Goal: Contribute content: Contribute content

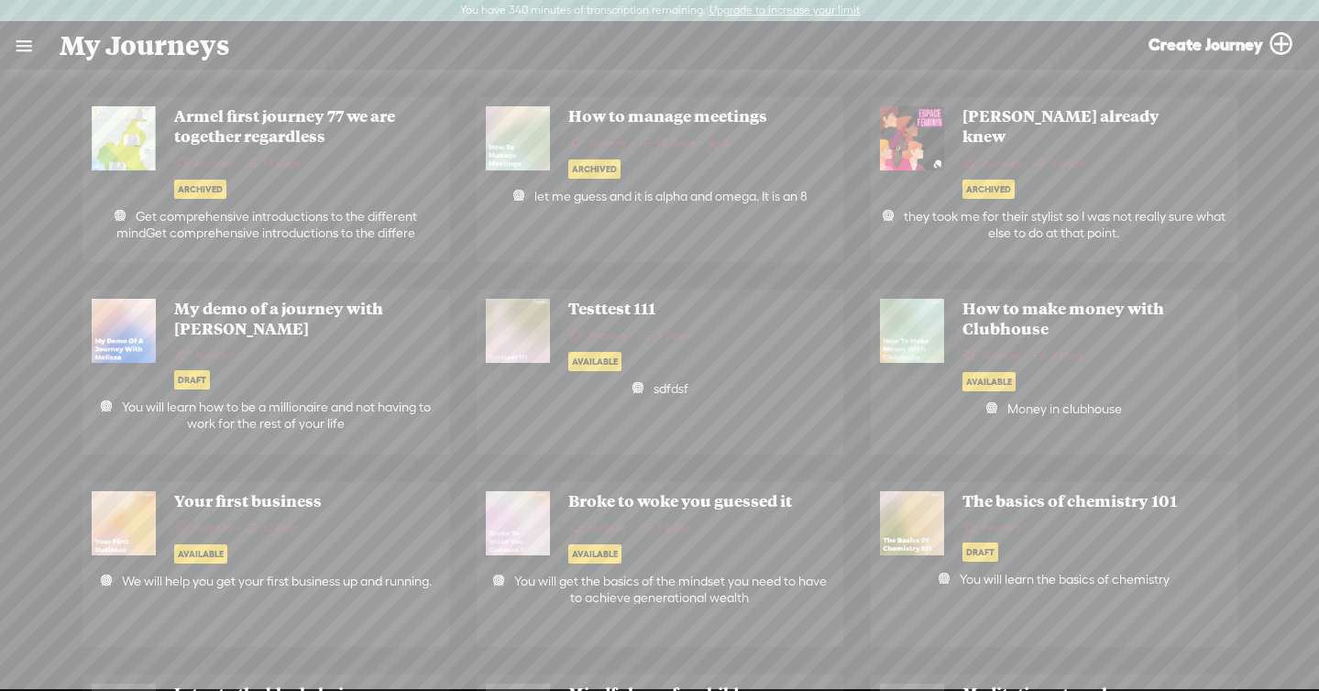
click at [20, 49] on link at bounding box center [24, 46] width 48 height 48
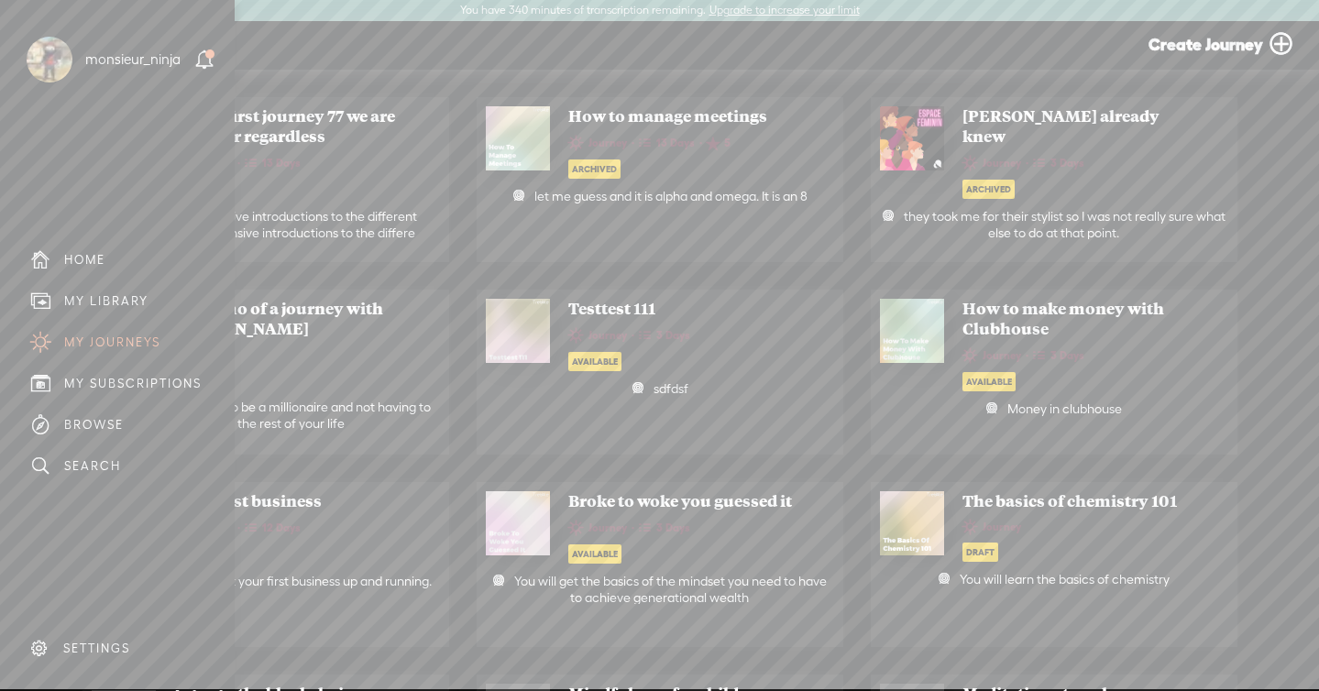
click at [108, 299] on div "MY LIBRARY" at bounding box center [106, 301] width 84 height 16
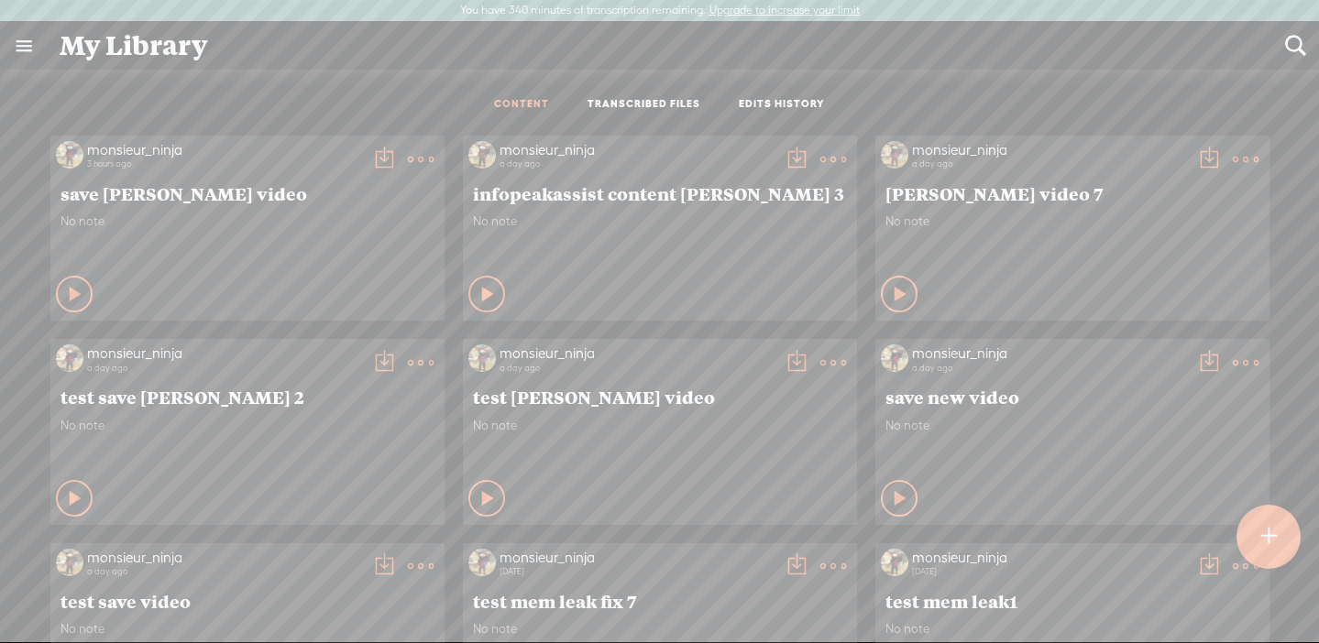
click at [828, 564] on t at bounding box center [833, 567] width 26 height 26
click at [762, 477] on div "Play Content Private" at bounding box center [659, 498] width 383 height 42
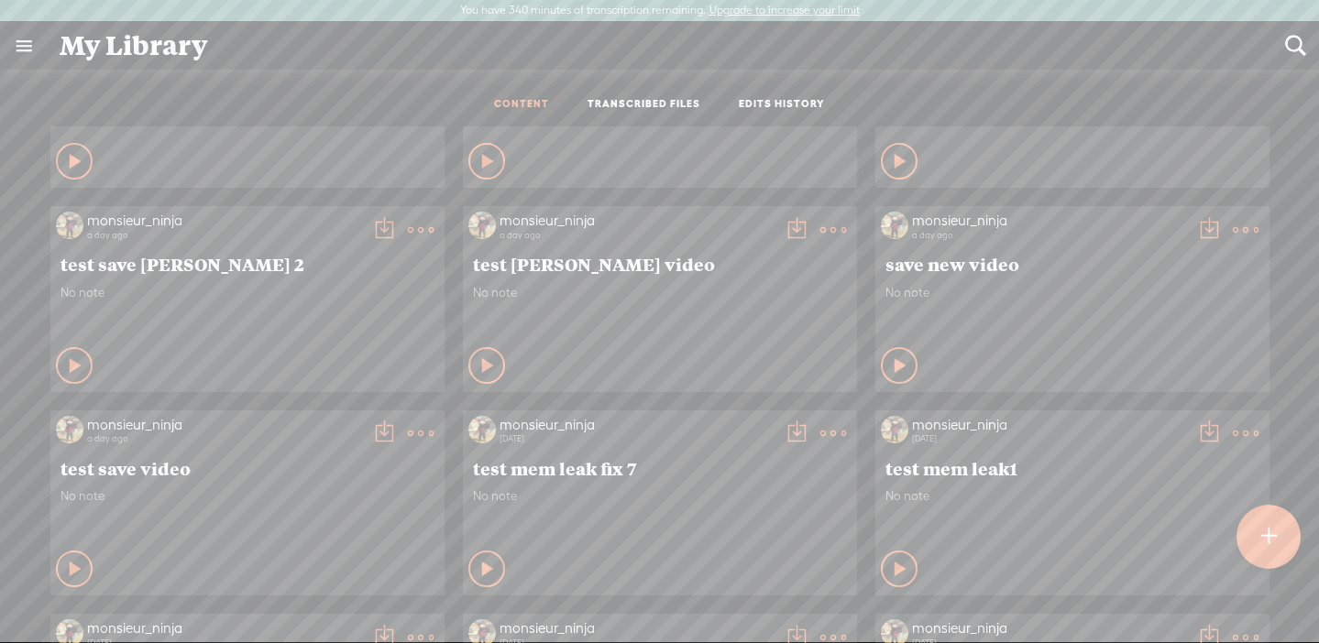
scroll to position [148, 0]
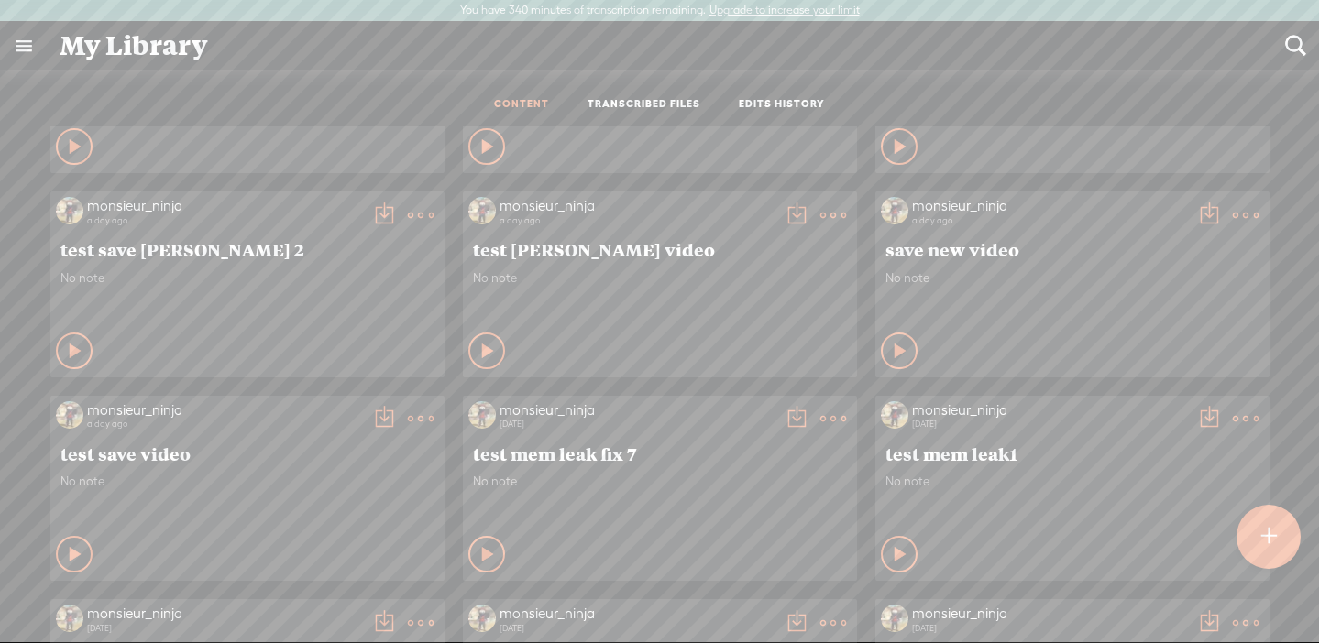
click at [785, 407] on t at bounding box center [797, 419] width 26 height 26
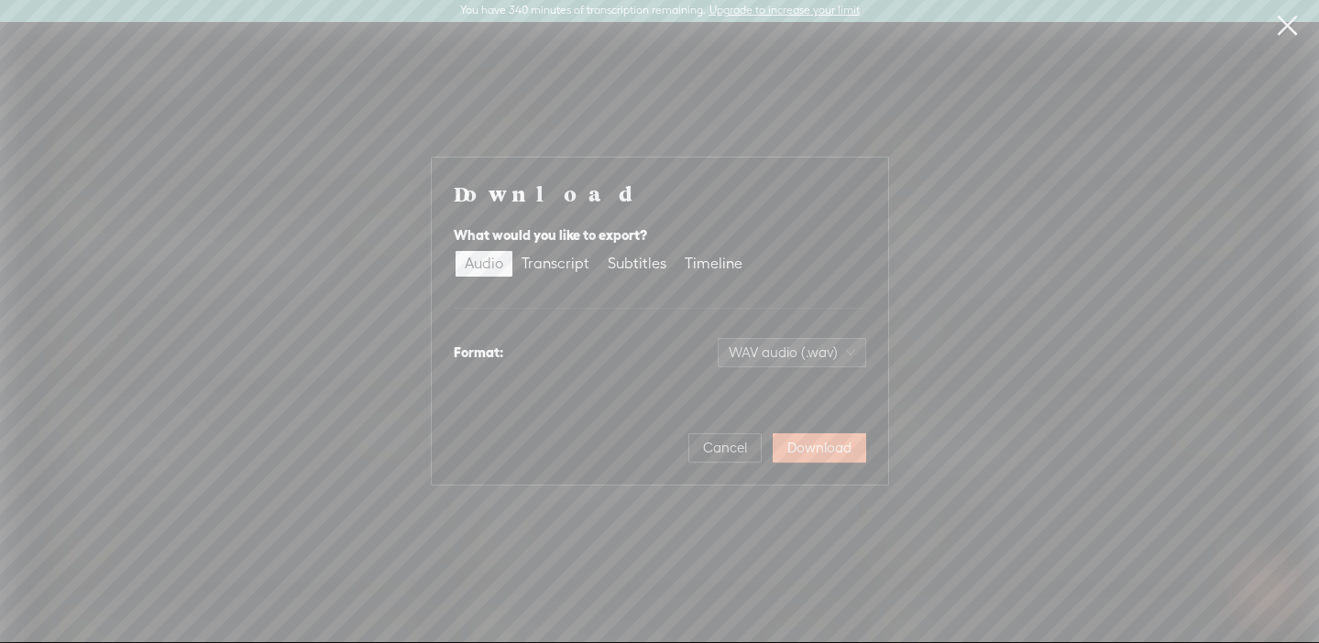
click at [560, 247] on div "What would you like to export? Audio Transcript Subtitles Timeline" at bounding box center [660, 252] width 412 height 70
click at [562, 258] on div "Transcript" at bounding box center [555, 264] width 68 height 26
click at [512, 251] on input "Transcript" at bounding box center [512, 251] width 0 height 0
click at [816, 339] on span "Plain text (.txt)" at bounding box center [803, 352] width 104 height 27
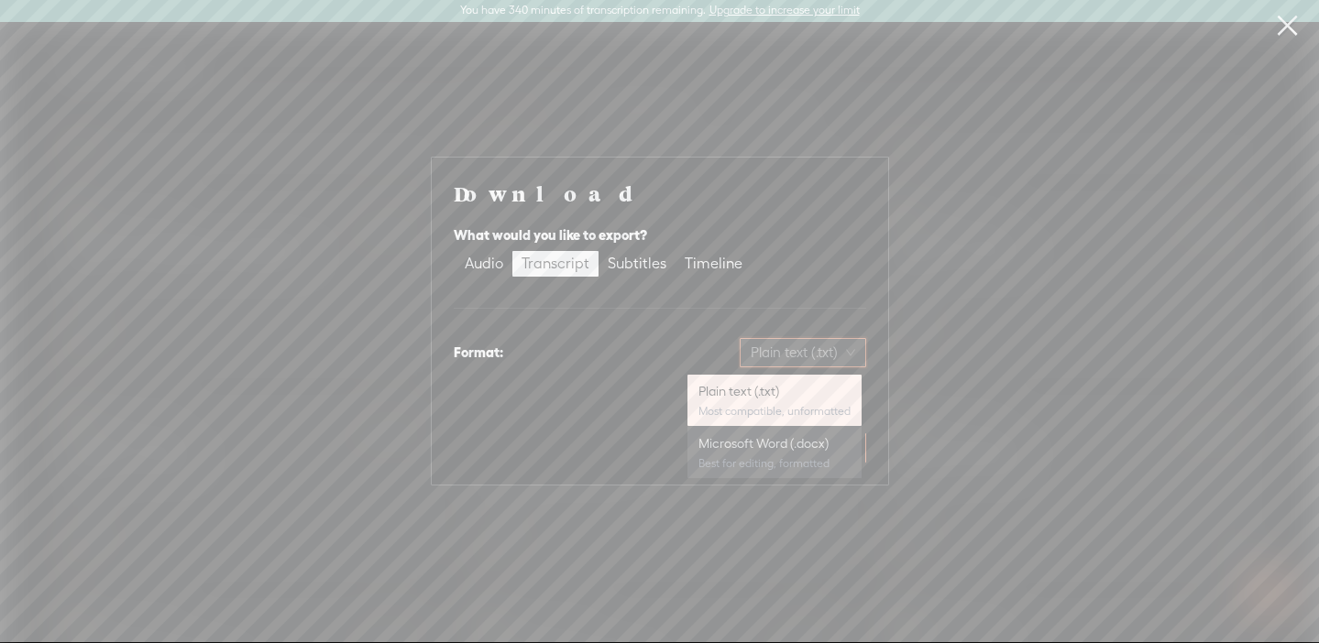
click at [793, 436] on div "Microsoft Word (.docx)" at bounding box center [774, 443] width 152 height 18
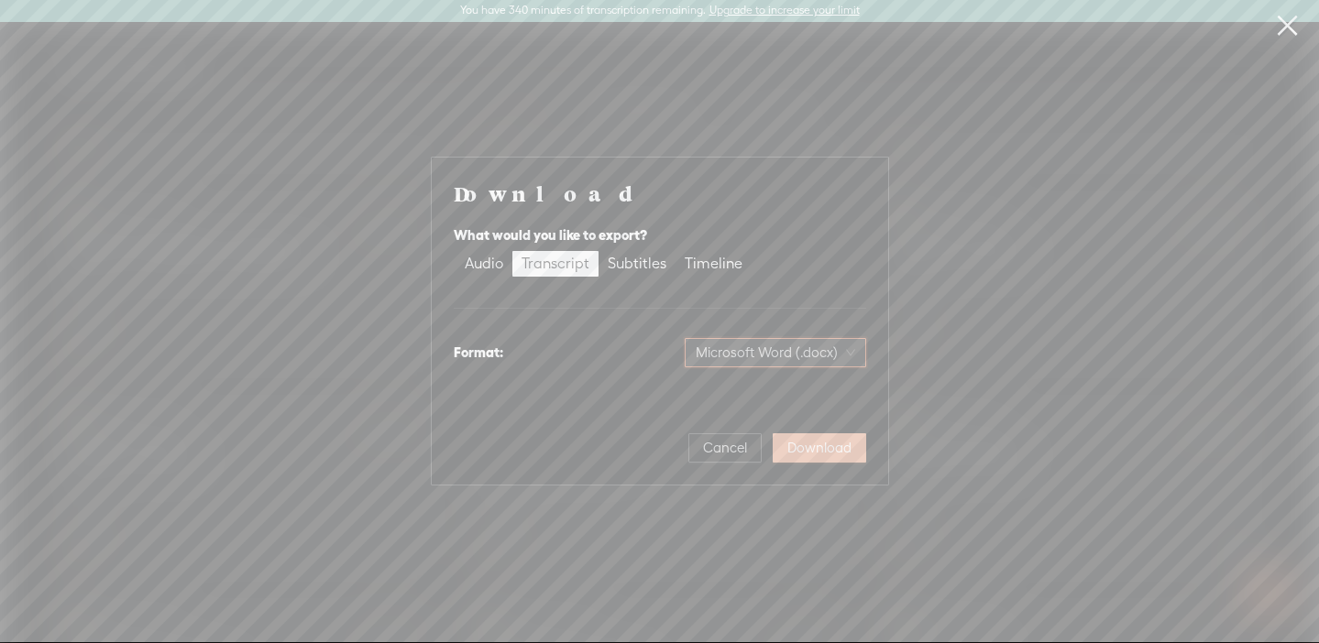
click at [808, 447] on span "Download" at bounding box center [819, 448] width 64 height 18
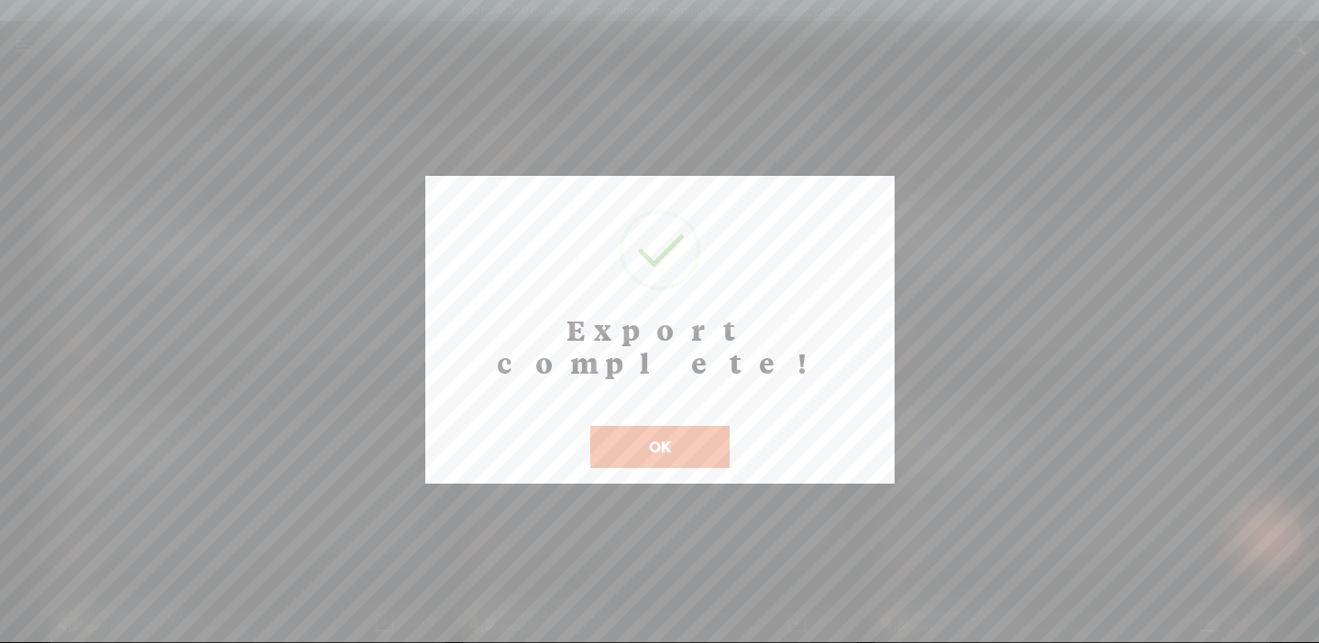
click at [715, 426] on button "OK" at bounding box center [659, 447] width 139 height 42
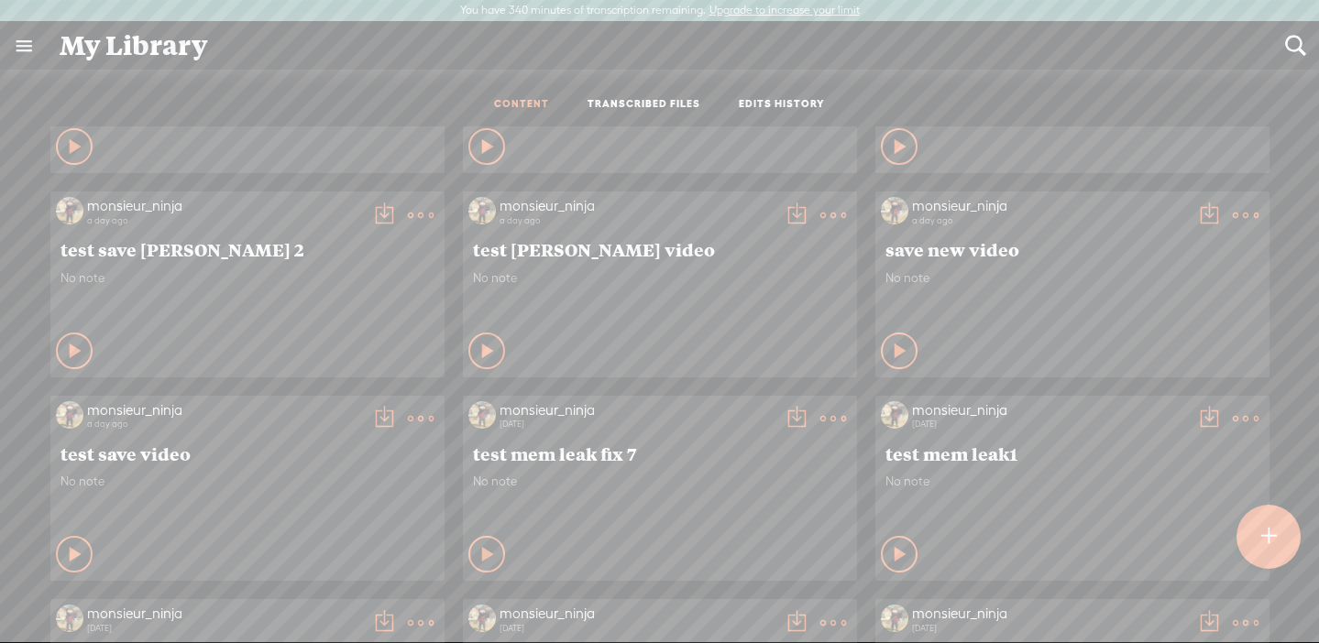
click at [825, 424] on t at bounding box center [833, 419] width 26 height 26
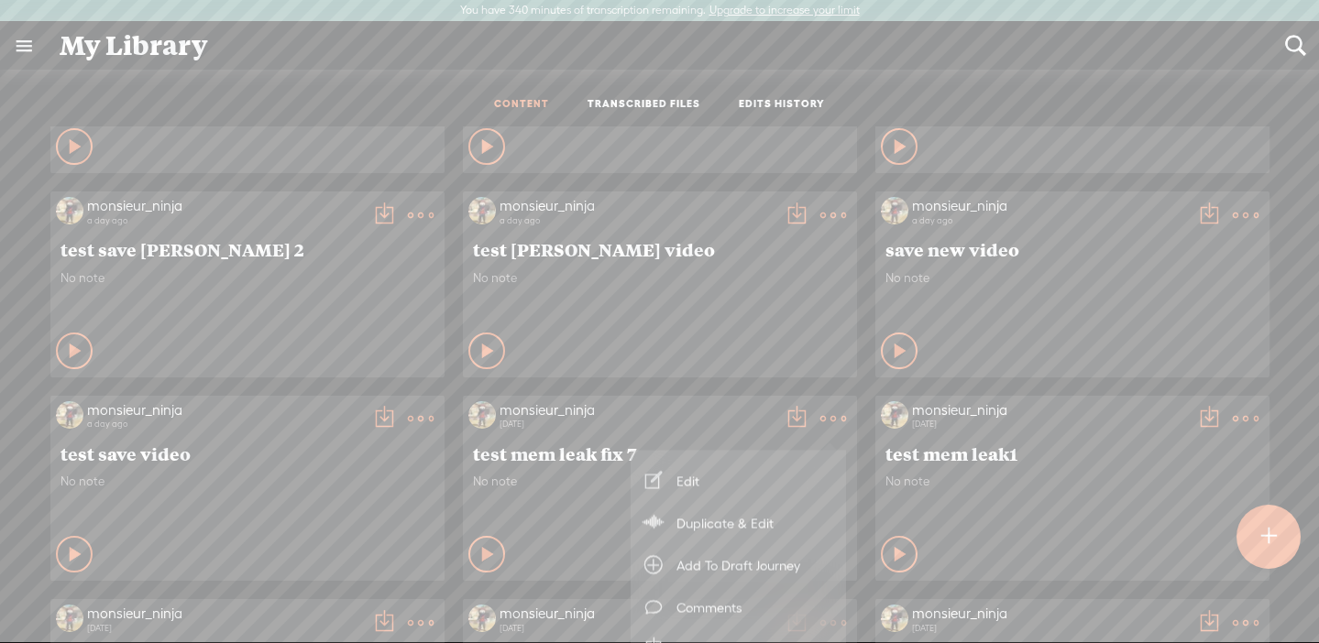
click at [784, 406] on t at bounding box center [797, 419] width 26 height 26
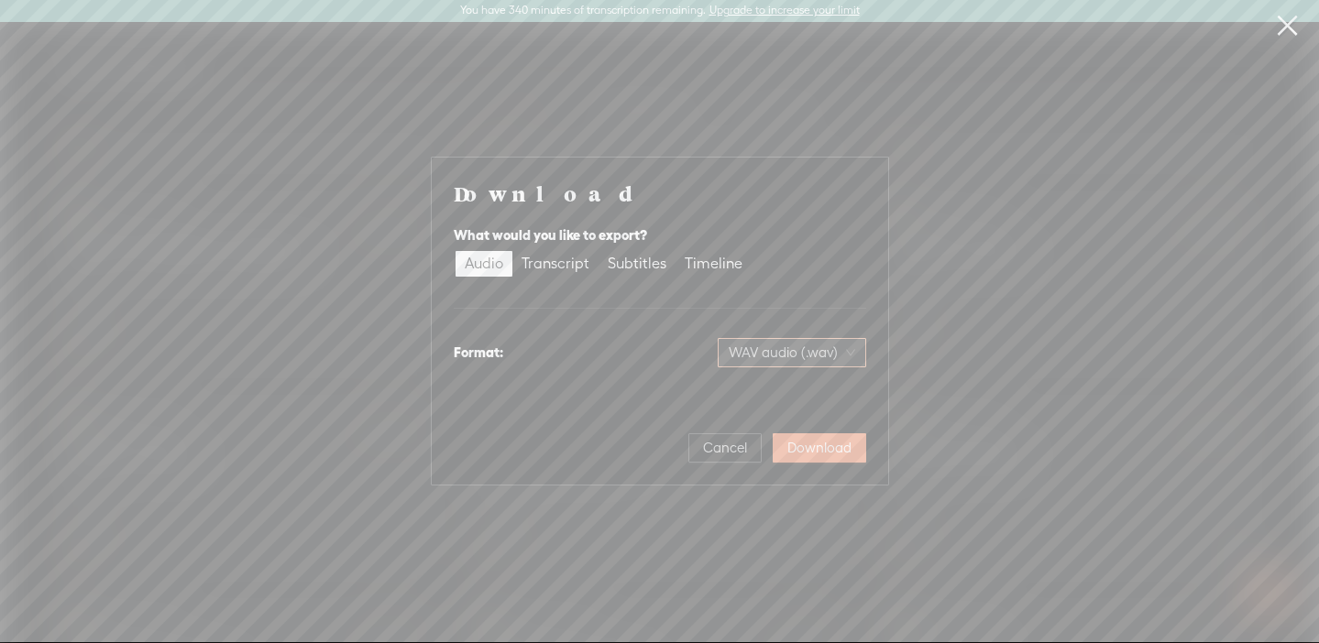
click at [820, 349] on span "WAV audio (.wav)" at bounding box center [792, 352] width 126 height 27
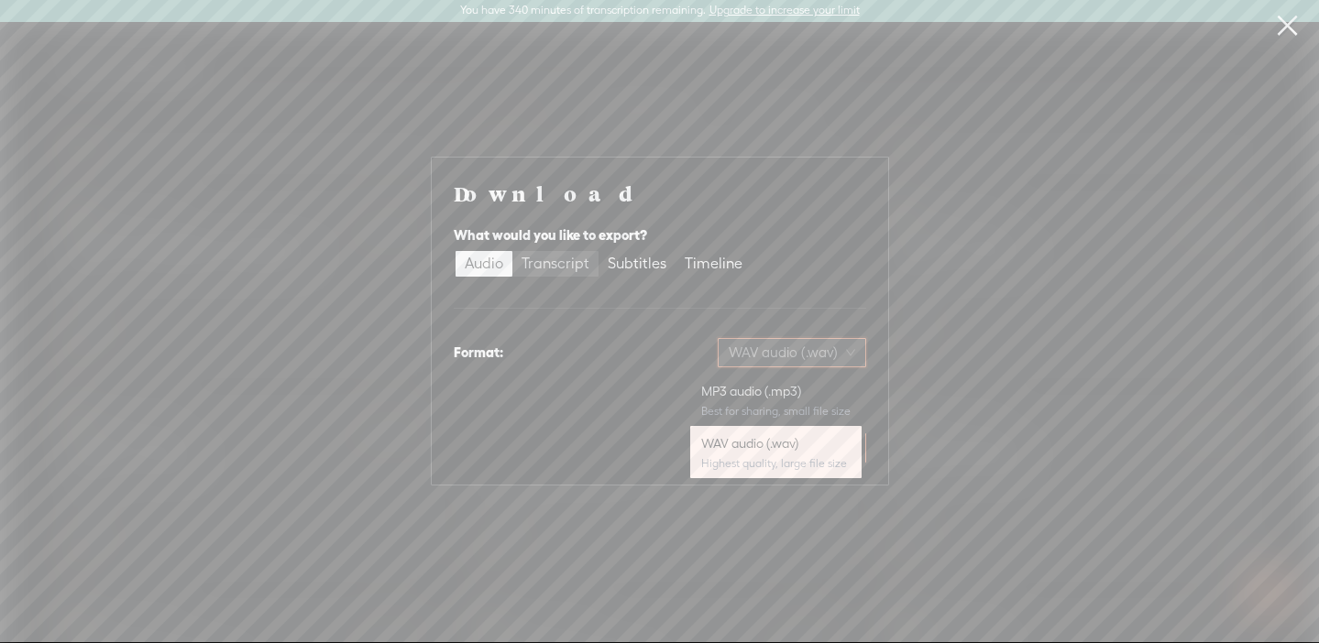
click at [575, 267] on div "Transcript" at bounding box center [555, 264] width 68 height 26
click at [512, 251] on input "Transcript" at bounding box center [512, 251] width 0 height 0
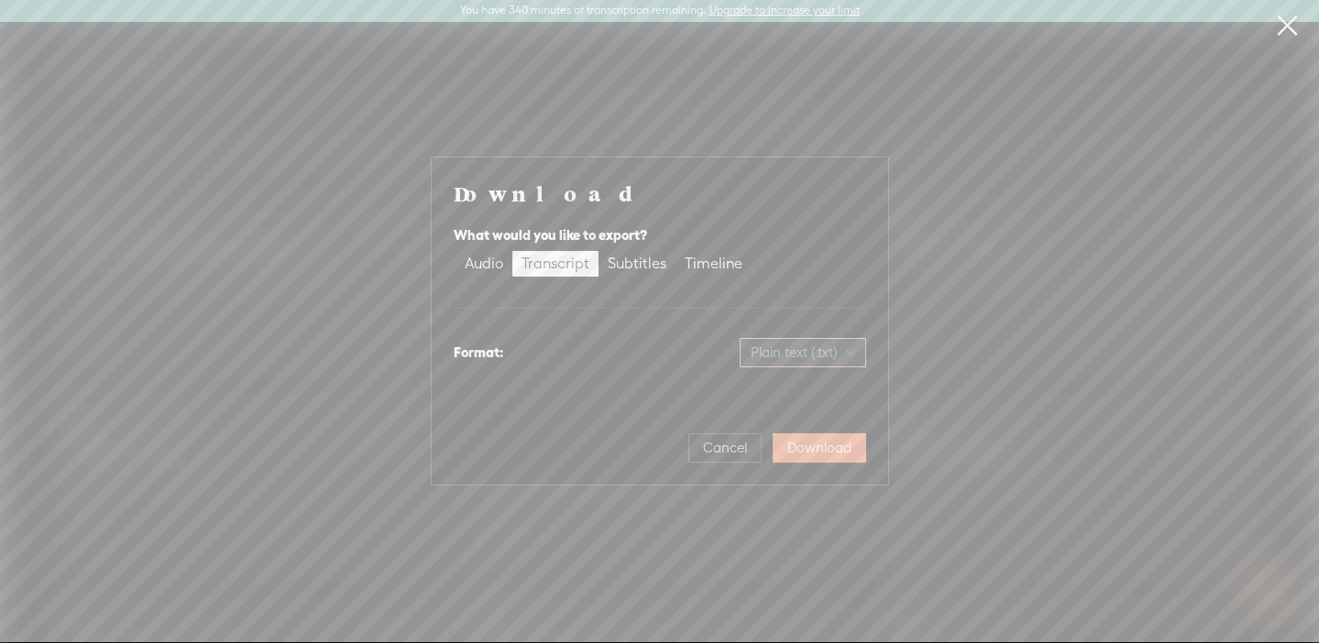
click at [791, 341] on span "Plain text (.txt)" at bounding box center [803, 352] width 104 height 27
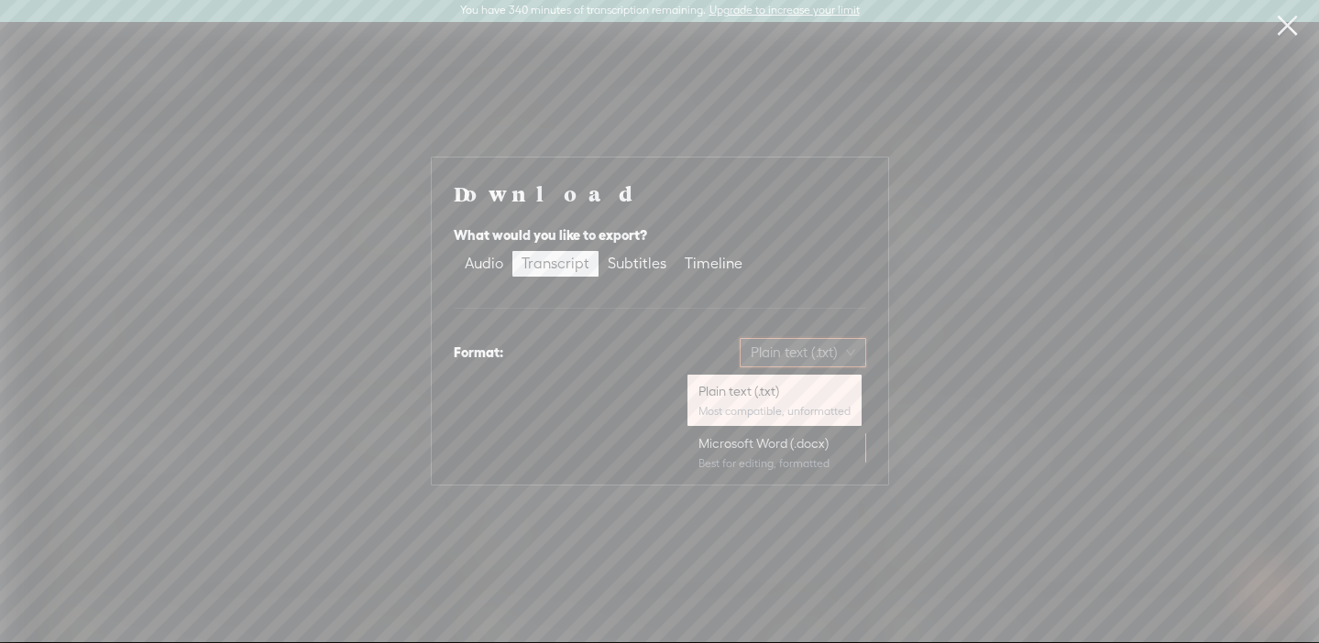
click at [784, 395] on div "Plain text (.txt)" at bounding box center [774, 391] width 152 height 18
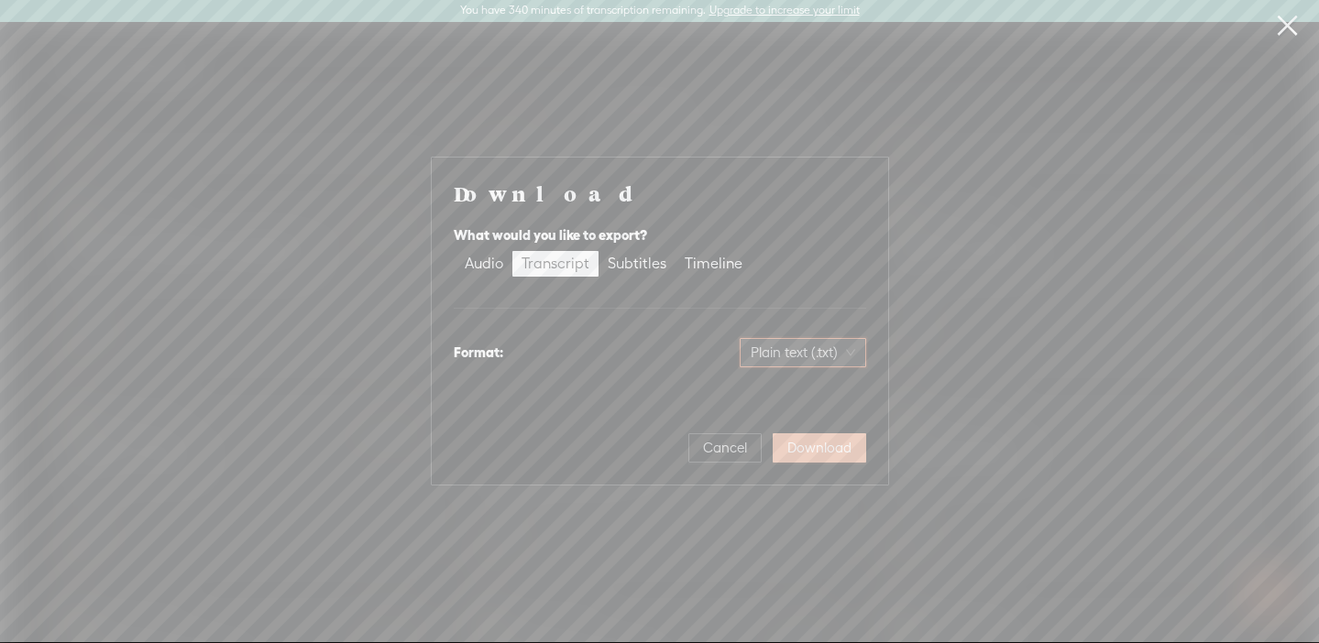
click at [816, 448] on span "Download" at bounding box center [819, 448] width 64 height 18
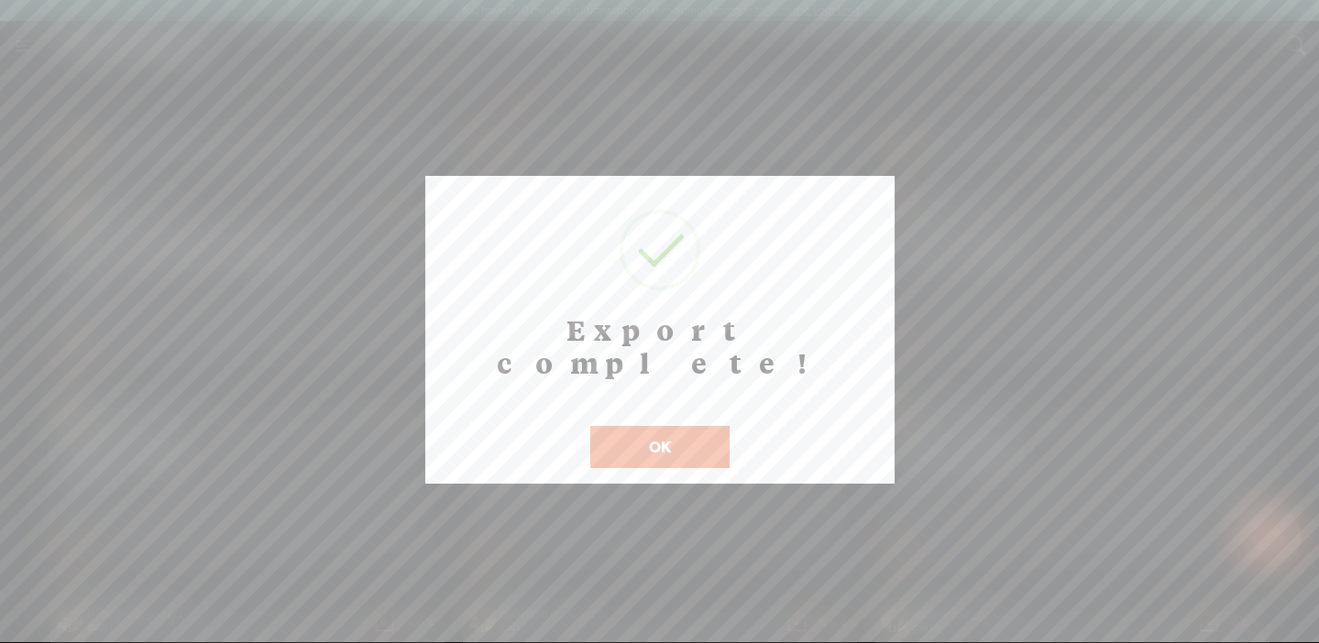
click at [708, 426] on button "OK" at bounding box center [659, 447] width 139 height 42
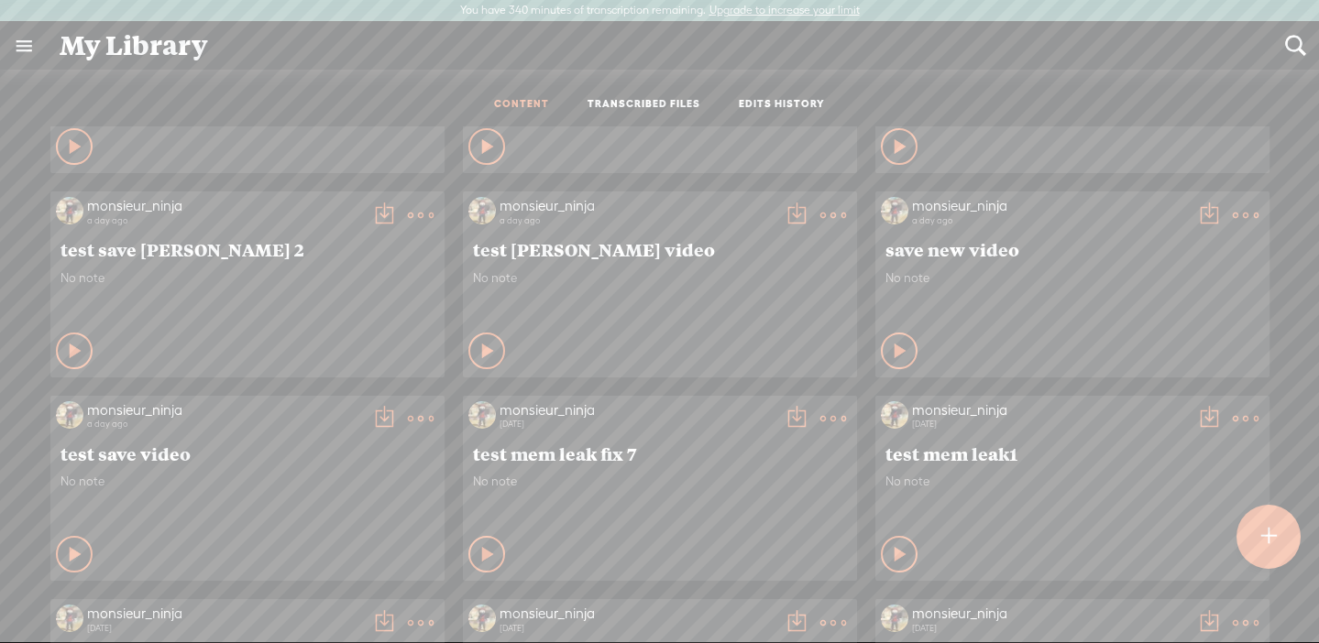
click at [835, 414] on t at bounding box center [833, 419] width 26 height 26
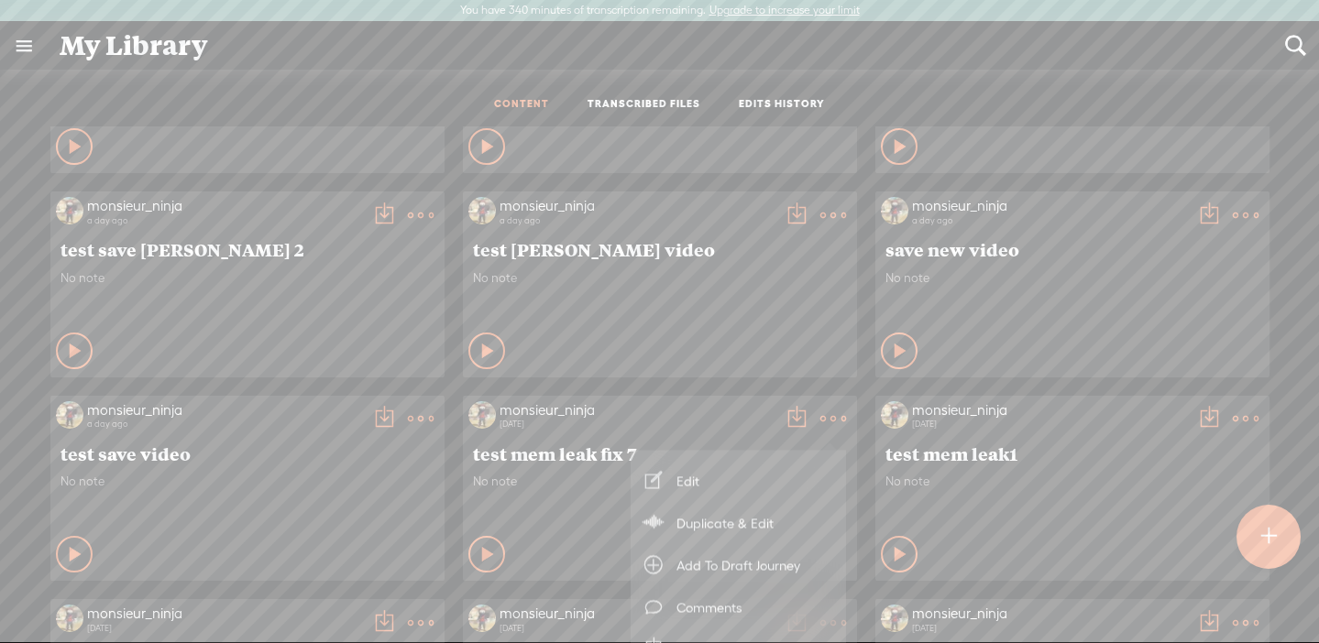
click at [771, 347] on div "Private" at bounding box center [682, 350] width 337 height 27
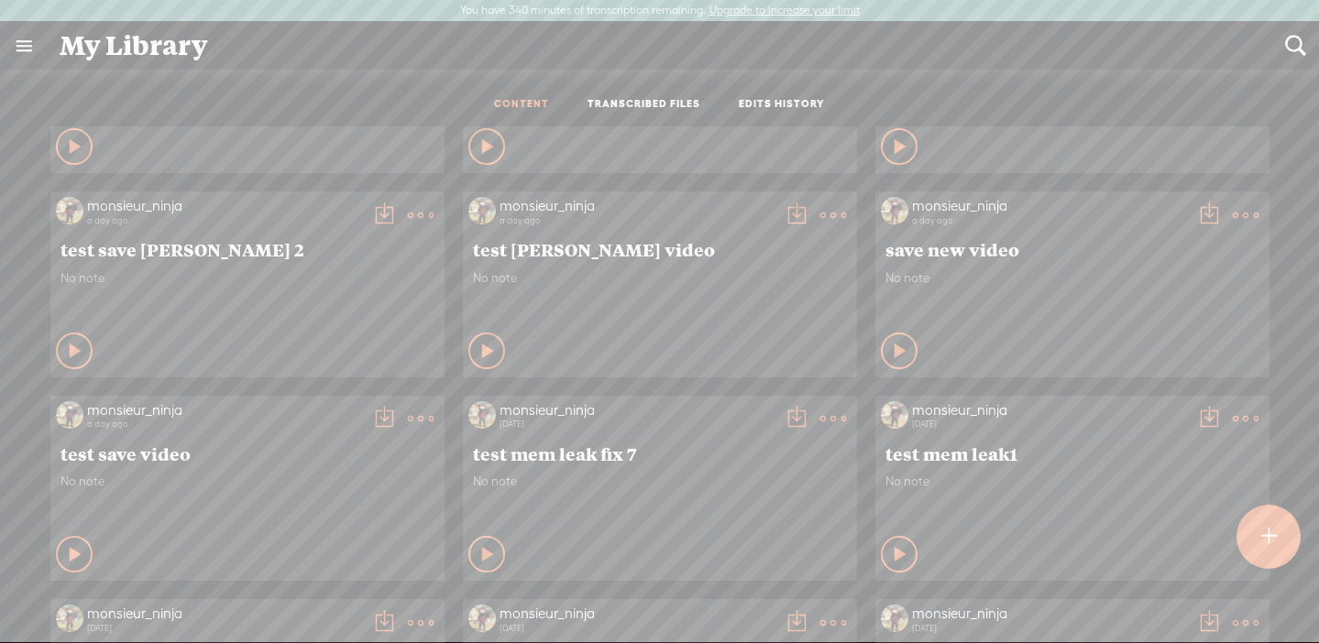
click at [789, 410] on t at bounding box center [797, 419] width 26 height 26
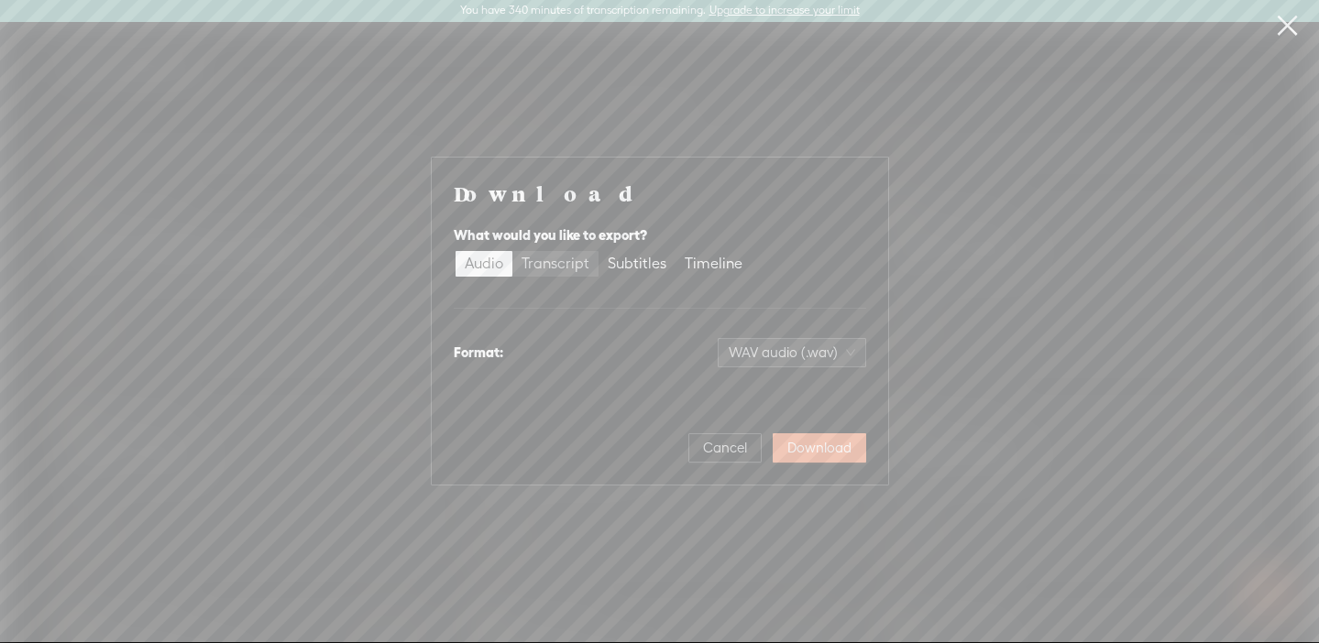
click at [560, 269] on div "Transcript" at bounding box center [555, 264] width 68 height 26
click at [512, 251] on input "Transcript" at bounding box center [512, 251] width 0 height 0
click at [806, 452] on span "Download" at bounding box center [819, 448] width 64 height 18
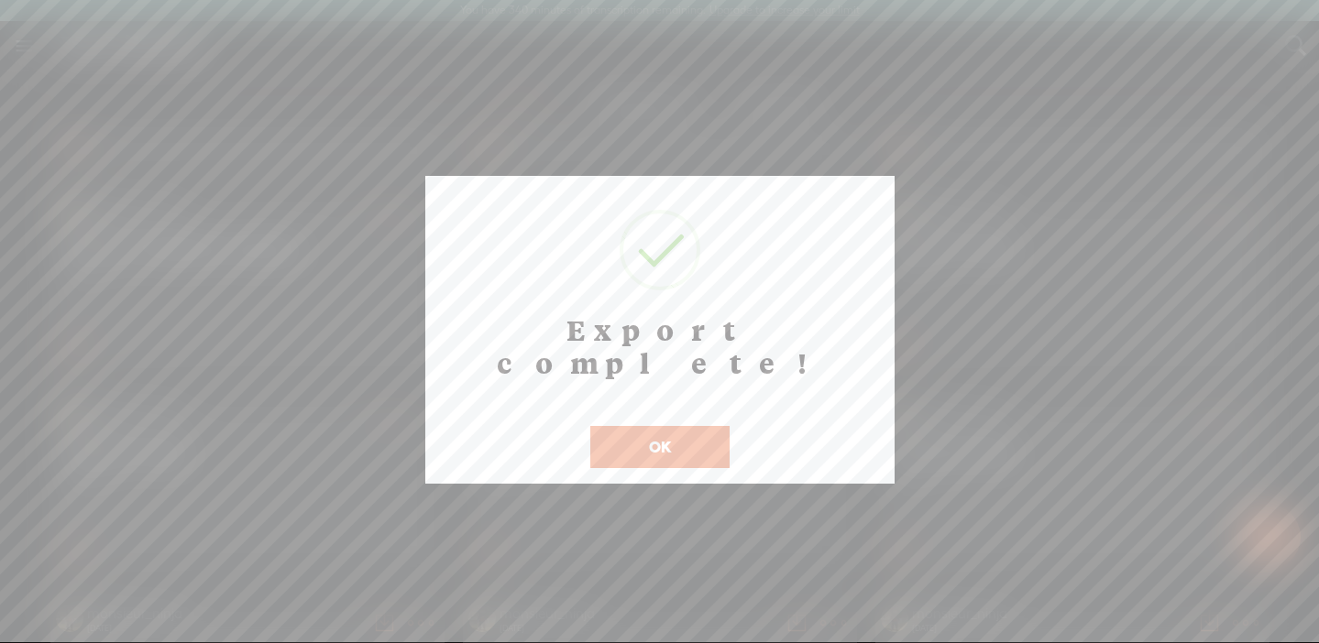
click at [700, 426] on button "OK" at bounding box center [659, 447] width 139 height 42
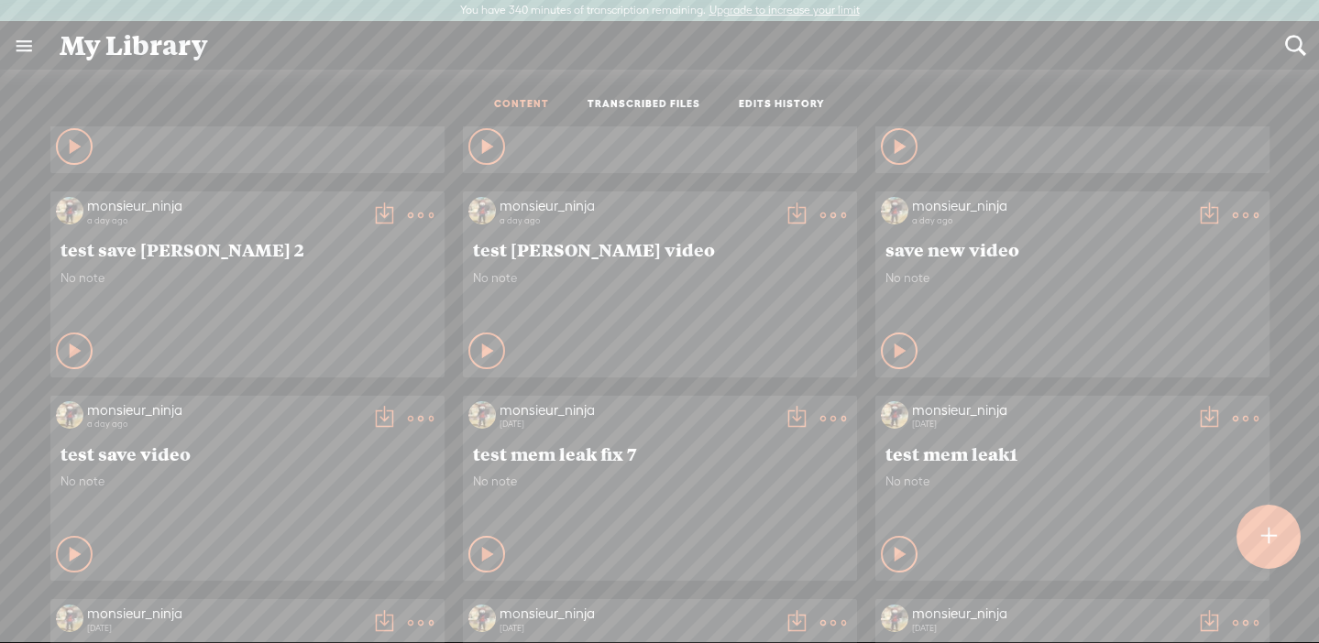
click at [835, 417] on t at bounding box center [833, 419] width 26 height 26
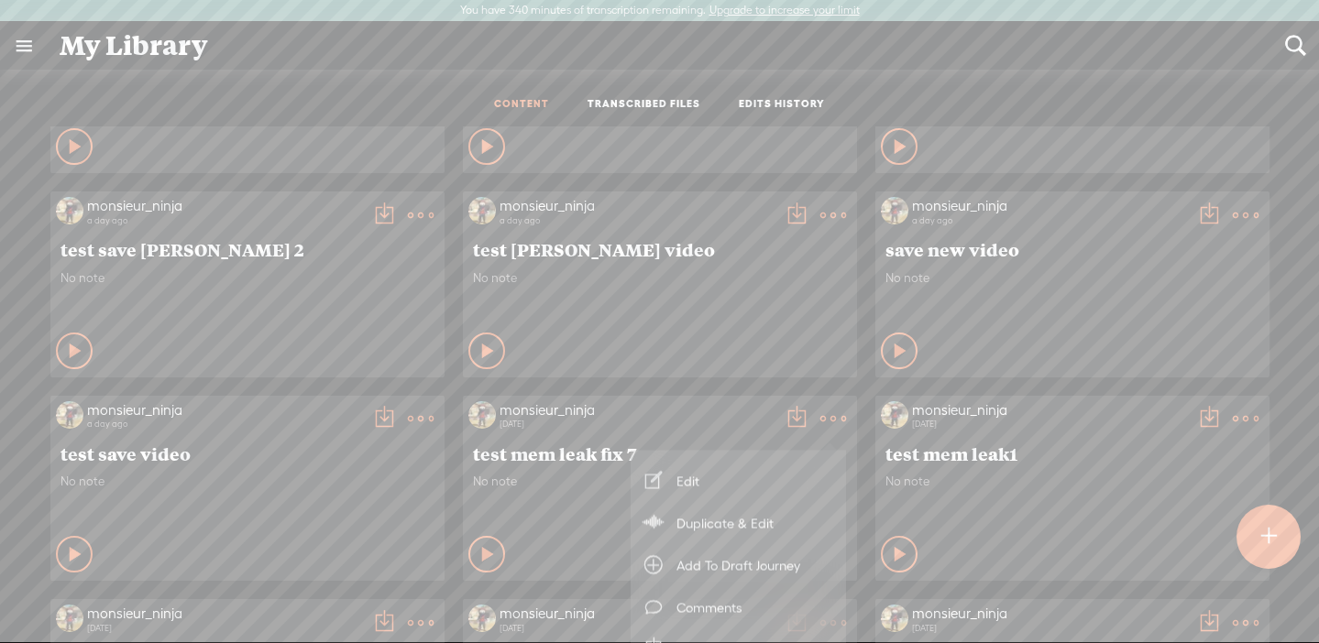
click at [748, 371] on div "monsieur_ninja a day ago test adrian video No note Play Content" at bounding box center [660, 284] width 394 height 185
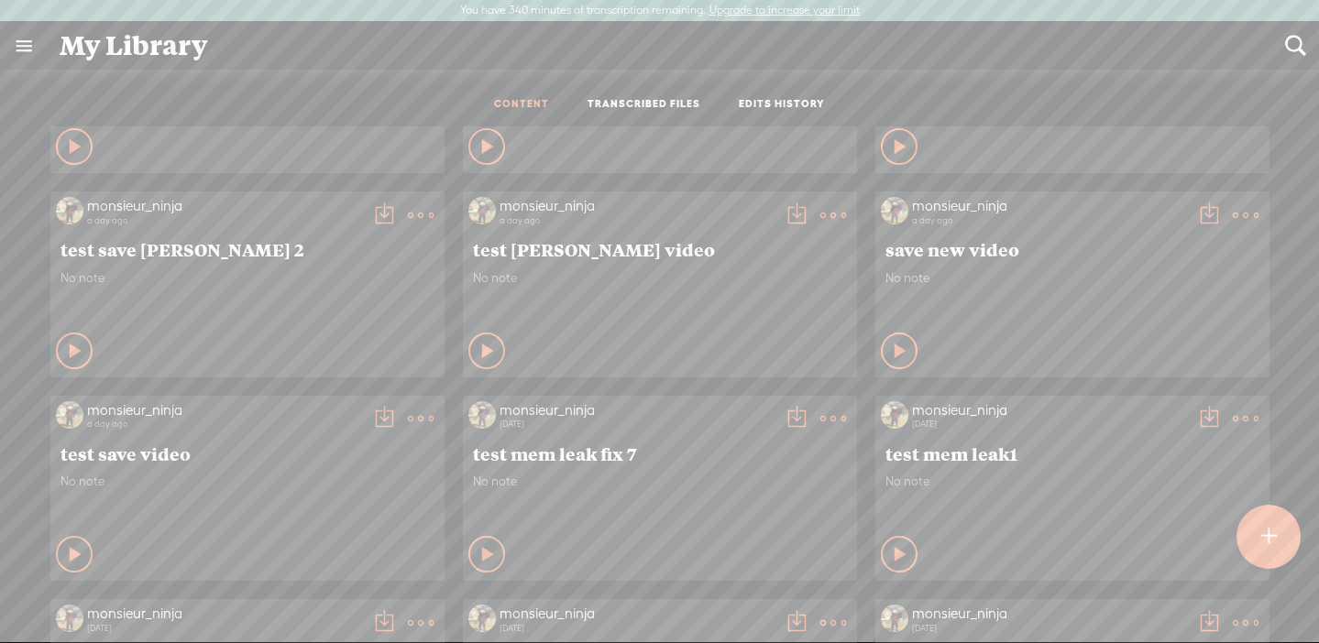
click at [793, 413] on t at bounding box center [797, 419] width 26 height 26
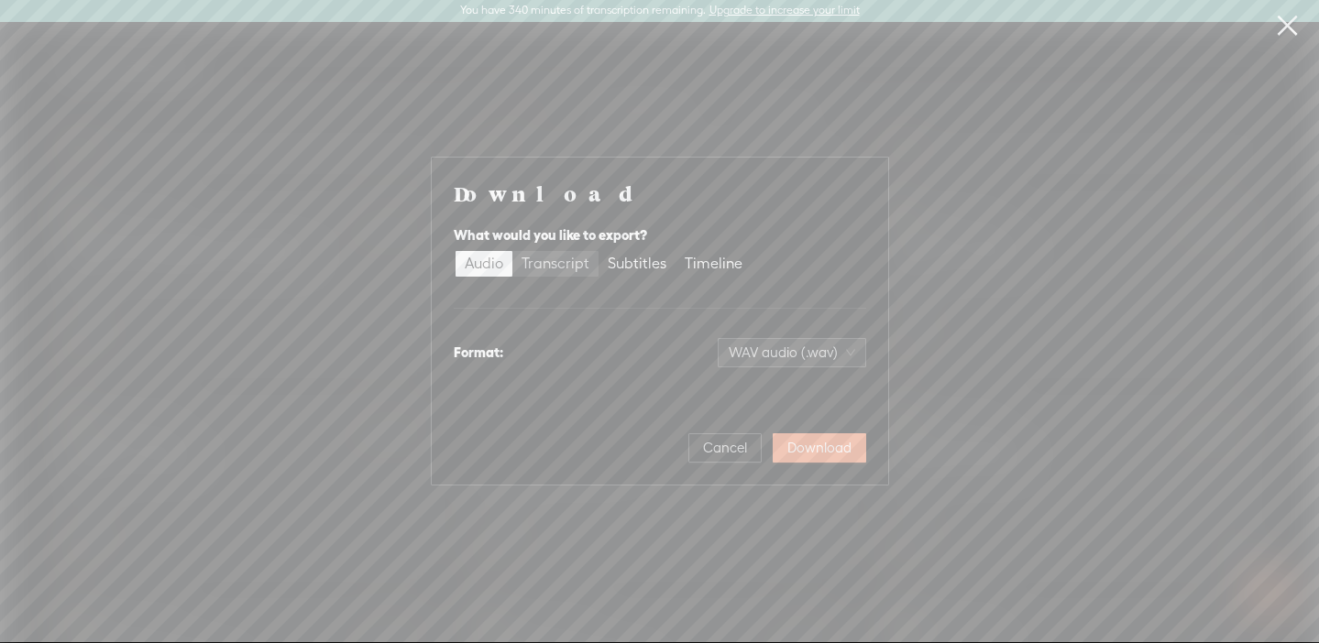
click at [565, 275] on div "Transcript" at bounding box center [555, 264] width 68 height 26
click at [512, 251] on input "Transcript" at bounding box center [512, 251] width 0 height 0
click at [816, 444] on span "Download" at bounding box center [819, 448] width 64 height 18
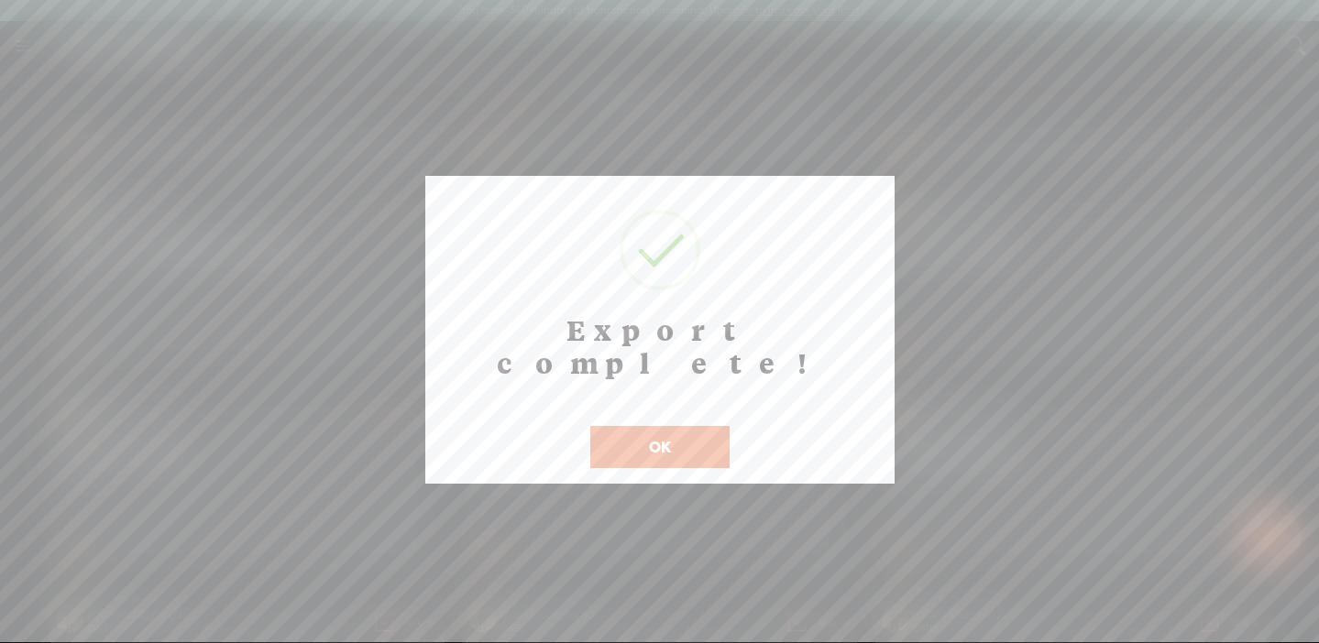
click at [696, 426] on button "OK" at bounding box center [659, 447] width 139 height 42
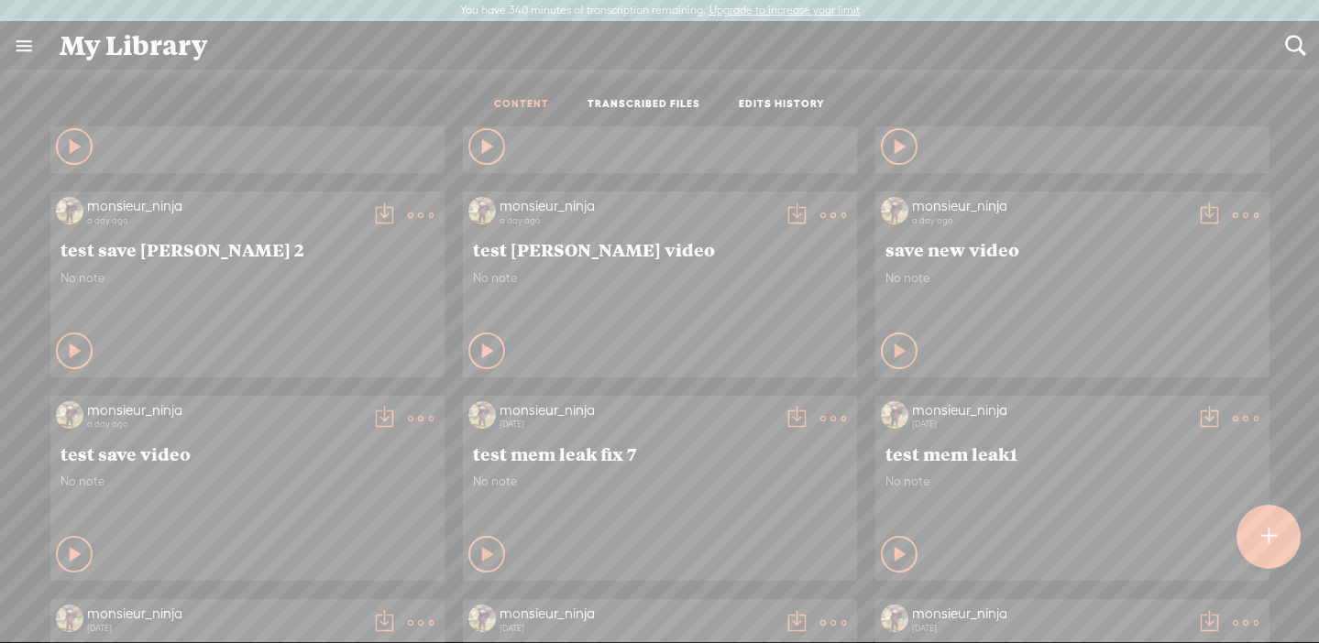
click at [788, 423] on t at bounding box center [797, 419] width 26 height 26
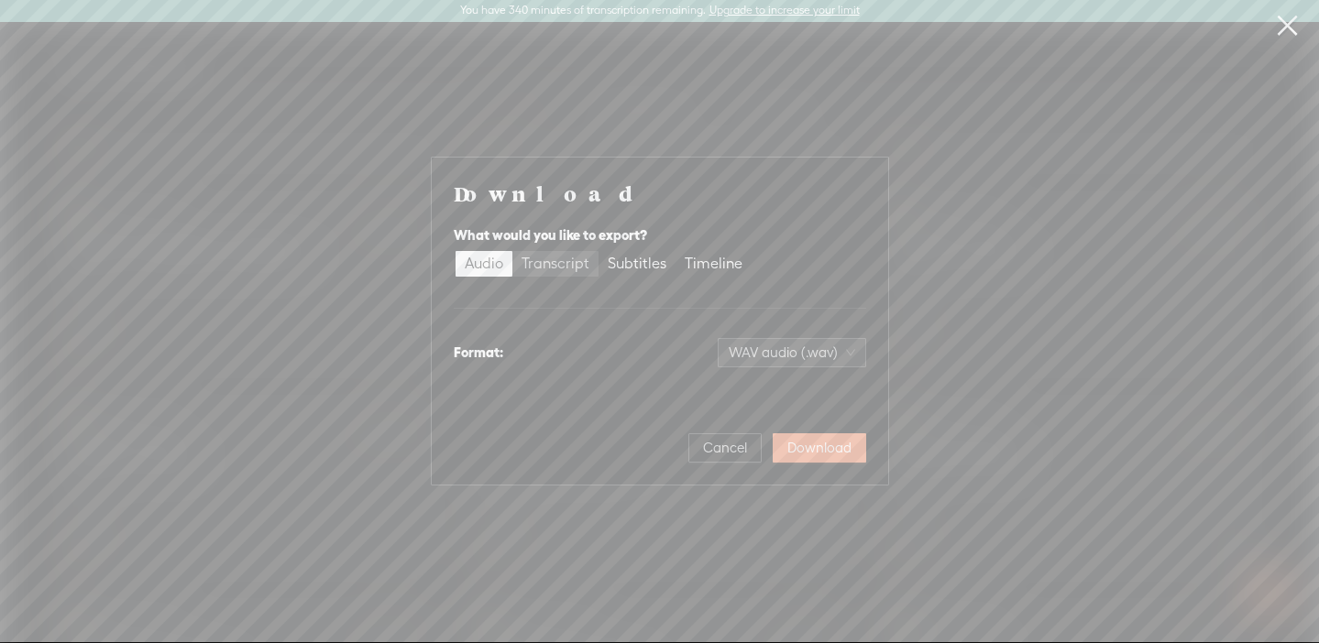
click at [565, 267] on div "Transcript" at bounding box center [555, 264] width 68 height 26
click at [512, 251] on input "Transcript" at bounding box center [512, 251] width 0 height 0
click at [806, 440] on span "Download" at bounding box center [819, 448] width 64 height 18
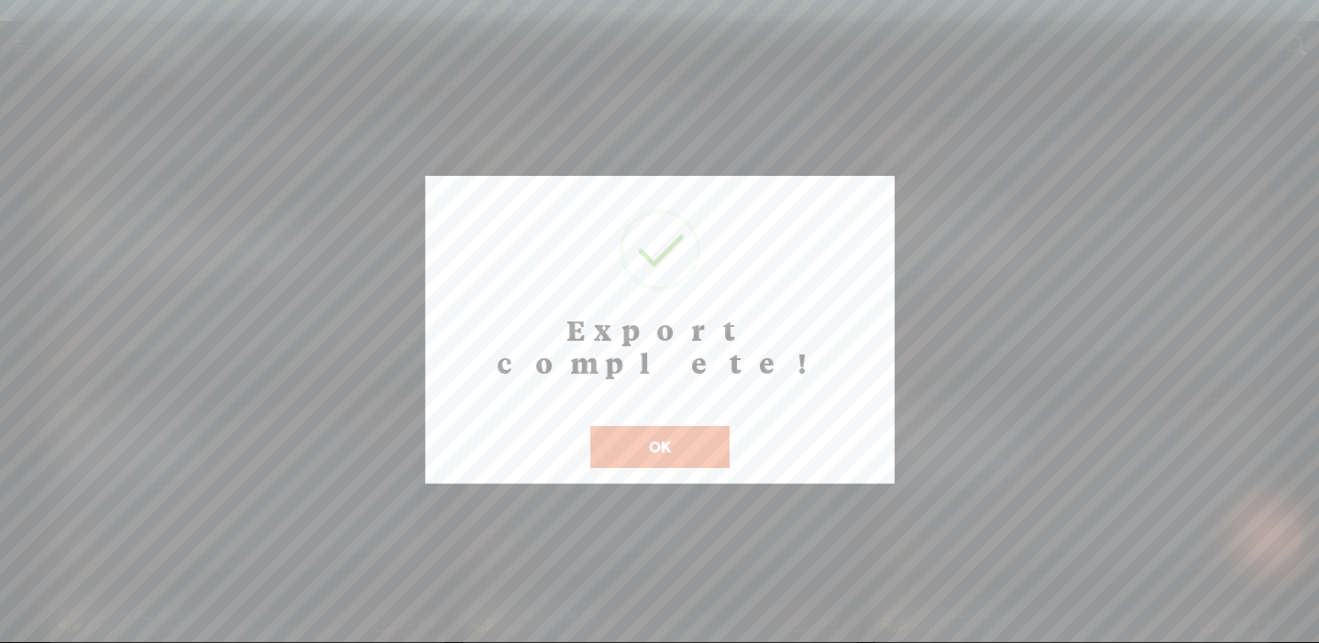
click at [652, 426] on button "OK" at bounding box center [659, 447] width 139 height 42
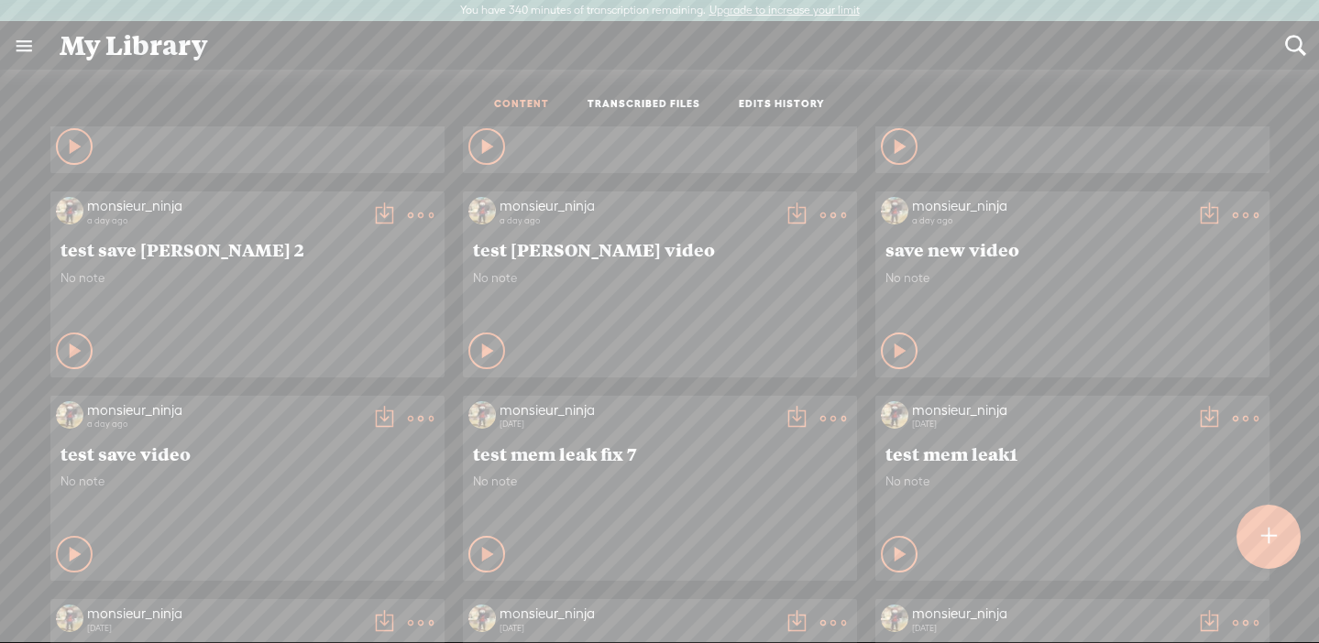
click at [790, 419] on t at bounding box center [797, 419] width 26 height 26
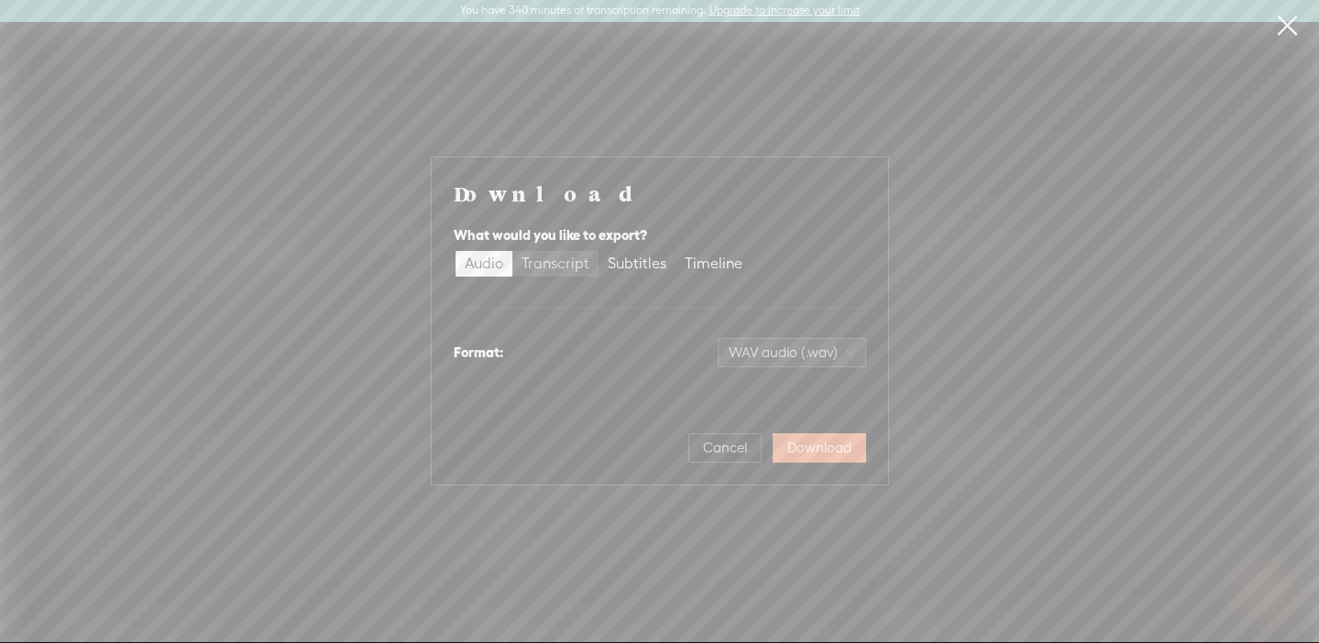
click at [560, 266] on div "Transcript" at bounding box center [555, 264] width 68 height 26
click at [512, 251] on input "Transcript" at bounding box center [512, 251] width 0 height 0
click at [806, 454] on span "Download" at bounding box center [819, 448] width 64 height 18
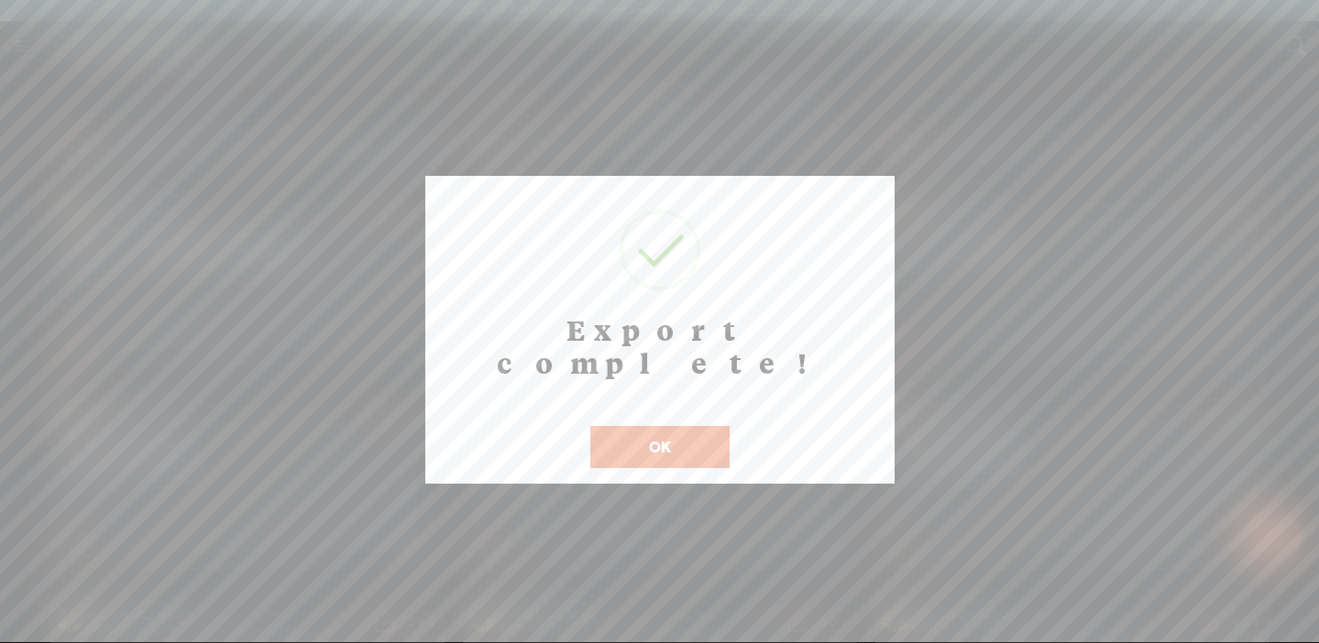
click at [711, 426] on button "OK" at bounding box center [659, 447] width 139 height 42
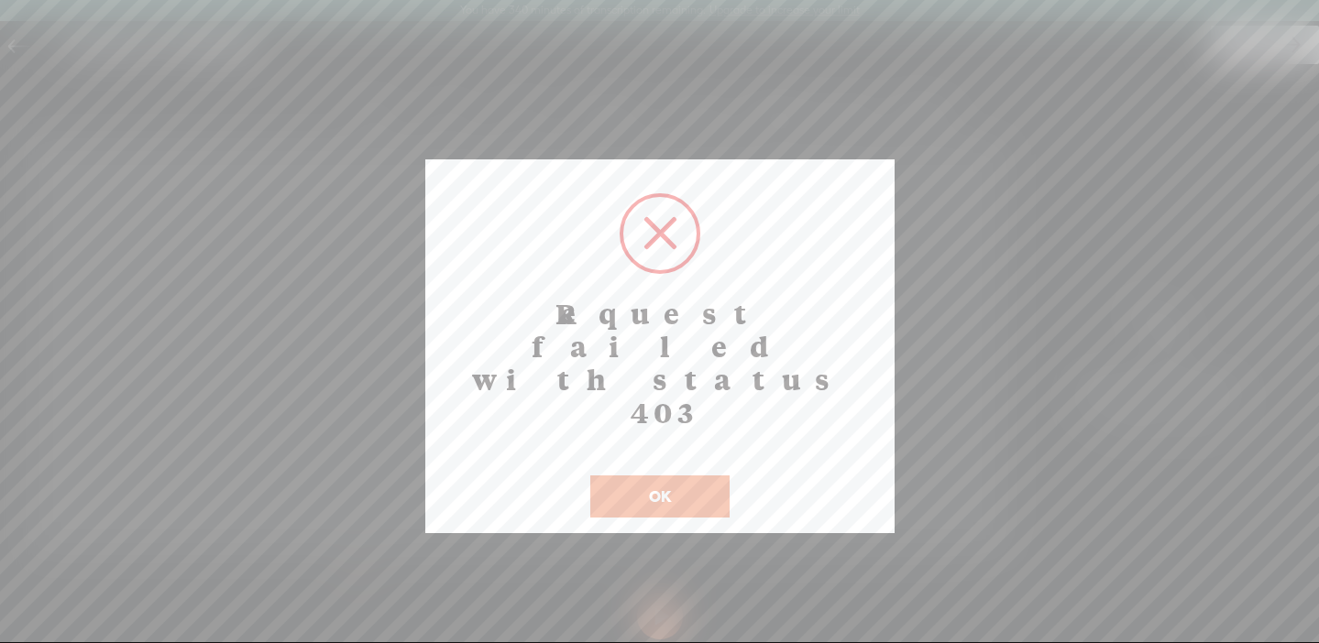
click at [689, 476] on button "OK" at bounding box center [659, 497] width 139 height 42
click at [678, 476] on button "OK" at bounding box center [659, 497] width 139 height 42
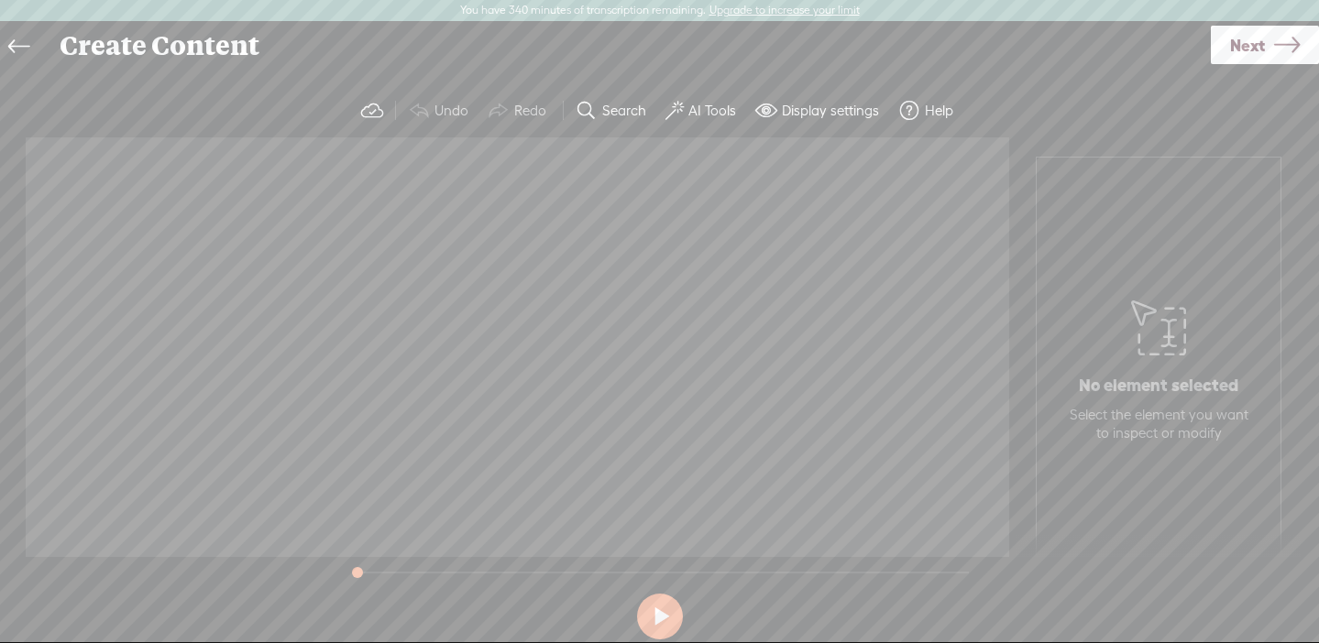
click at [32, 31] on link at bounding box center [23, 47] width 41 height 42
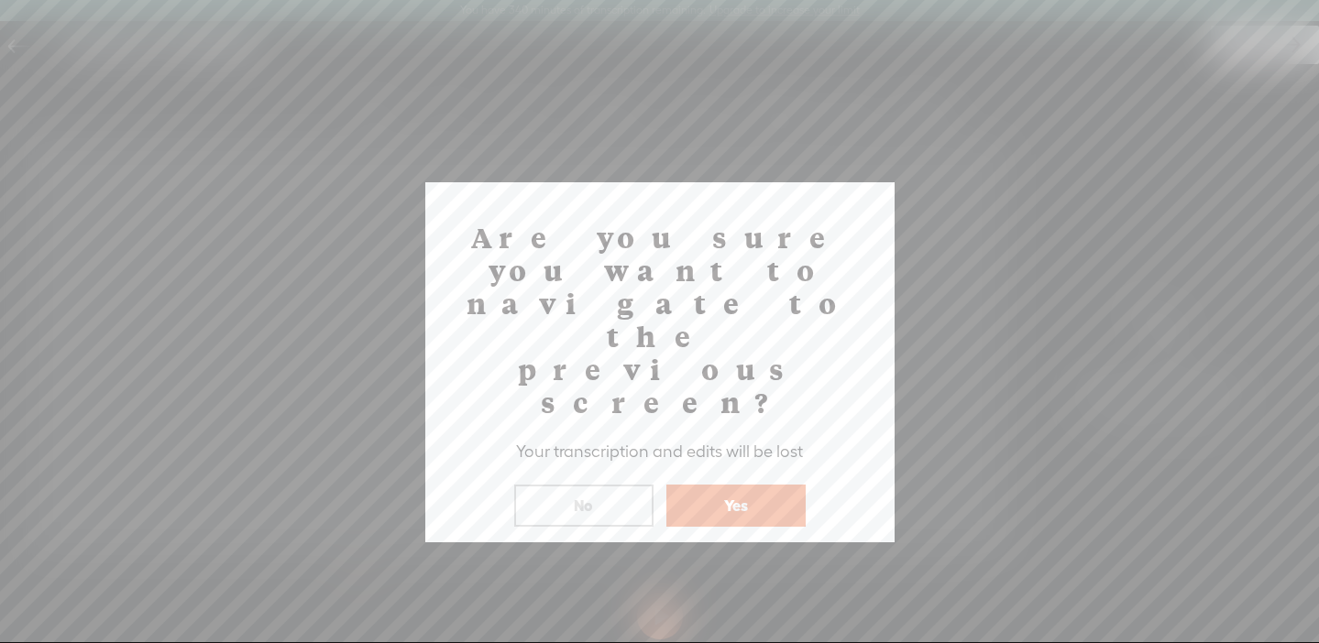
click at [782, 485] on button "Yes" at bounding box center [735, 506] width 139 height 42
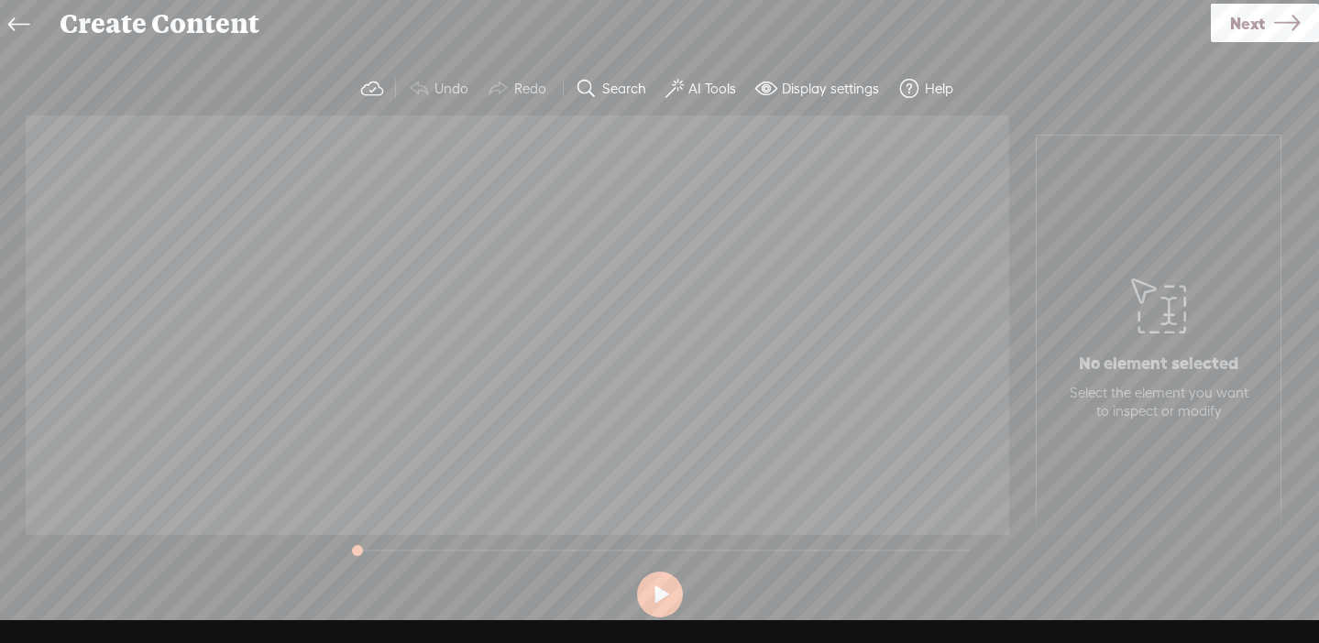
click at [17, 23] on icon at bounding box center [18, 25] width 21 height 41
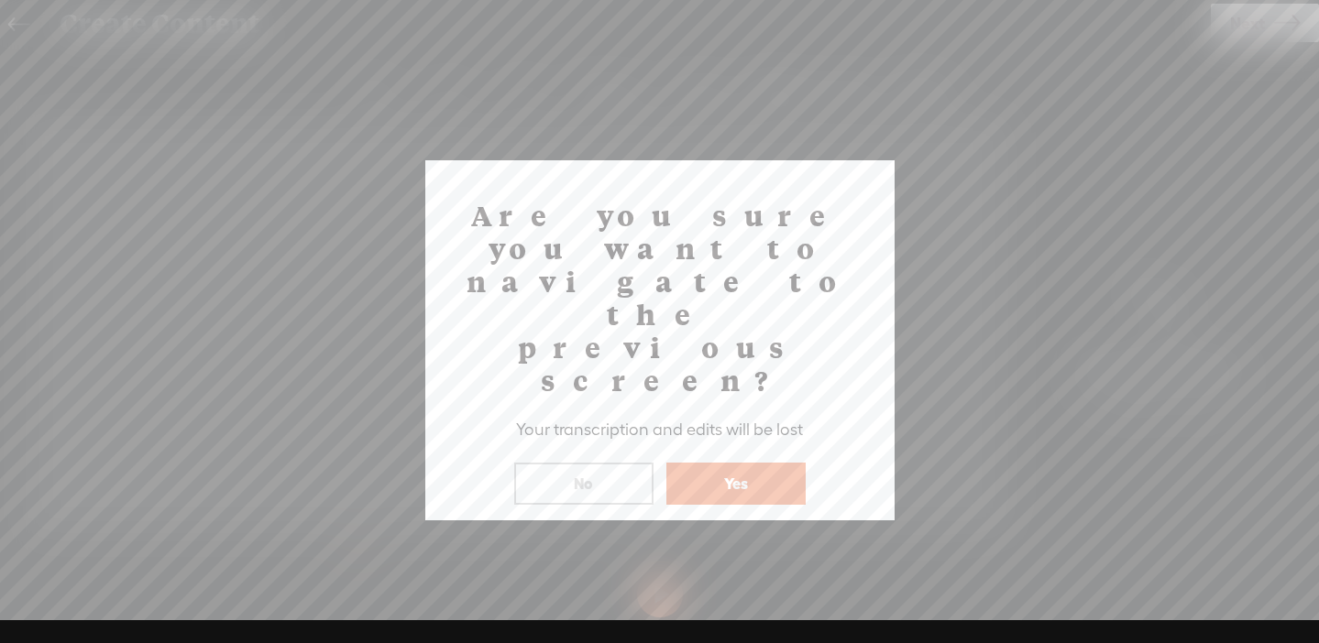
click at [696, 463] on button "Yes" at bounding box center [735, 484] width 139 height 42
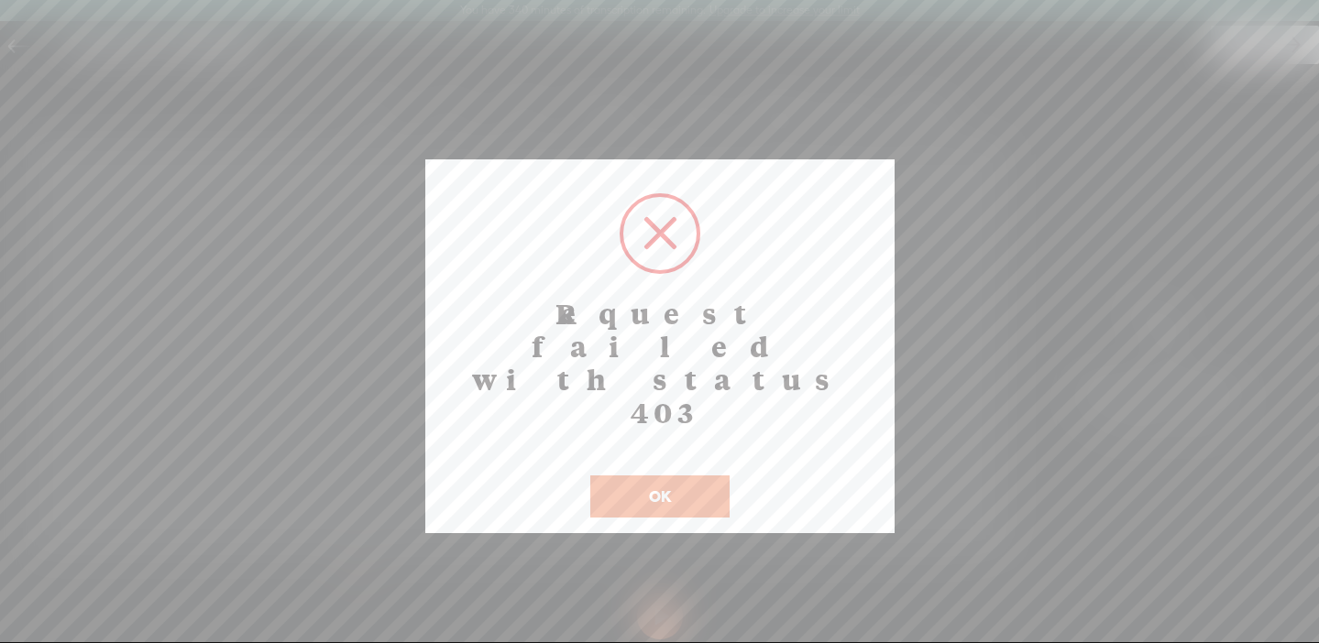
click at [619, 476] on button "OK" at bounding box center [659, 497] width 139 height 42
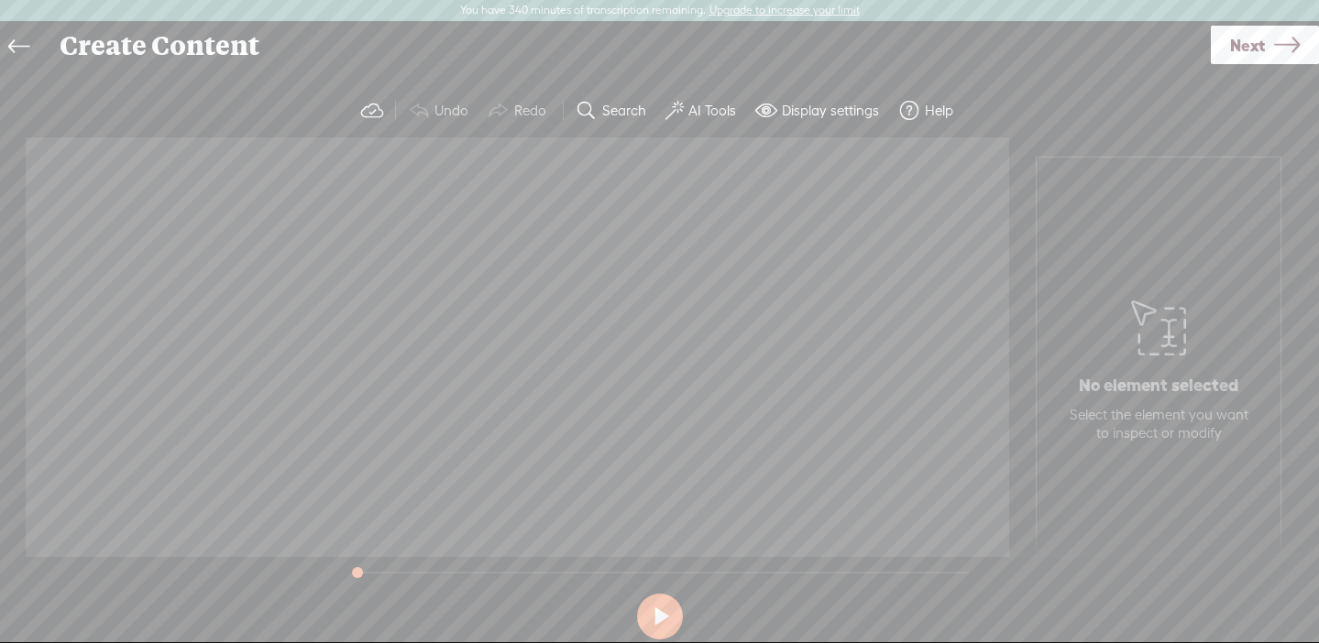
click at [28, 46] on icon at bounding box center [18, 47] width 21 height 41
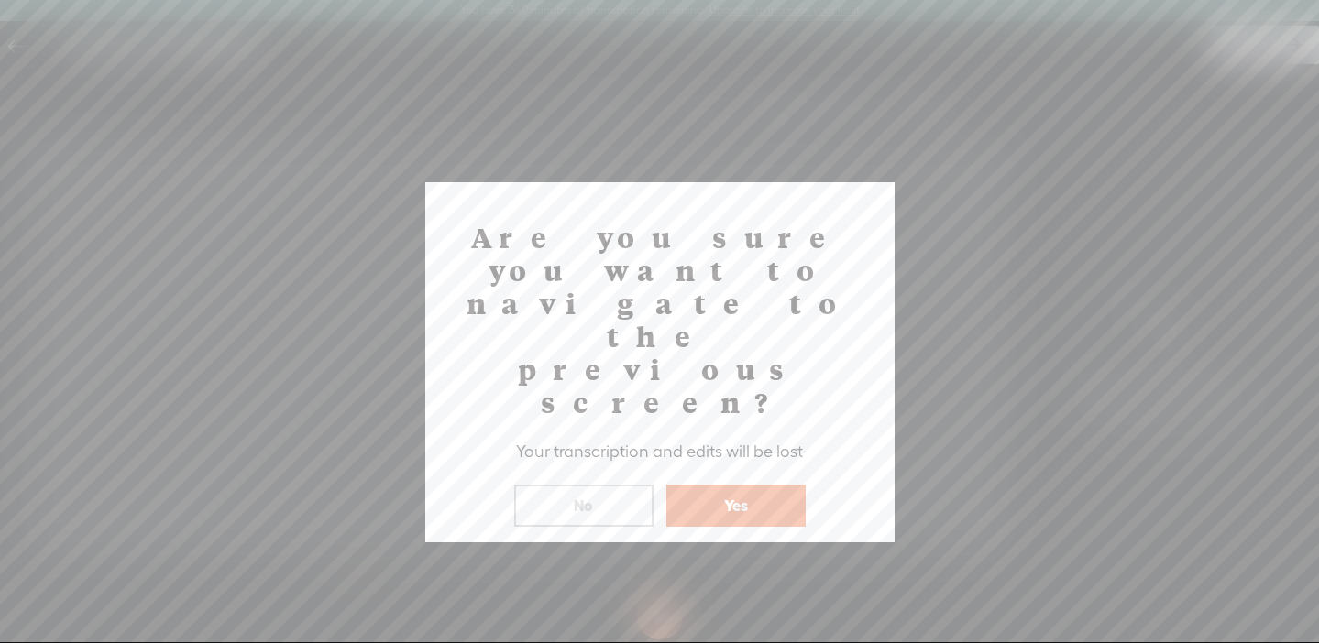
click at [714, 485] on button "Yes" at bounding box center [735, 506] width 139 height 42
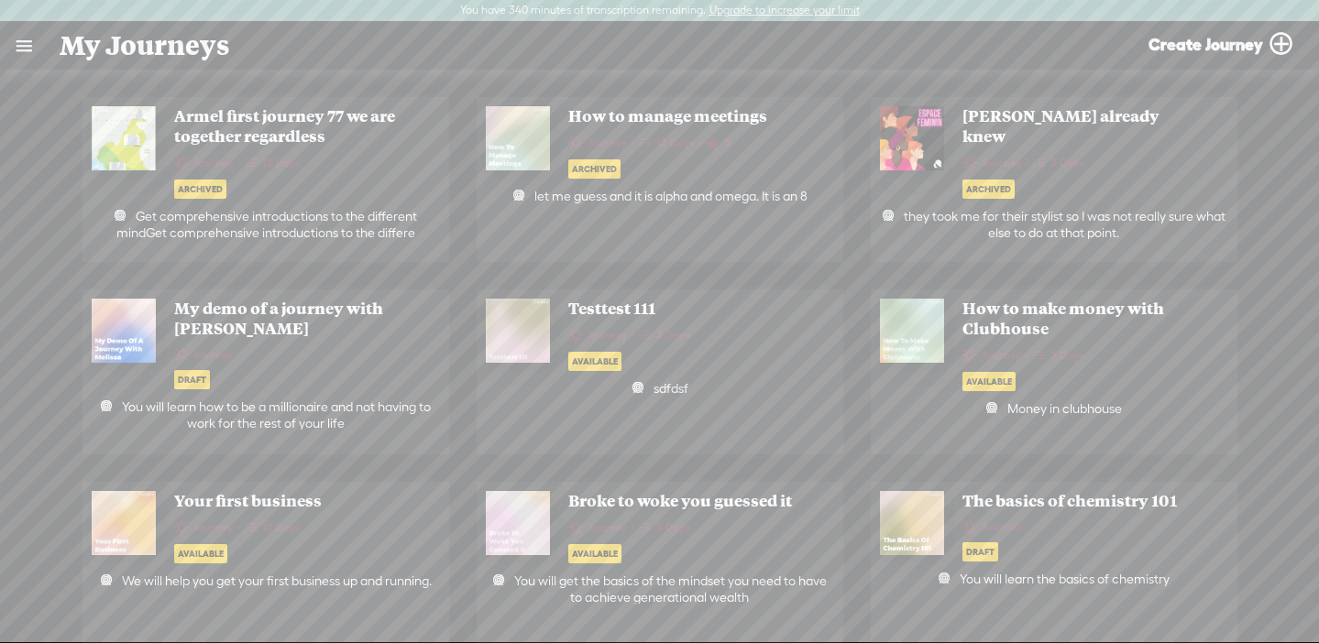
click at [29, 69] on link at bounding box center [24, 46] width 48 height 48
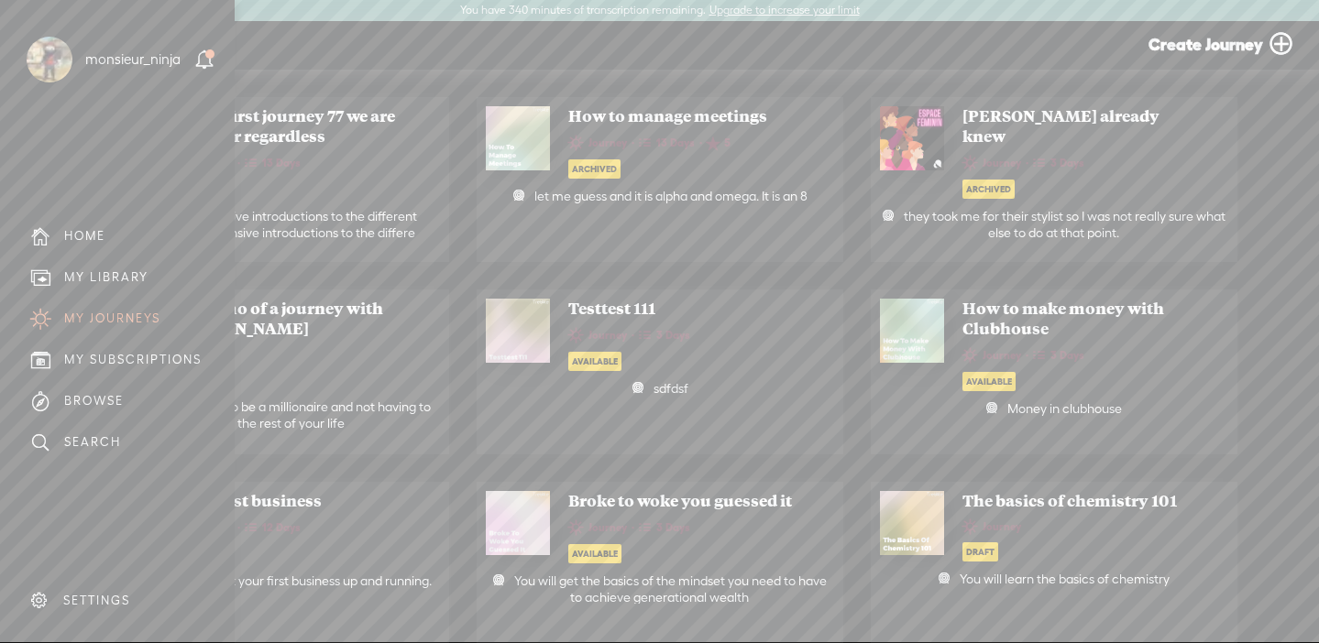
click at [137, 281] on div "MY LIBRARY" at bounding box center [106, 277] width 84 height 16
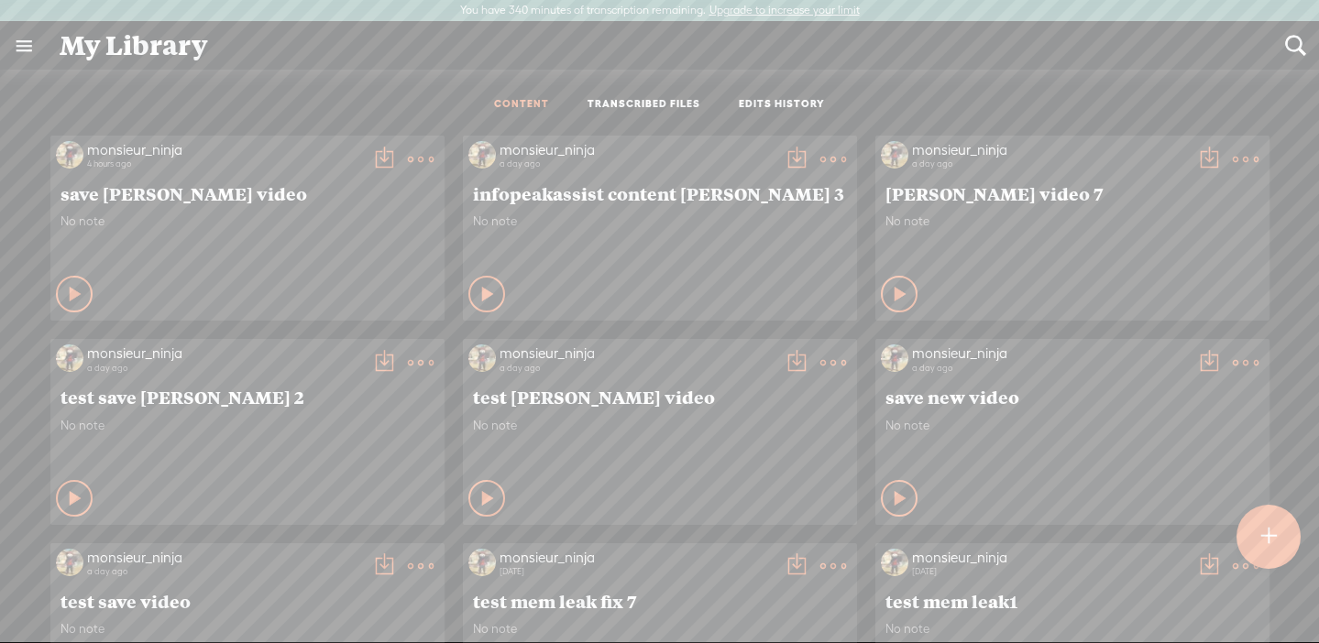
click at [622, 99] on link "TRANSCRIBED FILES" at bounding box center [643, 105] width 113 height 16
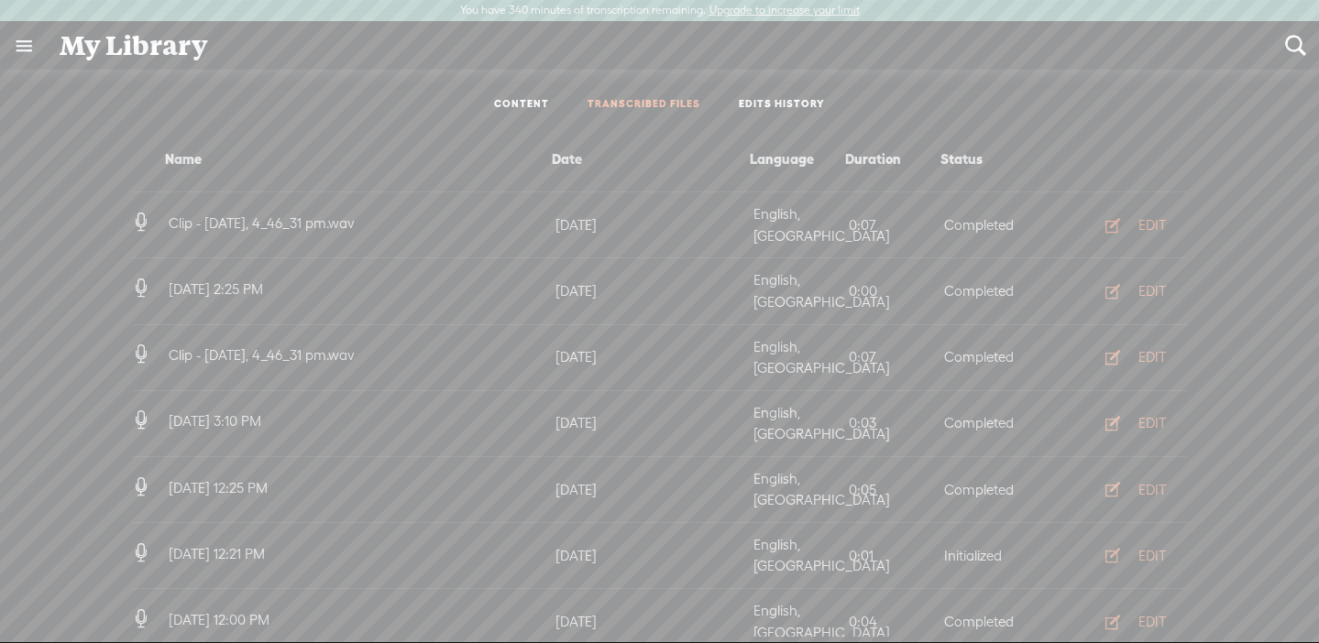
click at [1156, 219] on div "EDIT" at bounding box center [1151, 225] width 27 height 18
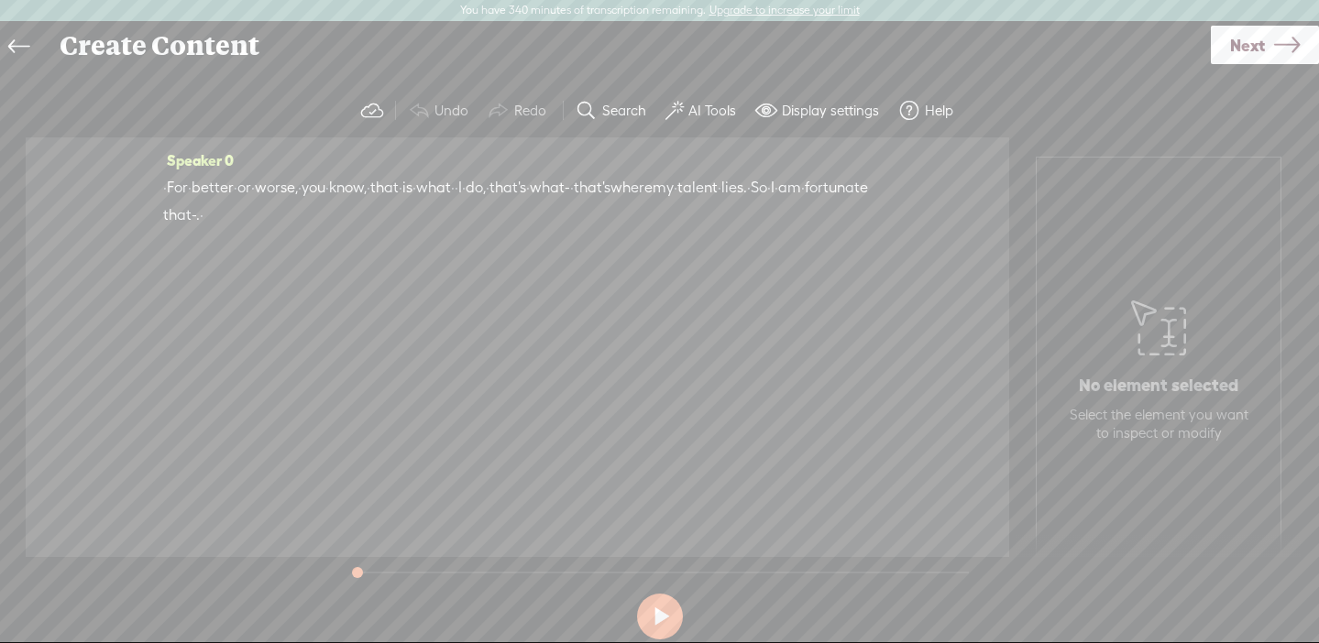
click at [23, 45] on icon at bounding box center [18, 47] width 21 height 41
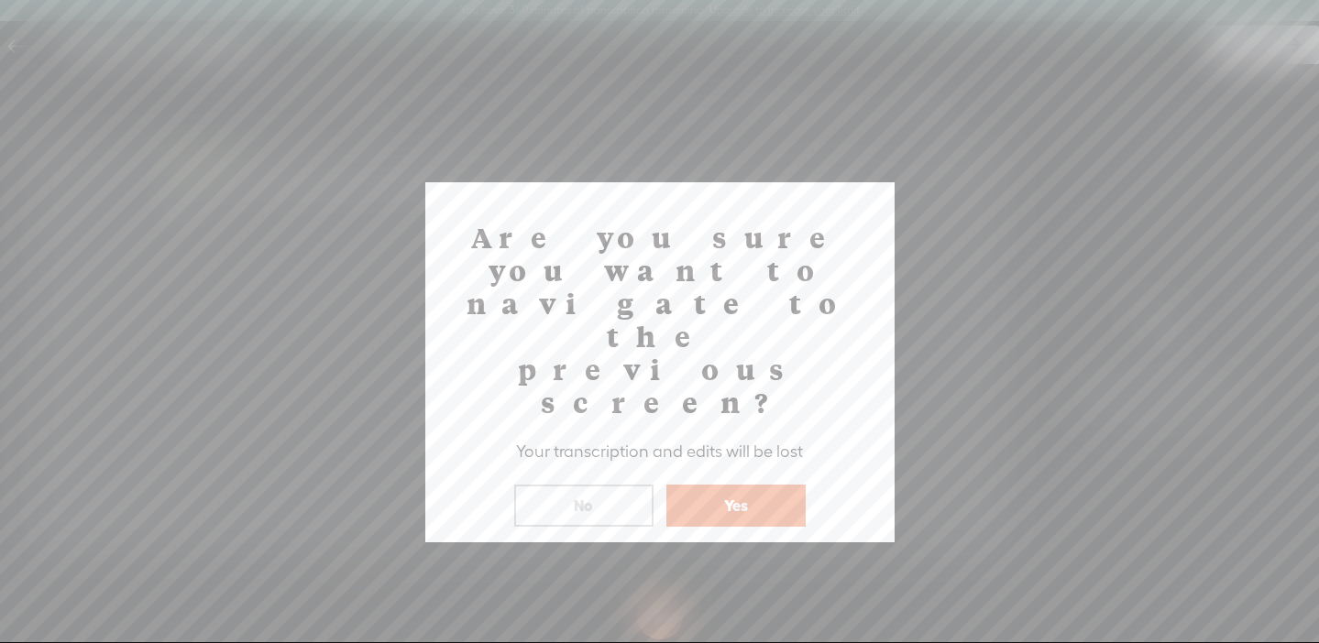
click at [774, 485] on button "Yes" at bounding box center [735, 506] width 139 height 42
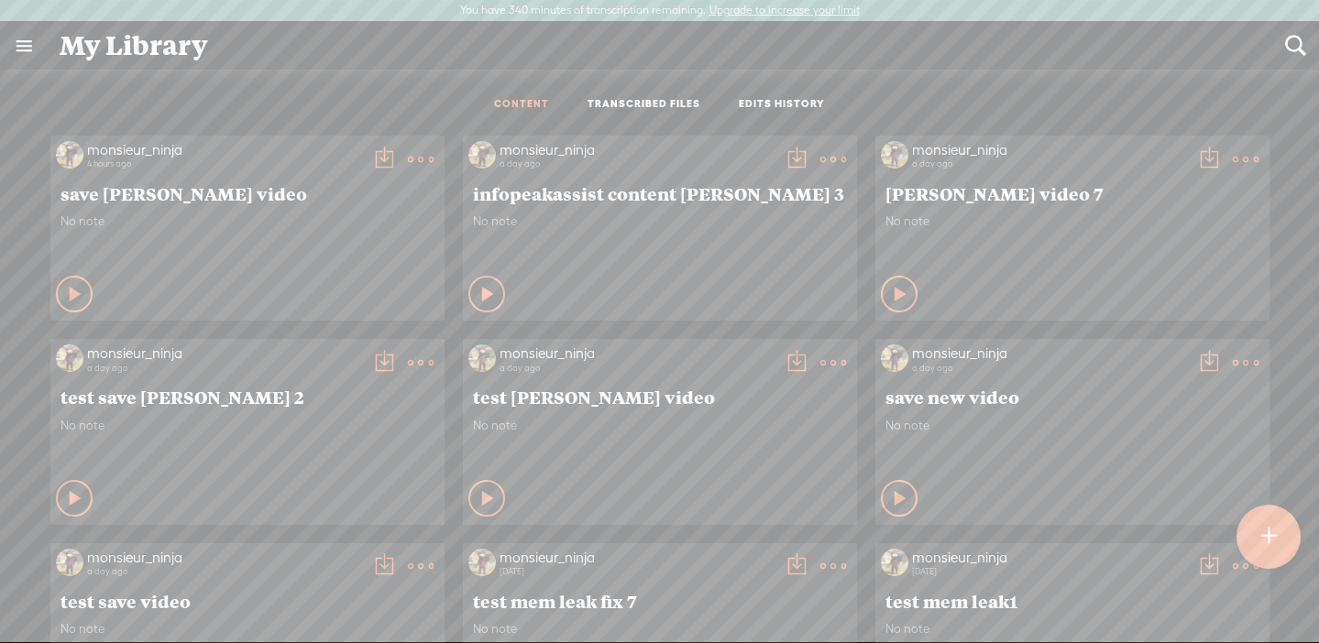
click at [820, 160] on t at bounding box center [833, 160] width 26 height 26
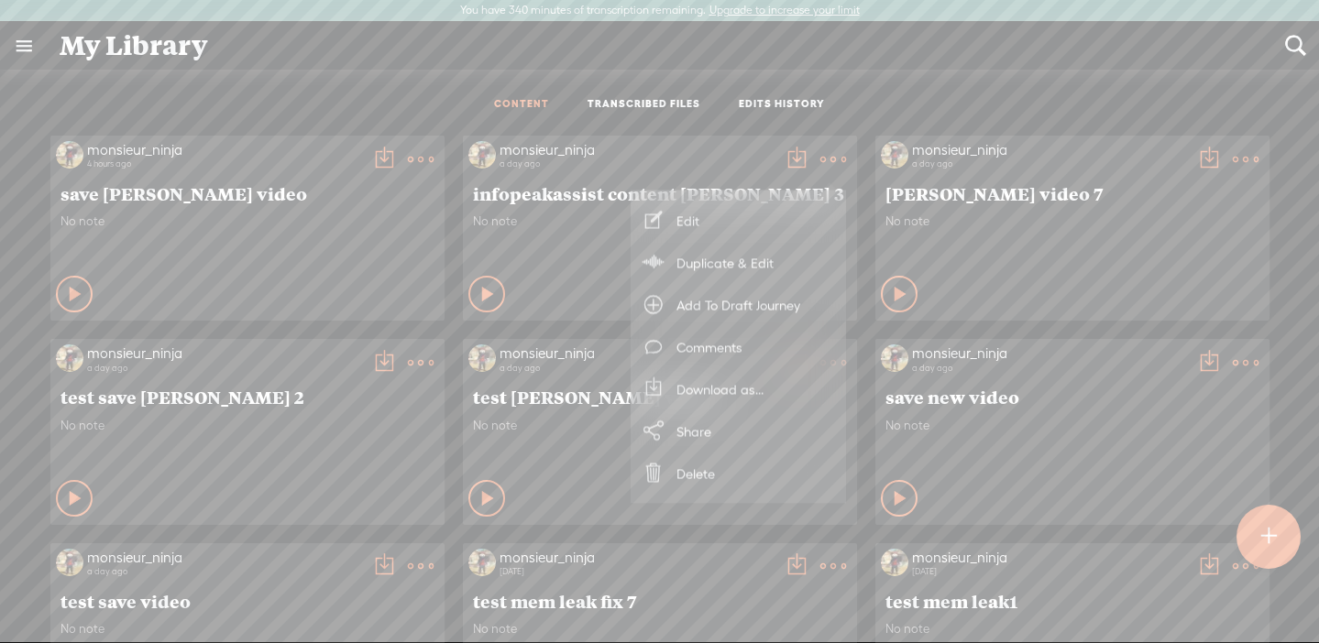
click at [488, 350] on img at bounding box center [481, 358] width 27 height 27
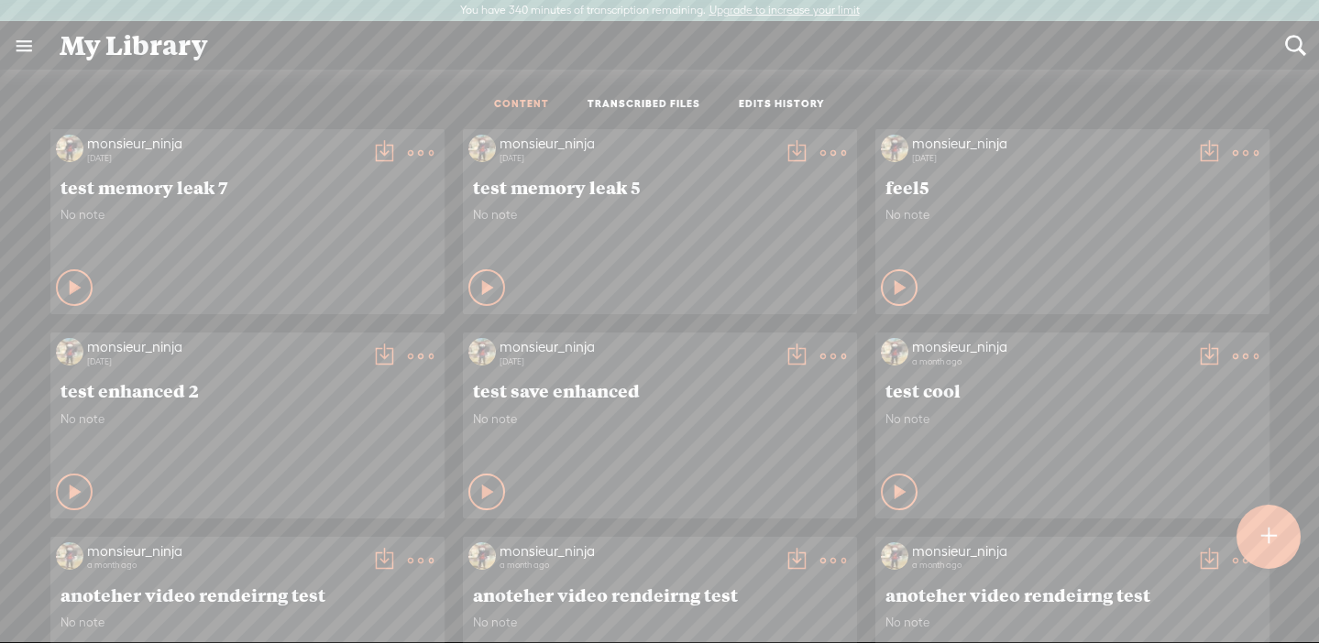
scroll to position [786, 0]
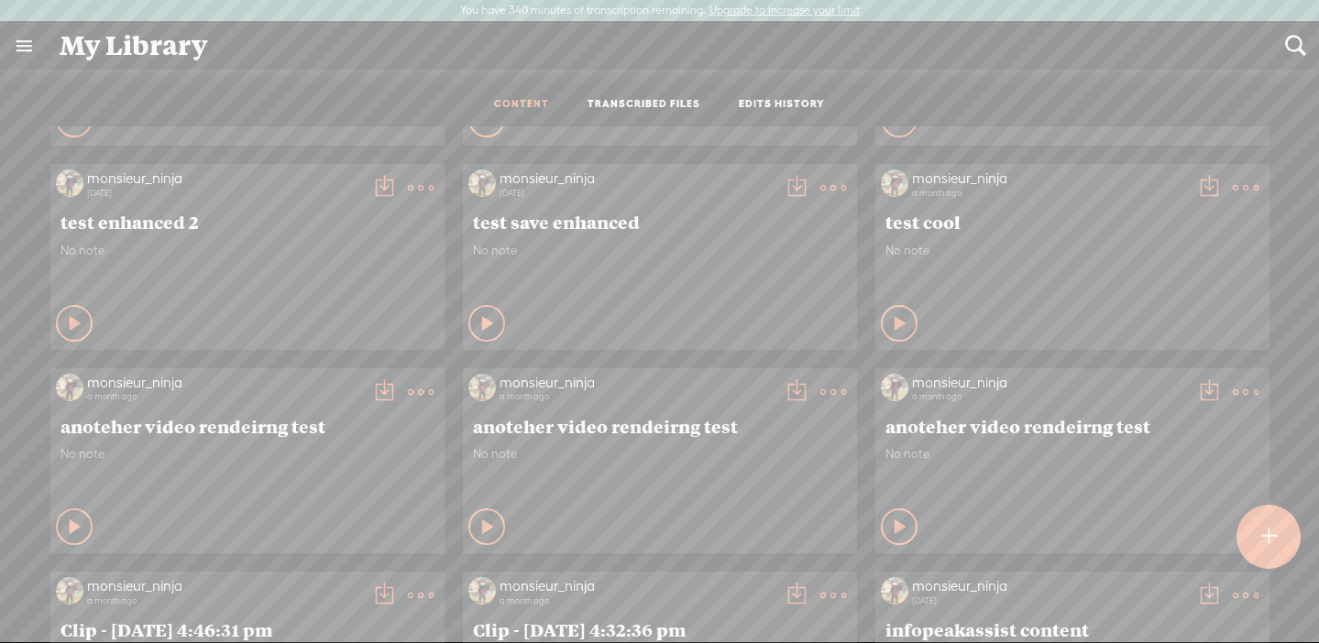
click at [641, 94] on ul "CONTENT TRANSCRIBED FILES EDITS HISTORY" at bounding box center [660, 104] width 486 height 43
click at [670, 106] on link "TRANSCRIBED FILES" at bounding box center [643, 105] width 113 height 16
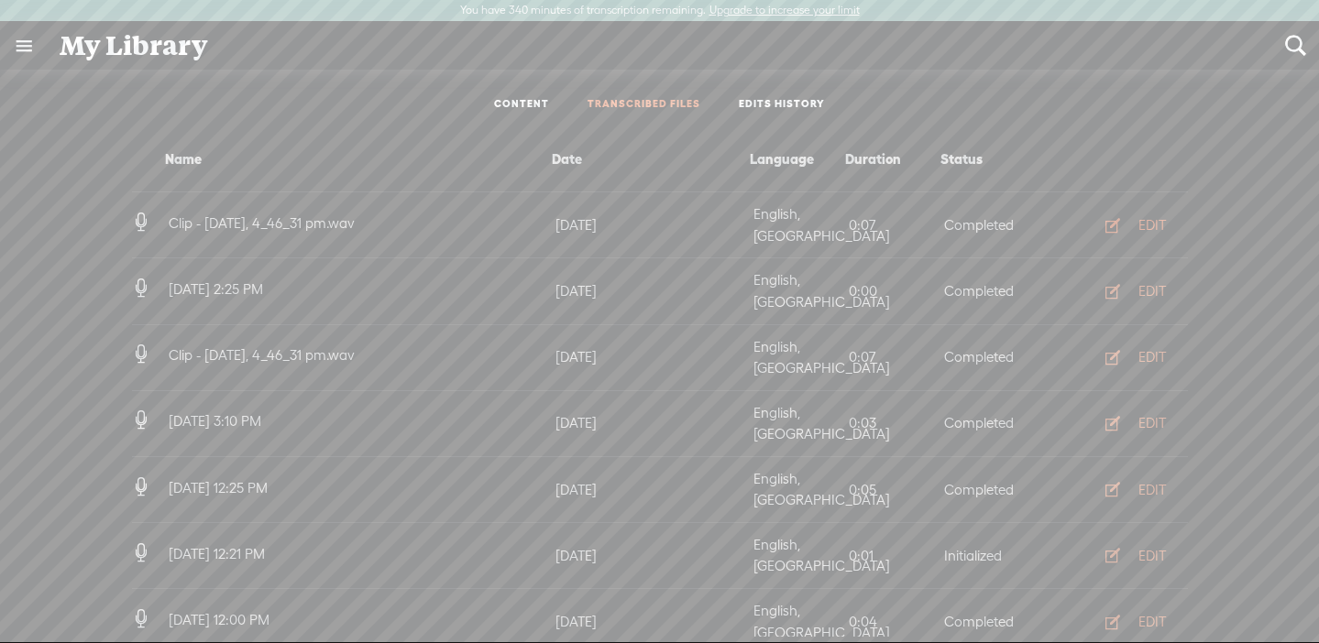
click at [1138, 216] on div "EDIT" at bounding box center [1151, 225] width 27 height 18
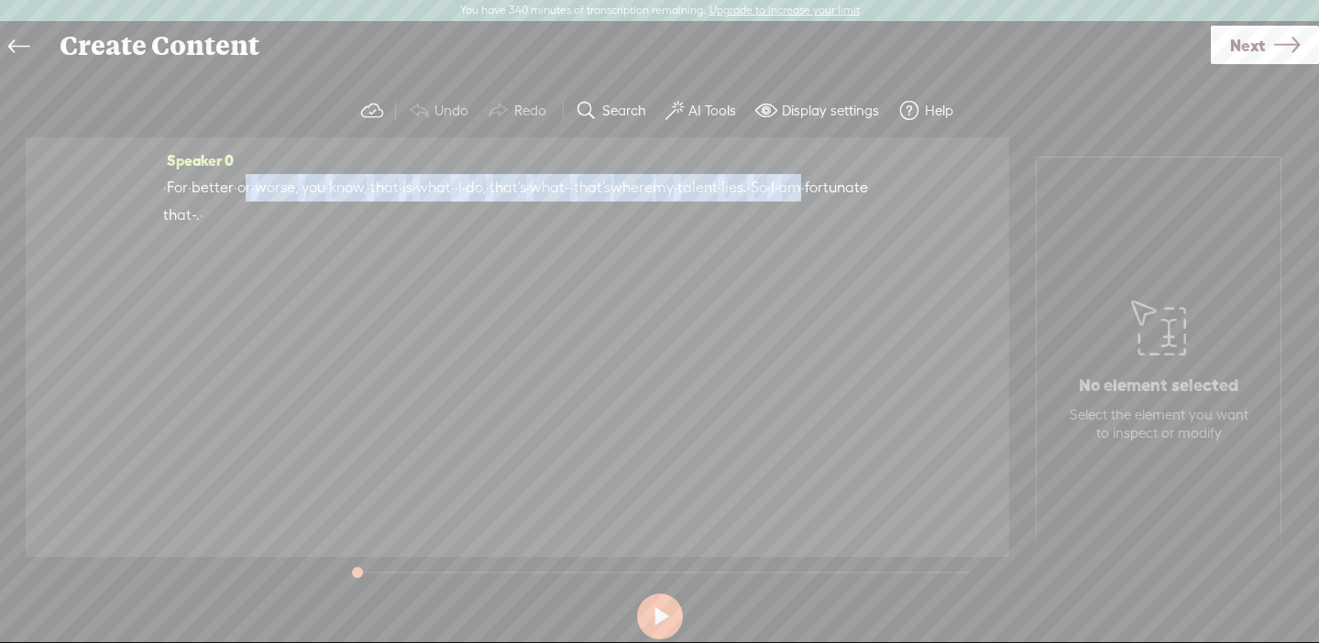
drag, startPoint x: 273, startPoint y: 181, endPoint x: 365, endPoint y: 203, distance: 94.0
click at [365, 203] on div "· For · better · or · worse, · you · know, · that · is · what · · I · do, · tha…" at bounding box center [517, 201] width 708 height 55
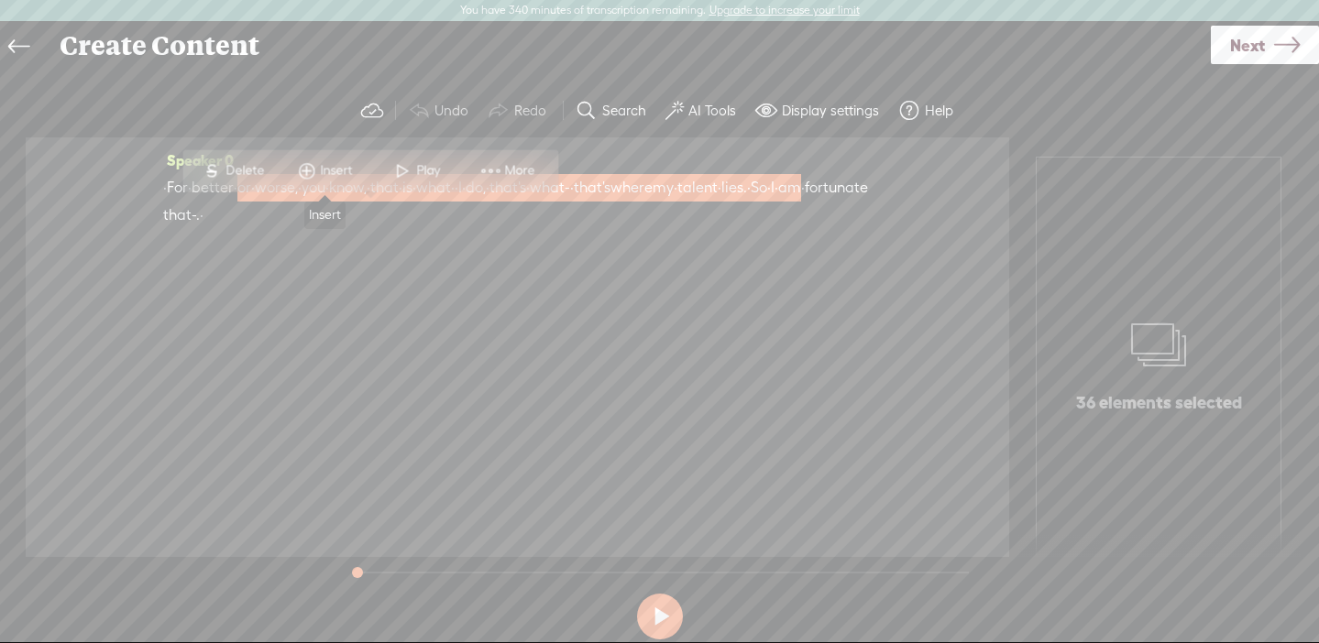
click at [356, 170] on span "Insert" at bounding box center [326, 170] width 92 height 33
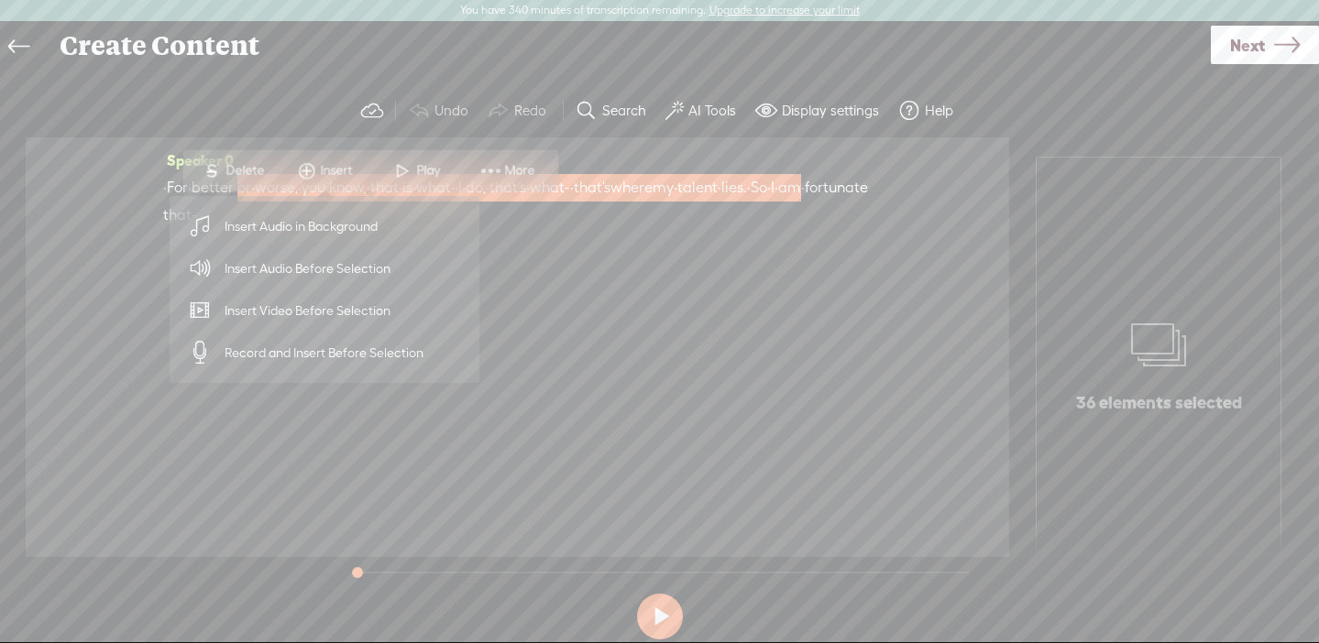
click at [367, 224] on span "Insert Audio in Background" at bounding box center [301, 226] width 225 height 41
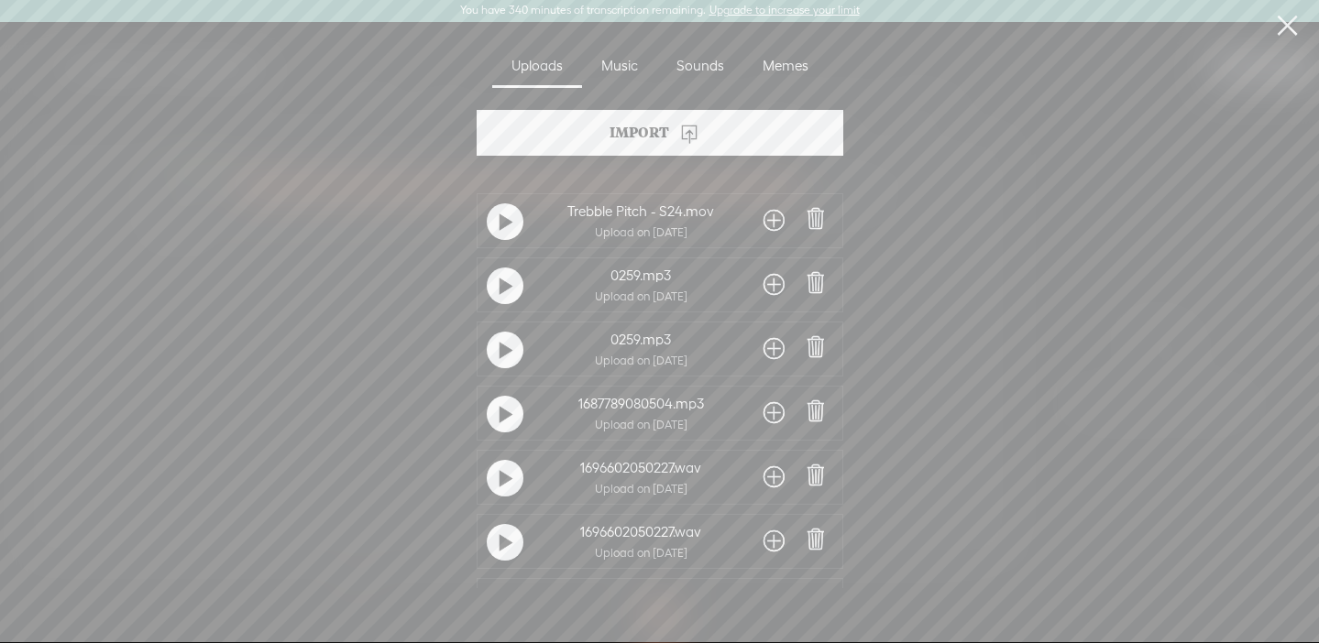
click at [636, 71] on div "Music" at bounding box center [619, 67] width 75 height 42
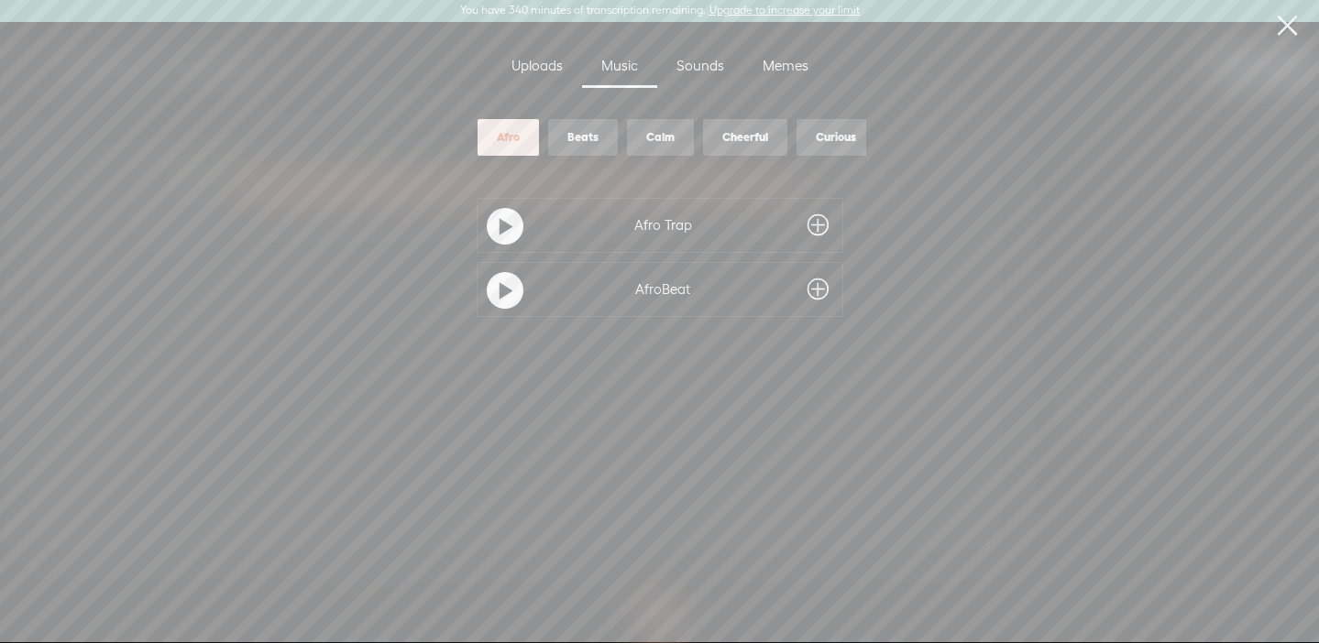
click at [818, 215] on span at bounding box center [817, 225] width 21 height 29
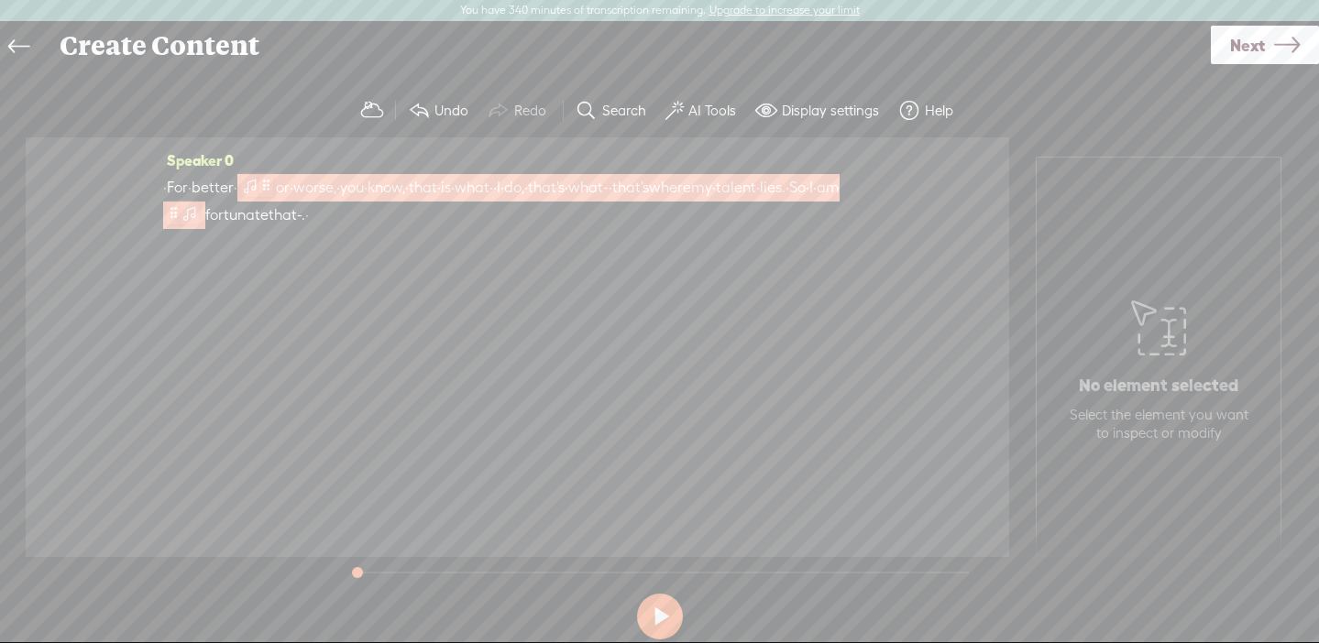
click at [273, 181] on span at bounding box center [266, 186] width 14 height 22
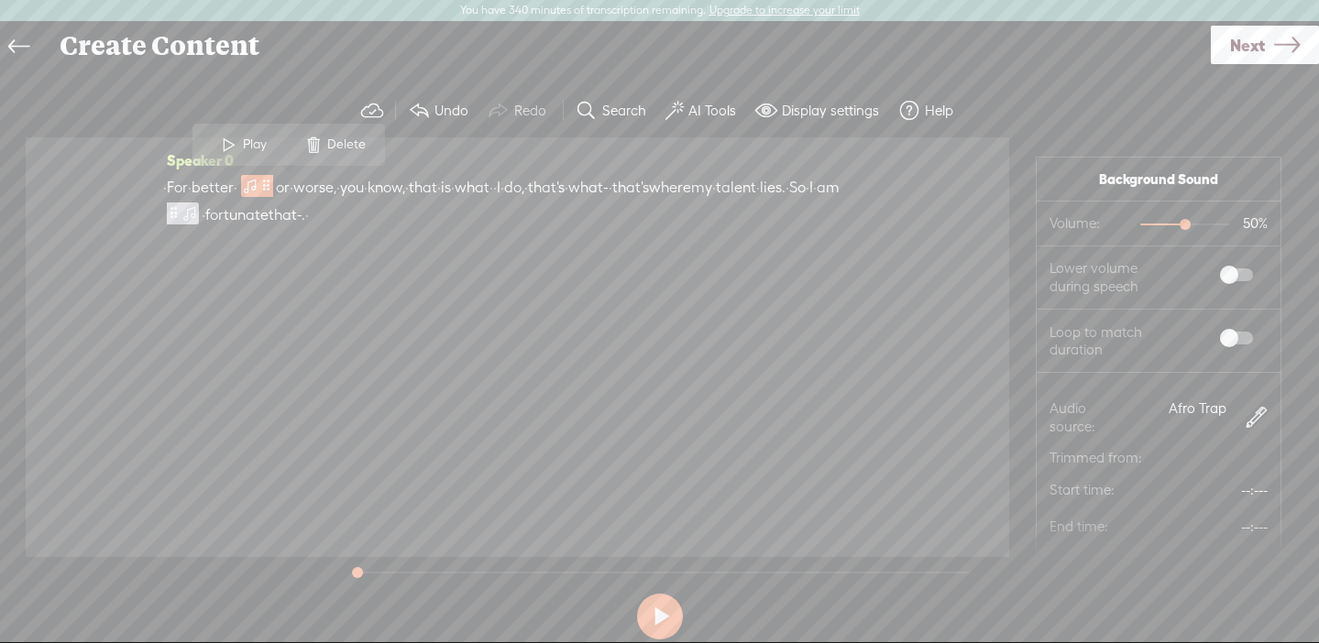
click at [1220, 263] on label at bounding box center [1217, 274] width 99 height 31
click at [188, 181] on span "For" at bounding box center [177, 187] width 21 height 27
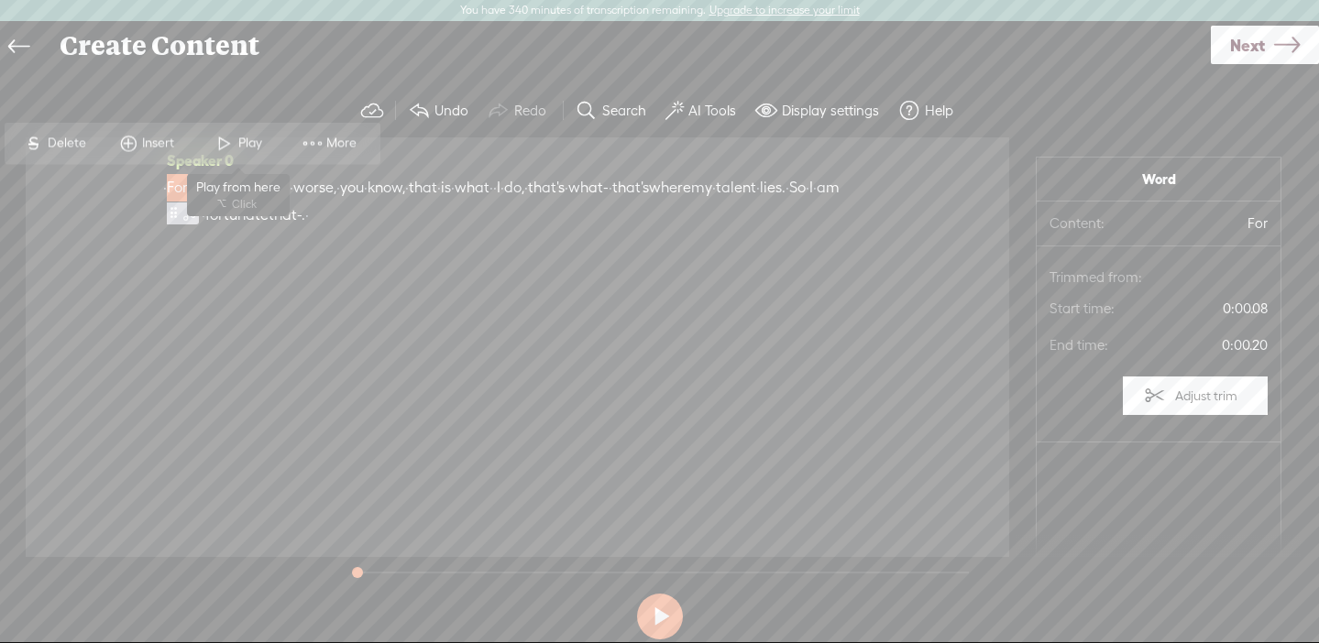
click at [230, 142] on span at bounding box center [224, 142] width 27 height 33
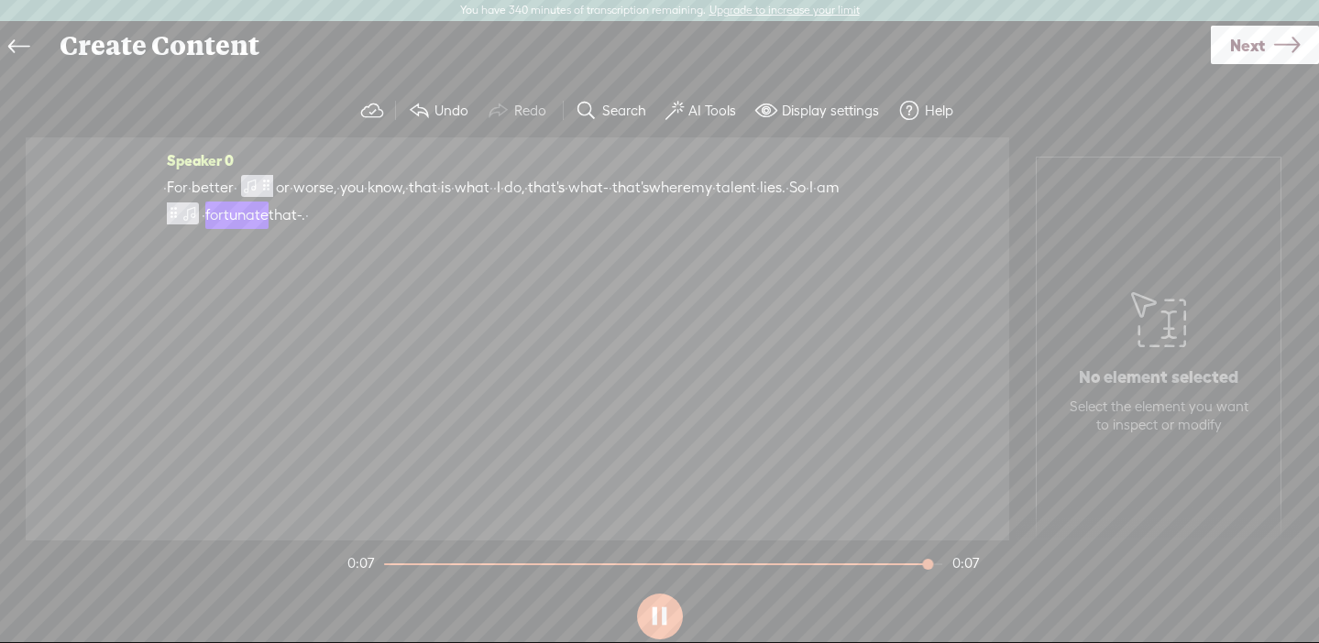
click at [661, 610] on button at bounding box center [660, 617] width 46 height 46
click at [225, 192] on span "better" at bounding box center [213, 187] width 42 height 27
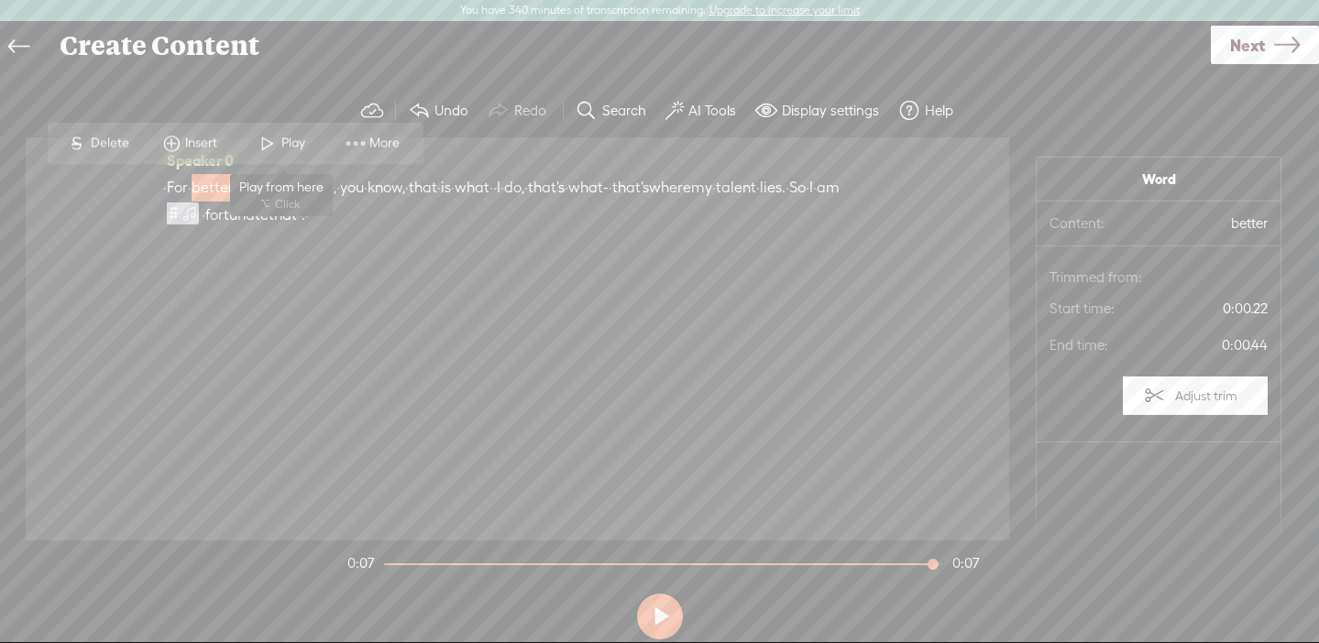
click at [304, 126] on span "Play" at bounding box center [282, 142] width 92 height 33
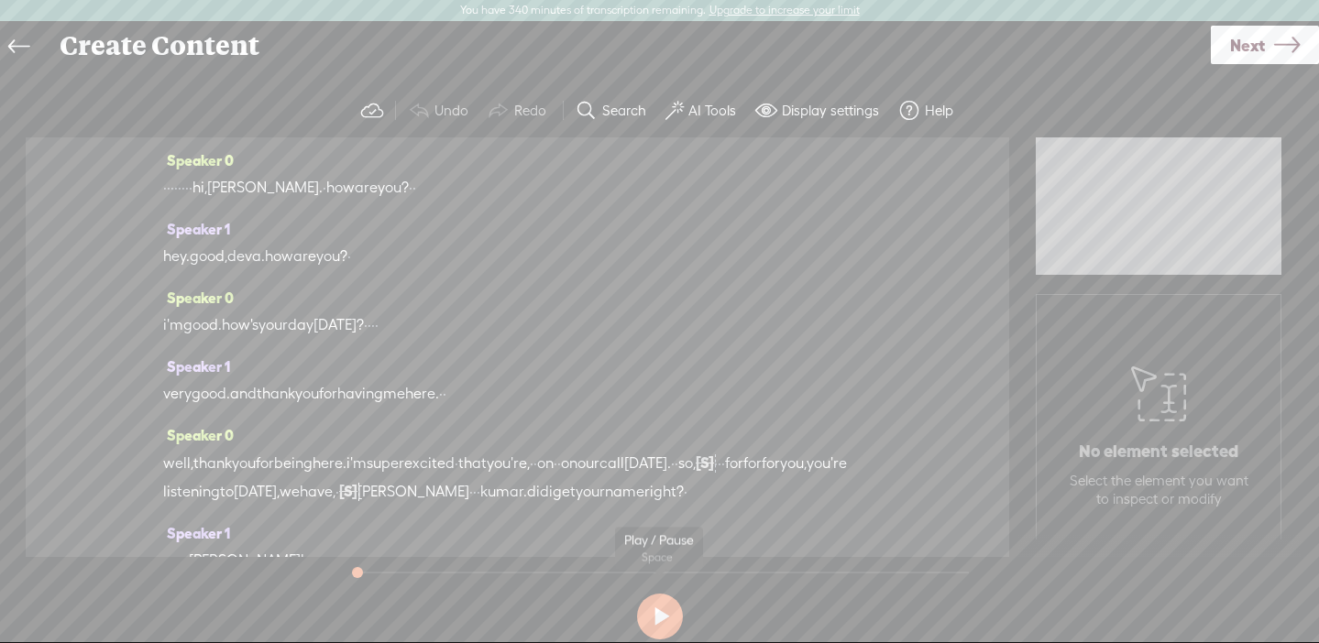
click at [671, 606] on button at bounding box center [660, 617] width 46 height 46
click at [0, 0] on button at bounding box center [0, 0] width 0 height 0
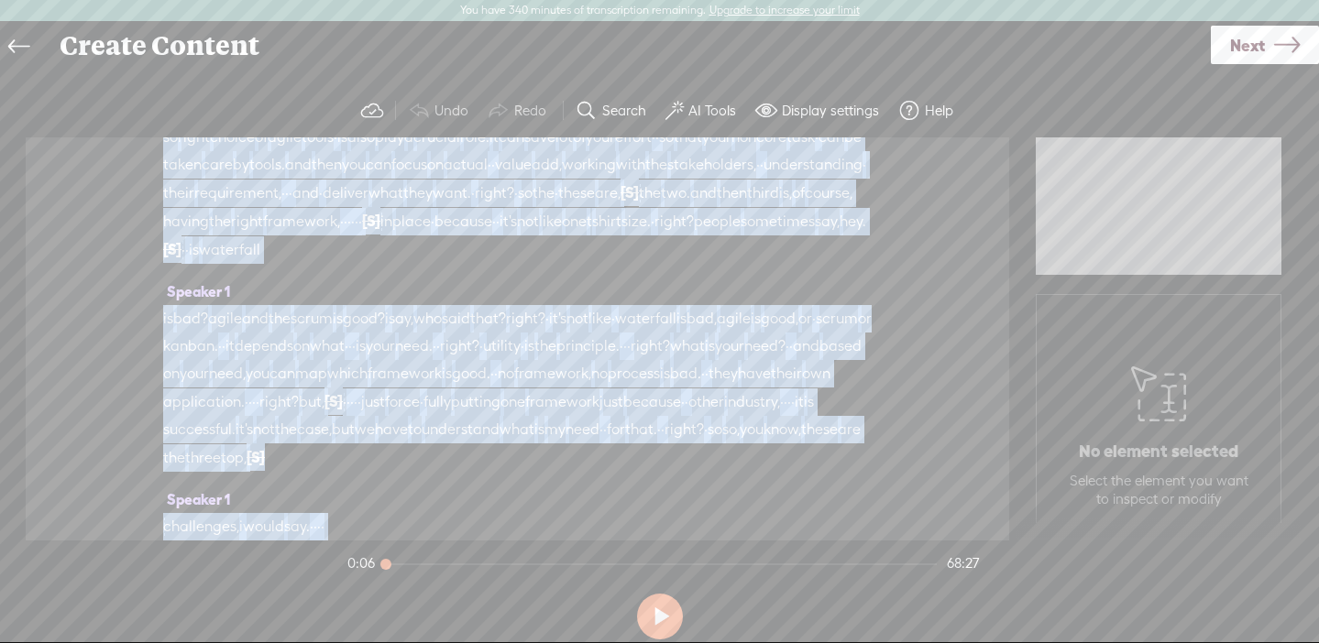
scroll to position [4035, 0]
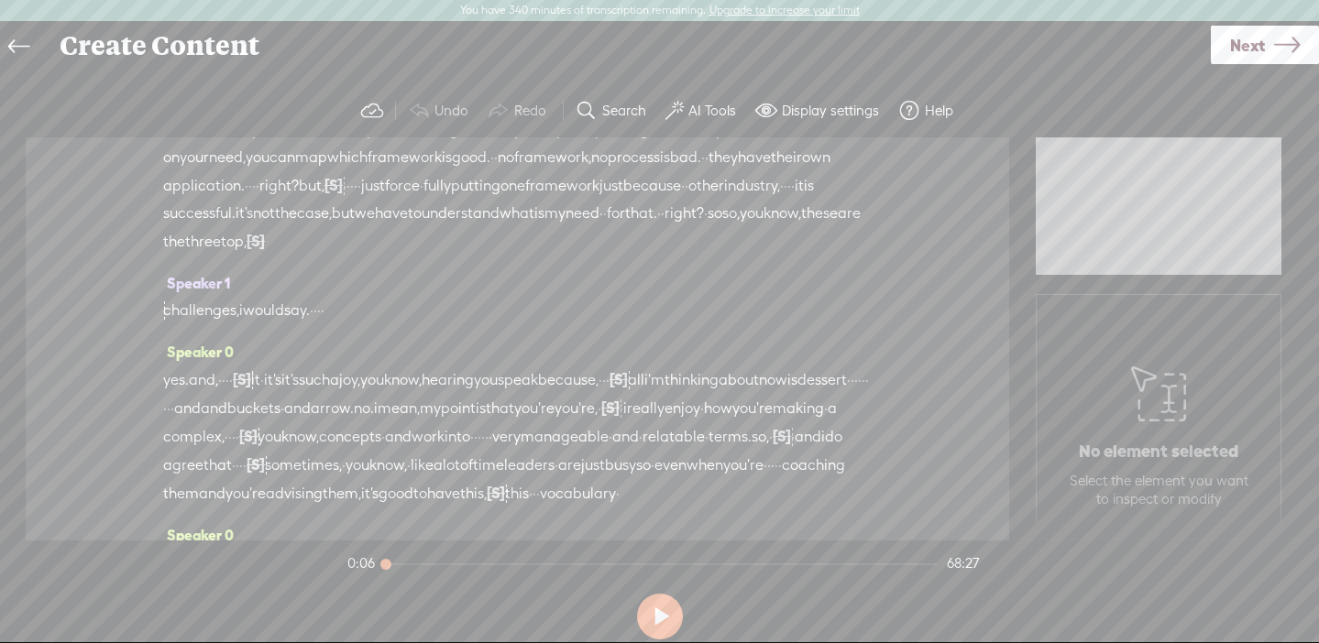
drag, startPoint x: 359, startPoint y: 160, endPoint x: 466, endPoint y: 496, distance: 351.8
click at [466, 496] on div "Speaker 0 · · · · · · · · hi, [PERSON_NAME]. · how are you? · · Speaker 1 hey. …" at bounding box center [517, 338] width 983 height 403
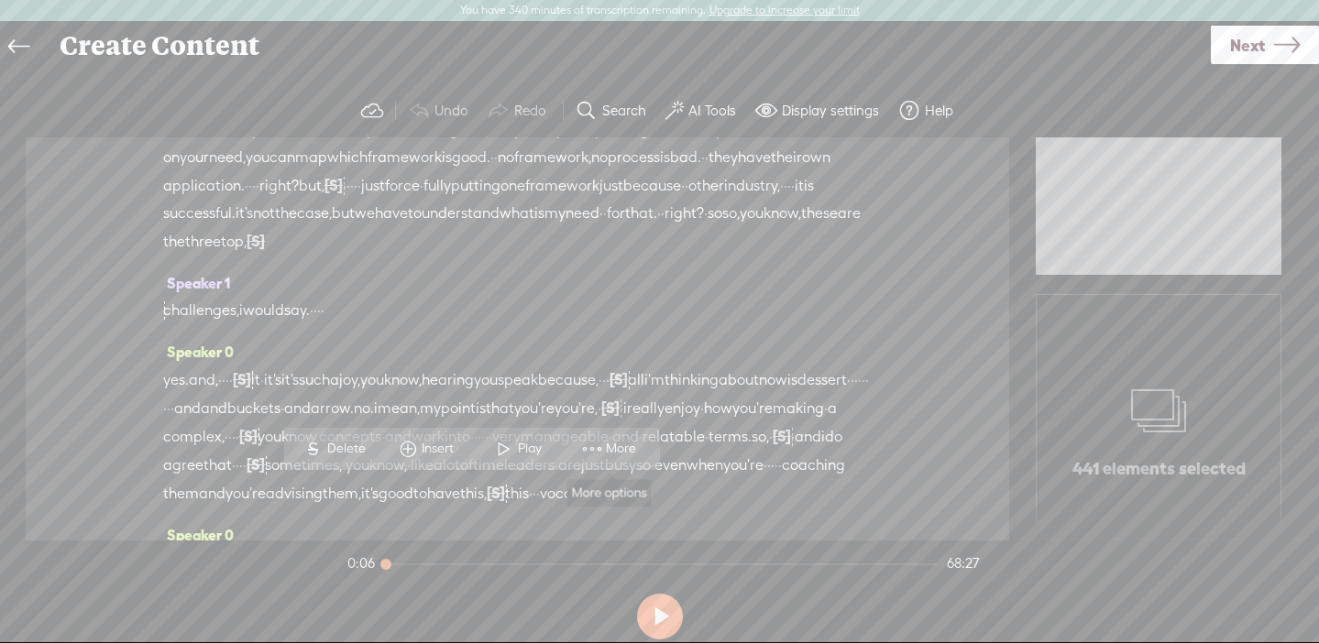
click at [595, 443] on span at bounding box center [591, 449] width 27 height 33
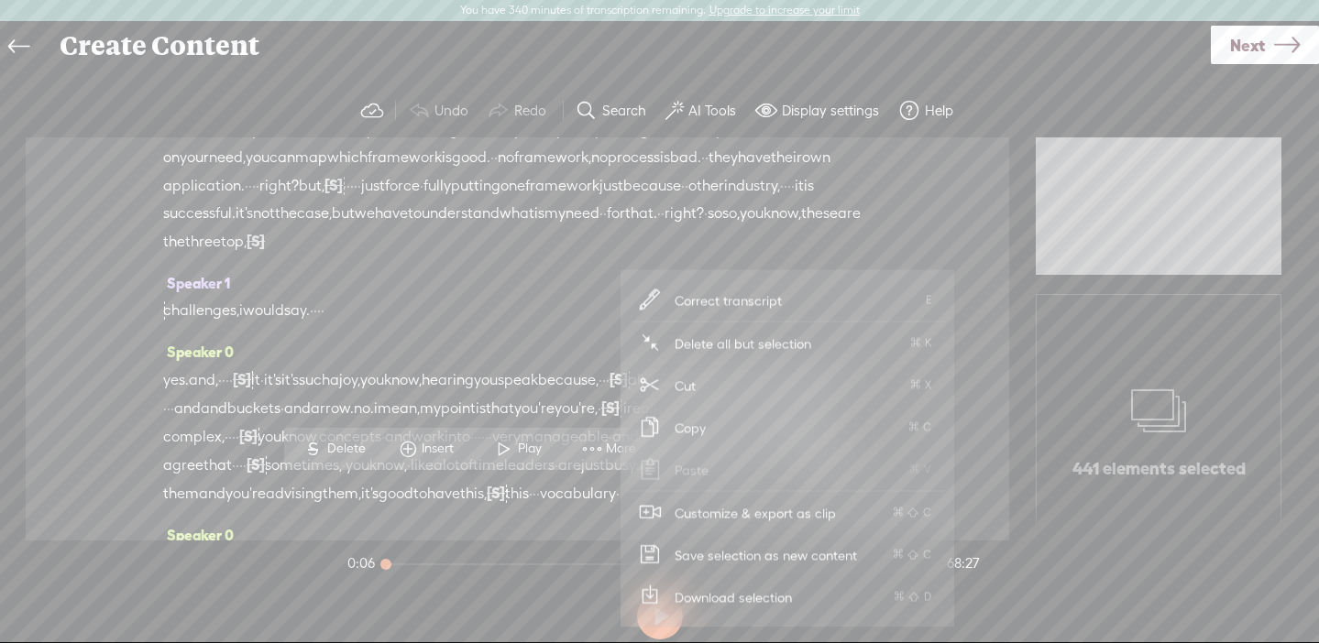
click at [702, 517] on span "Customize & export as clip" at bounding box center [756, 512] width 234 height 41
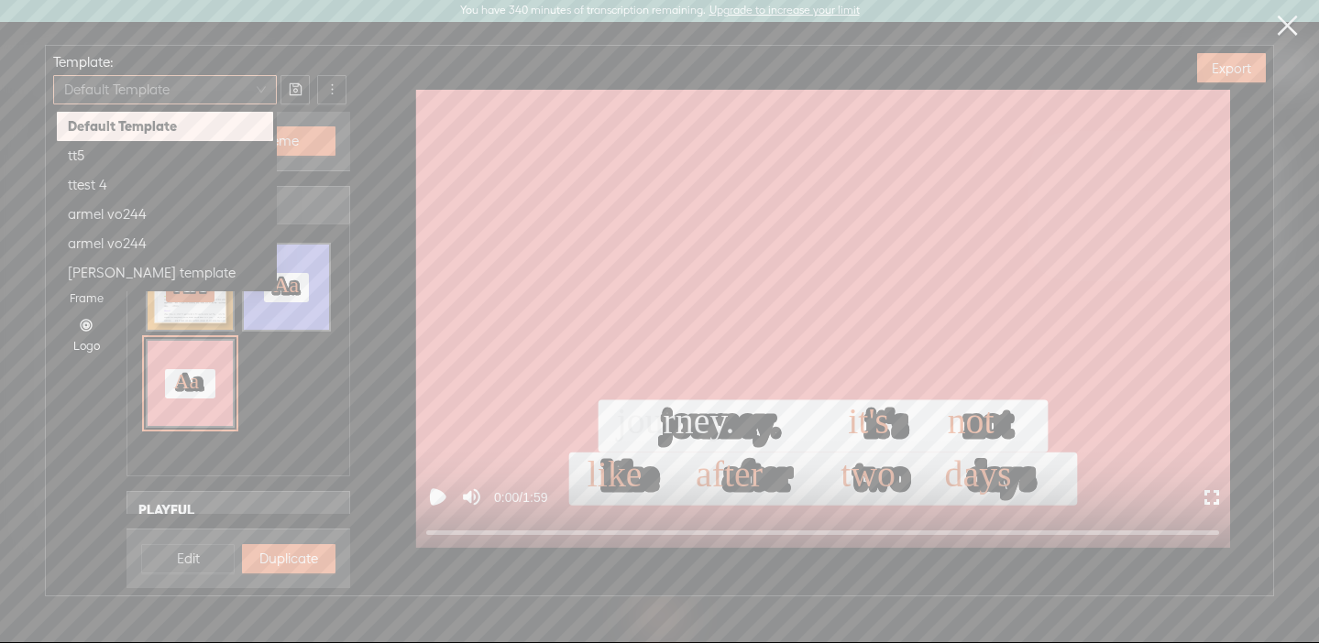
click at [191, 90] on span "Default Template" at bounding box center [165, 89] width 202 height 27
click at [159, 211] on div "armel vo244" at bounding box center [165, 214] width 194 height 22
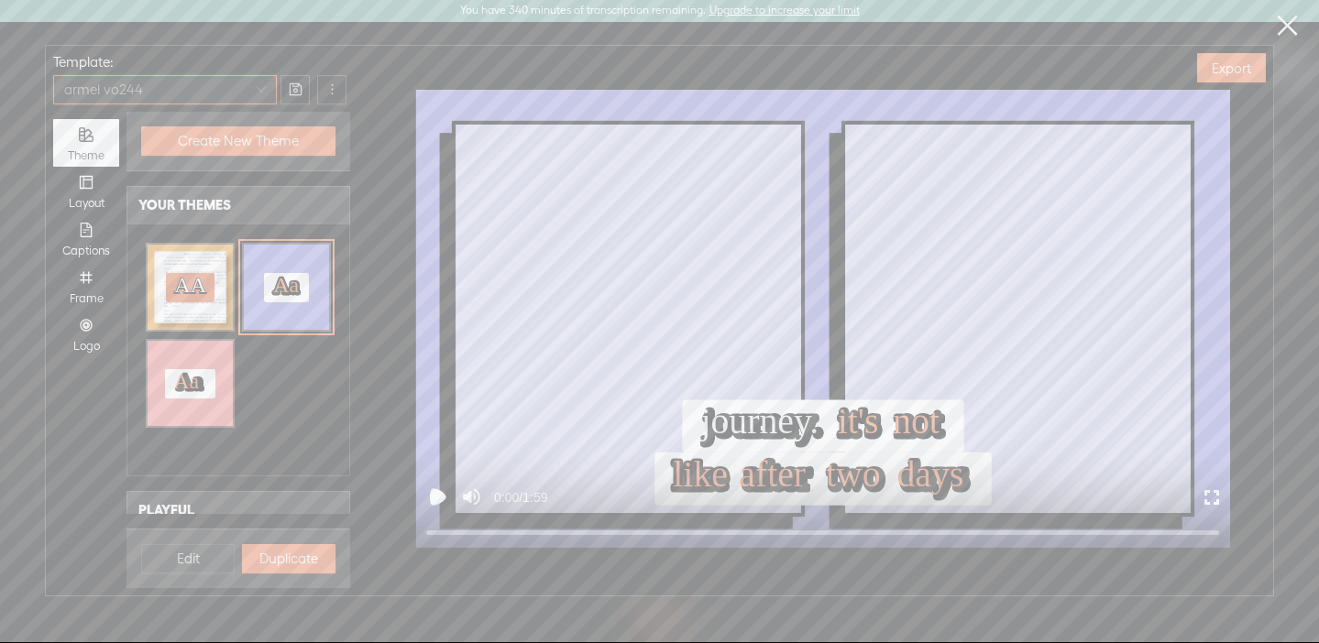
click at [159, 92] on span "armel vo244" at bounding box center [165, 89] width 202 height 27
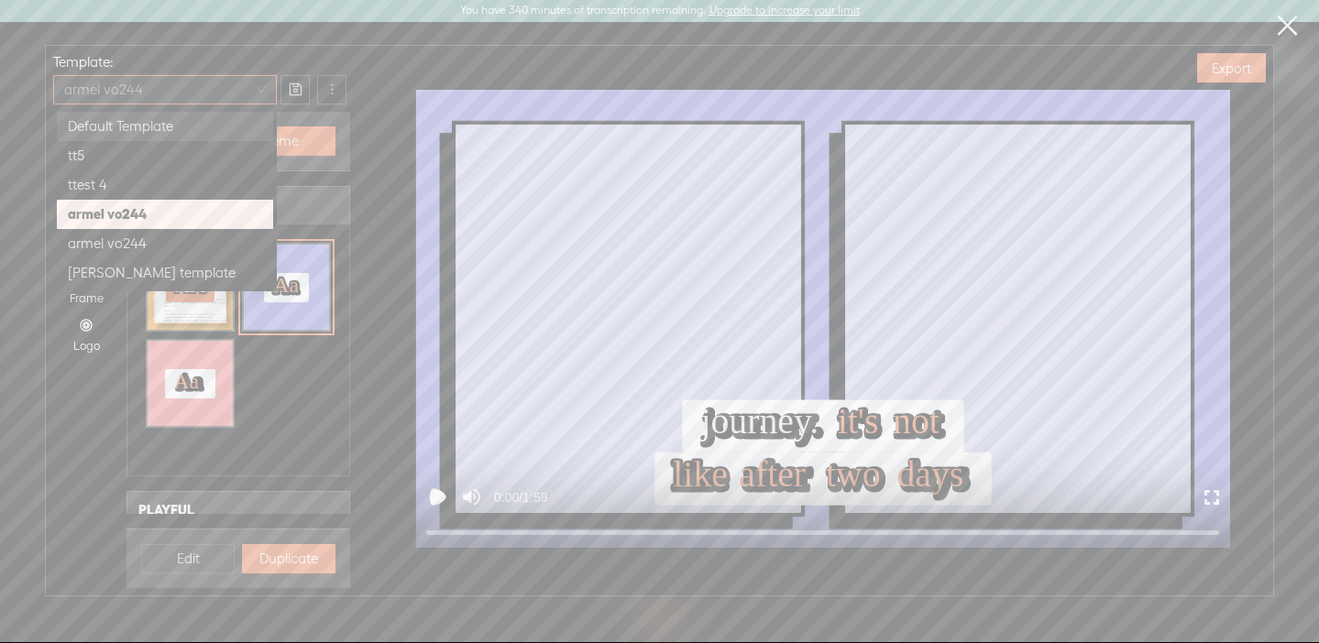
click at [146, 131] on div "Default Template" at bounding box center [165, 126] width 194 height 22
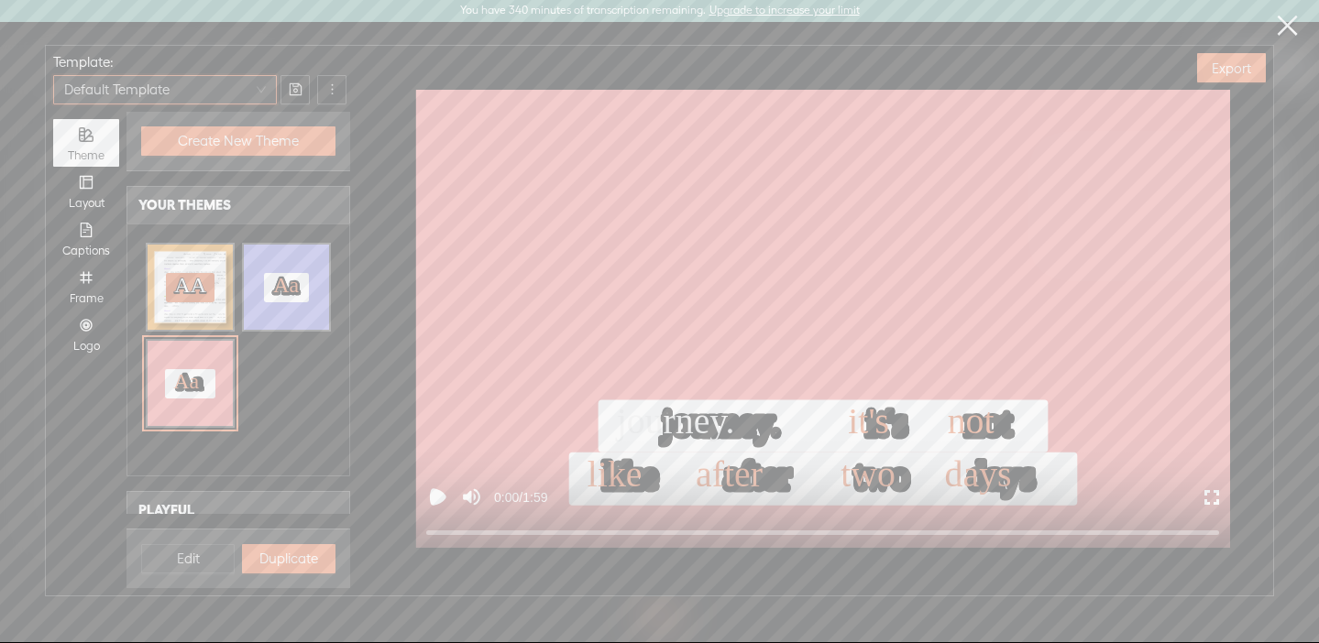
scroll to position [224, 0]
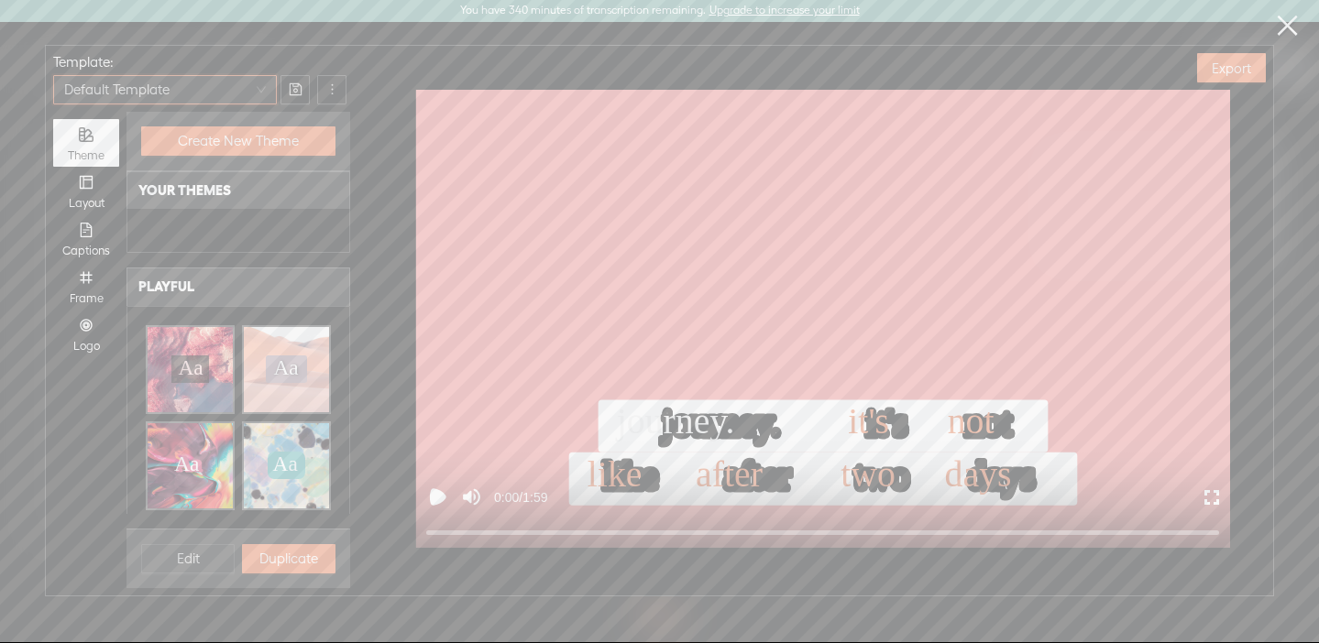
click at [205, 389] on div "Aa Aa Aa Aa" at bounding box center [190, 369] width 85 height 85
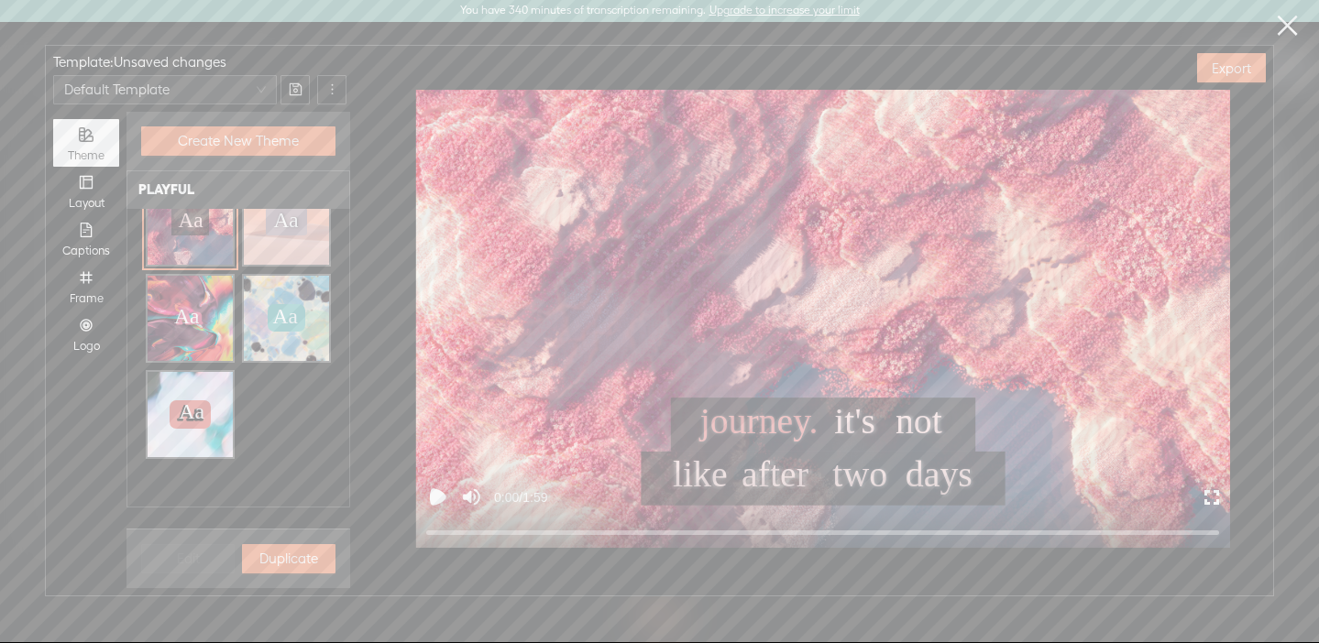
scroll to position [393, 0]
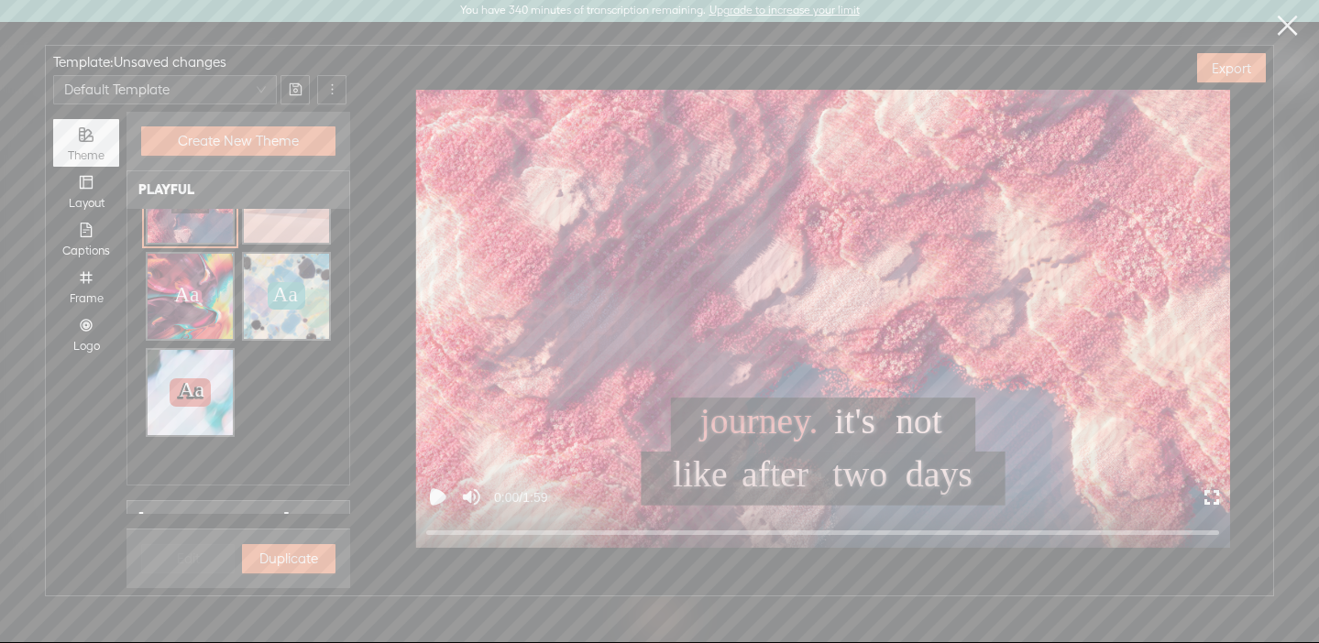
click at [217, 303] on div "Aa Aa" at bounding box center [190, 297] width 71 height 26
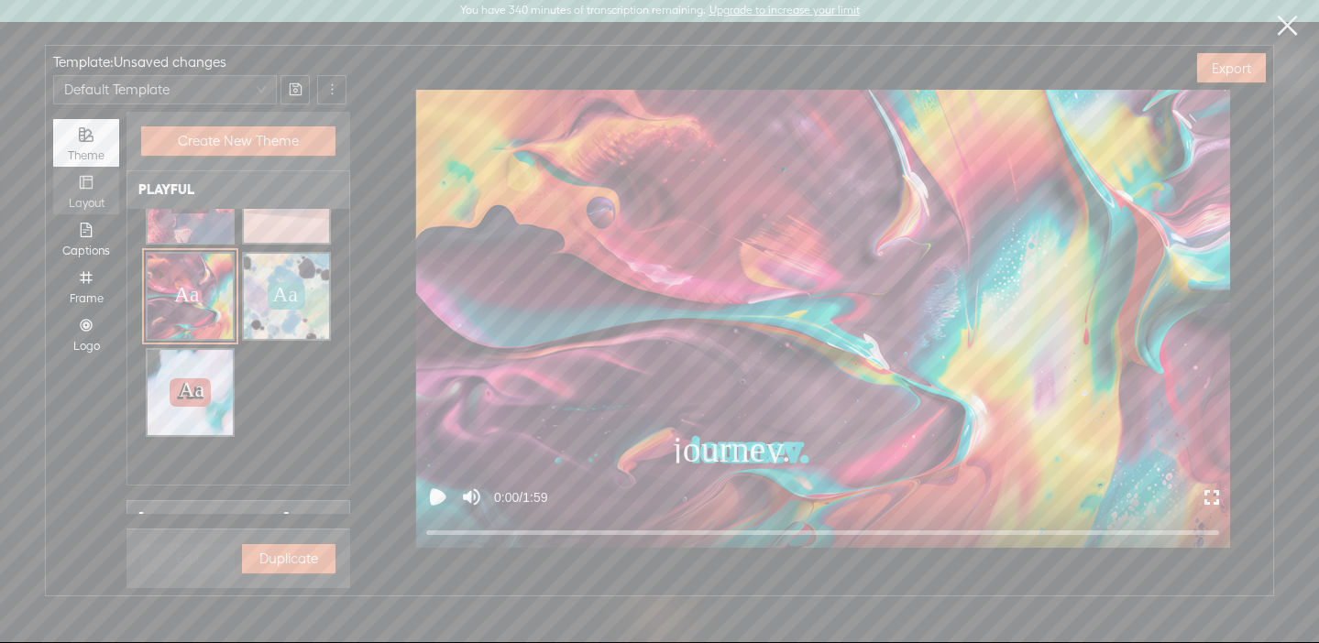
click at [81, 190] on icon "layout" at bounding box center [86, 182] width 15 height 15
click at [53, 167] on input "Layout" at bounding box center [53, 167] width 0 height 0
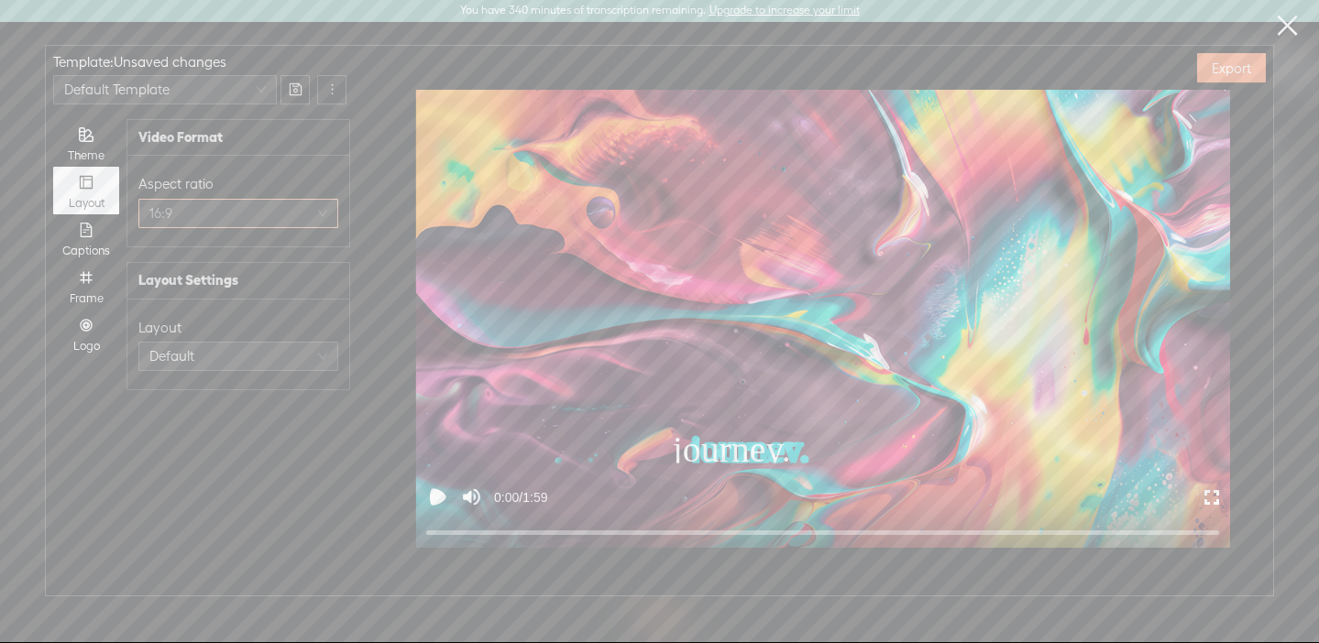
click at [206, 224] on span "16:9" at bounding box center [238, 213] width 178 height 27
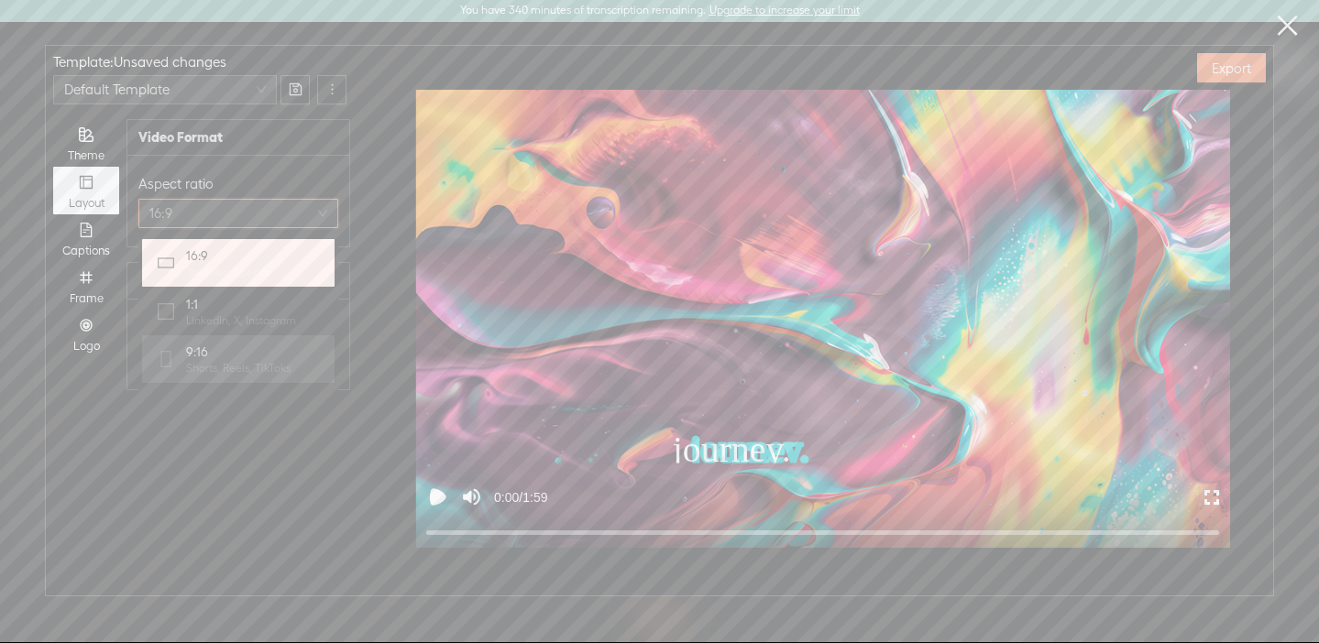
click at [207, 355] on span "9:16" at bounding box center [238, 352] width 104 height 18
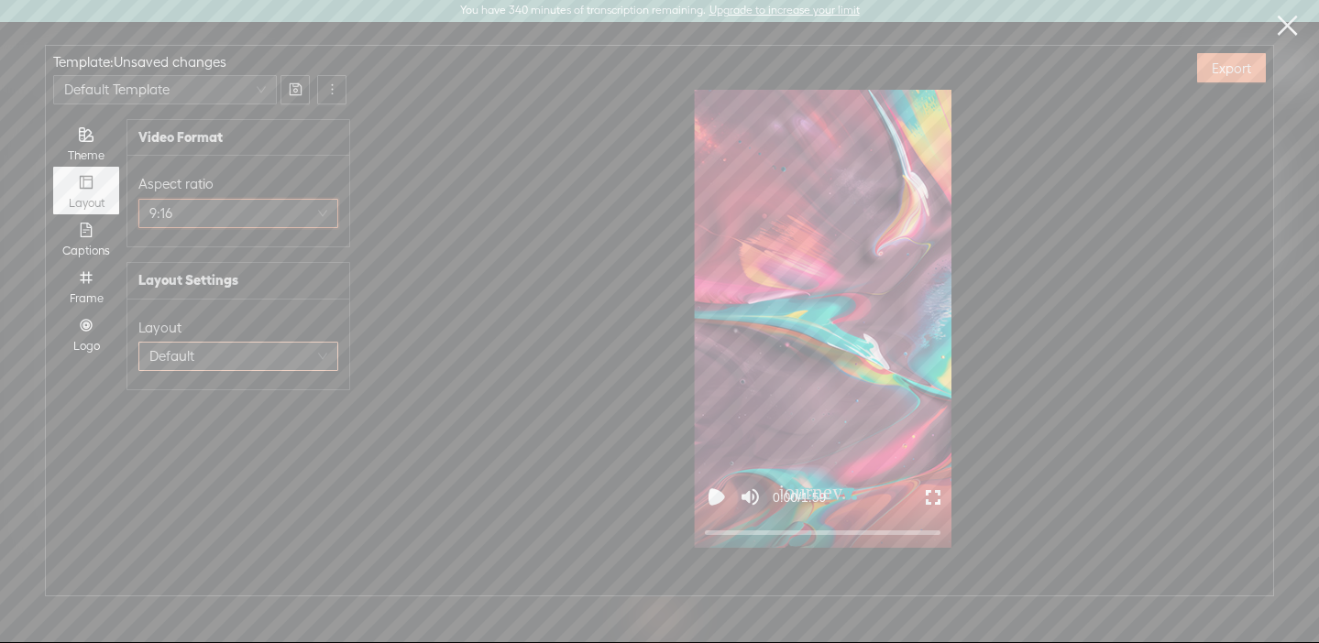
click at [202, 348] on span "Default" at bounding box center [238, 356] width 178 height 27
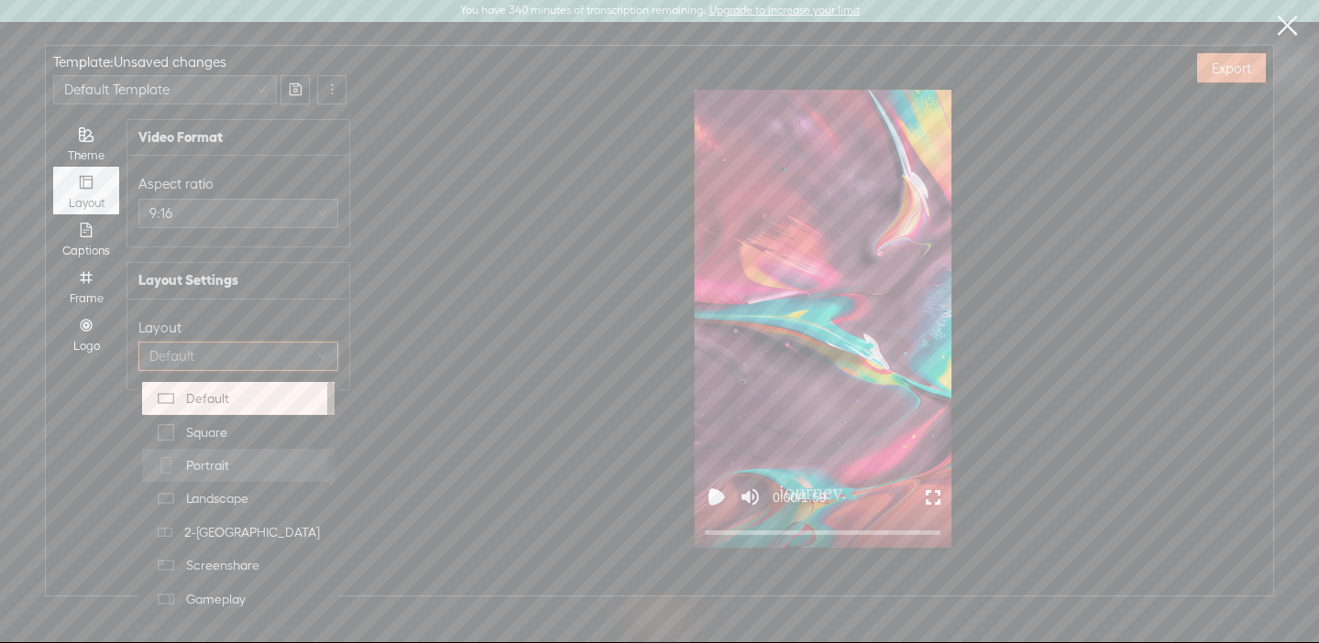
click at [235, 466] on div "Portrait" at bounding box center [238, 466] width 170 height 26
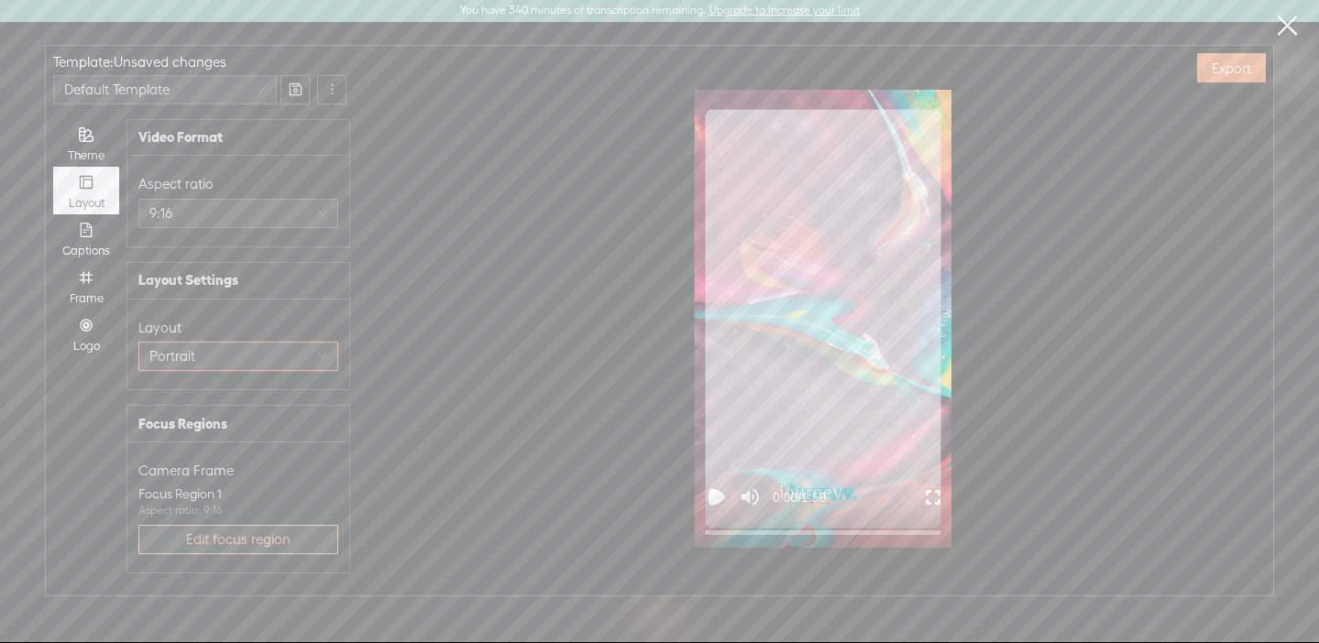
click at [252, 536] on span "Edit focus region" at bounding box center [238, 540] width 104 height 18
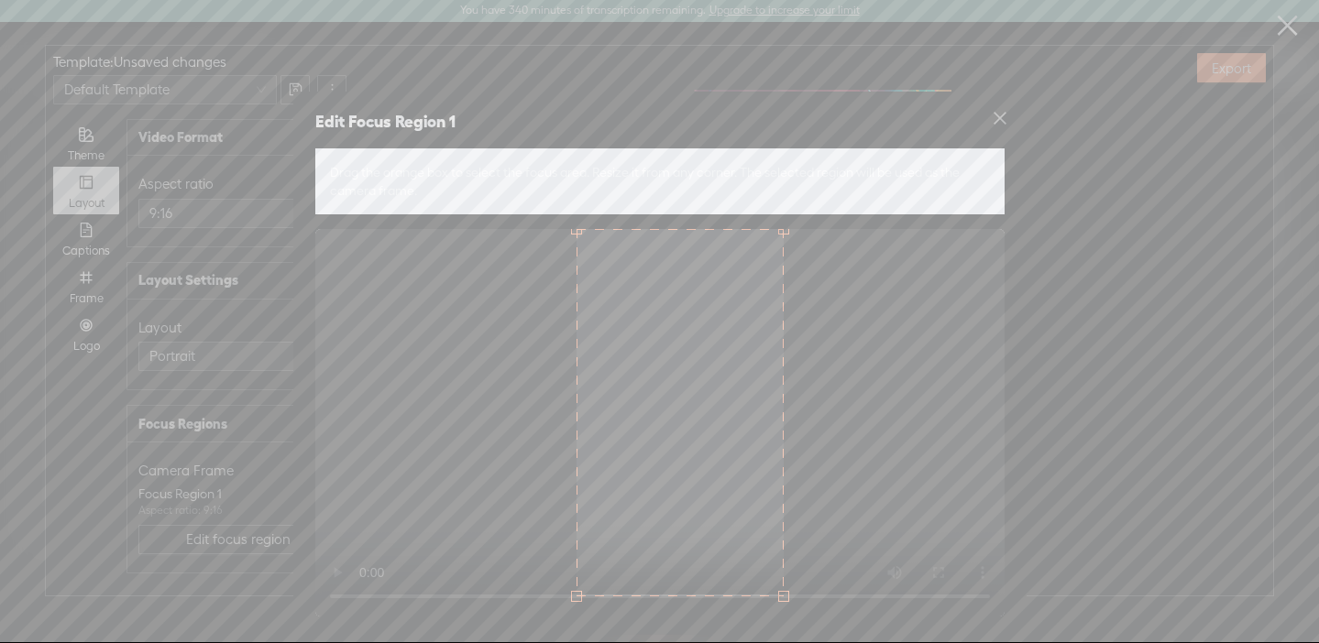
drag, startPoint x: 471, startPoint y: 597, endPoint x: 676, endPoint y: 572, distance: 206.9
click at [676, 572] on div at bounding box center [679, 412] width 207 height 367
drag, startPoint x: 685, startPoint y: 523, endPoint x: 709, endPoint y: 520, distance: 25.0
click at [709, 520] on div at bounding box center [707, 412] width 207 height 367
click at [714, 483] on div at bounding box center [696, 412] width 207 height 367
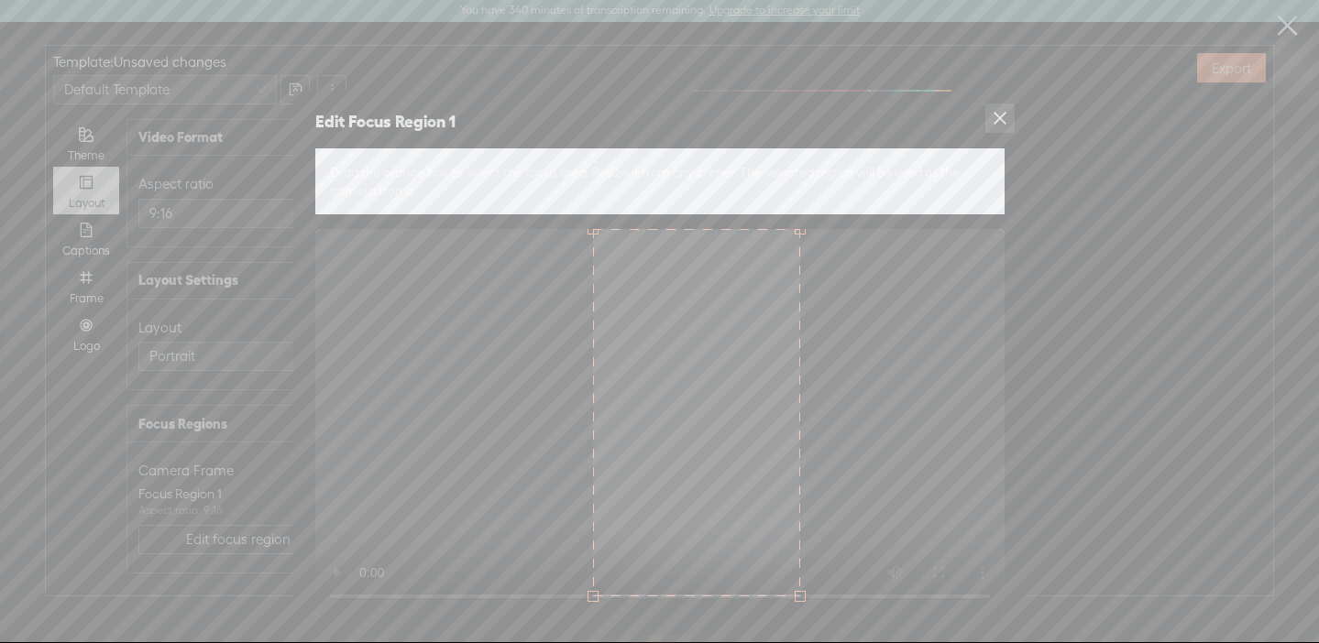
click at [999, 117] on icon "close" at bounding box center [999, 118] width 13 height 13
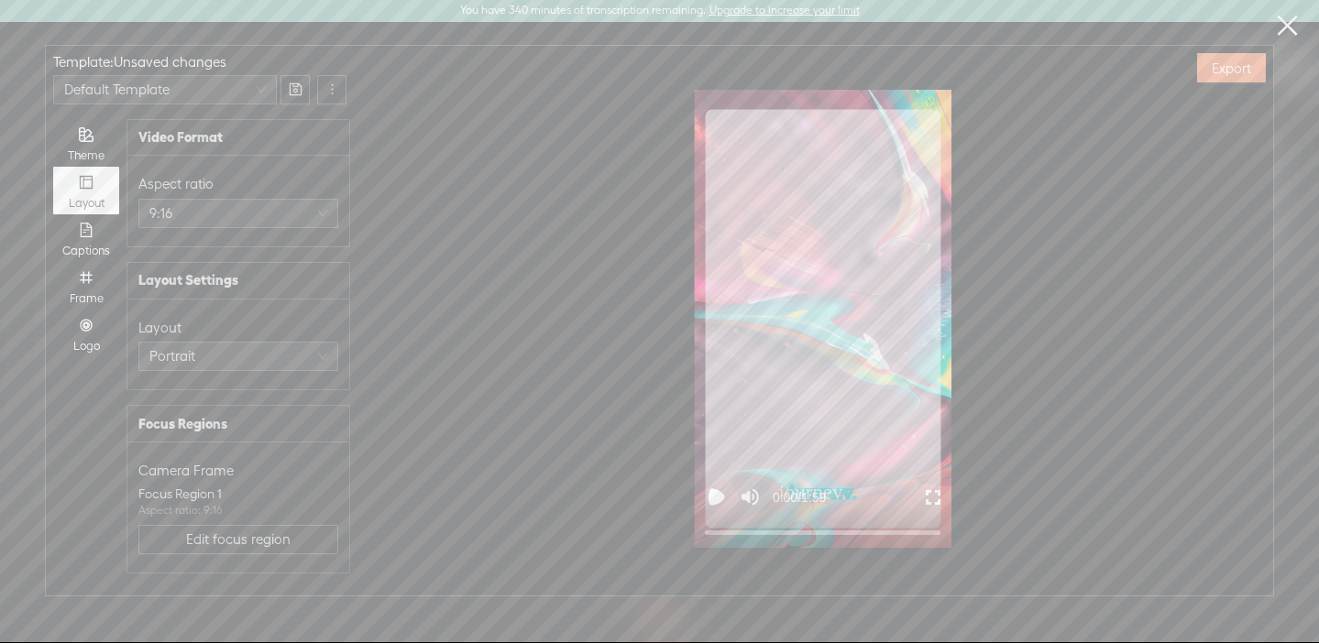
click at [719, 493] on icon "Play video" at bounding box center [716, 497] width 11 height 11
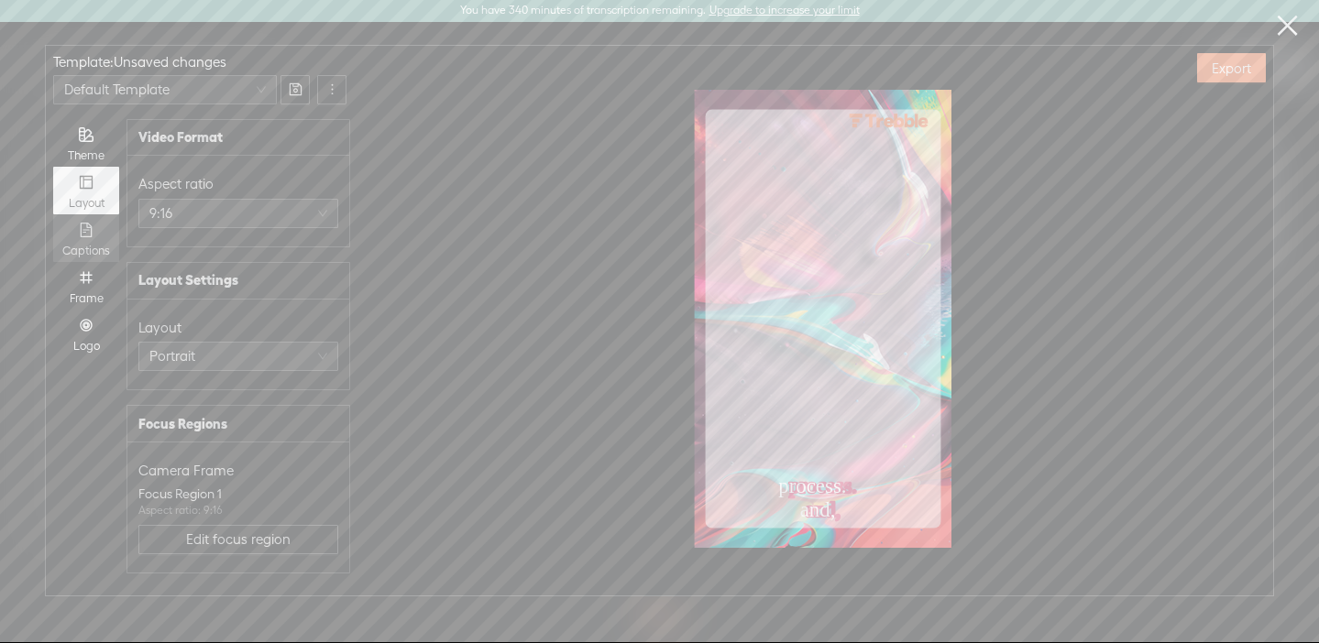
click at [91, 239] on div "Captions" at bounding box center [86, 238] width 48 height 48
click at [53, 214] on input "Captions" at bounding box center [53, 214] width 0 height 0
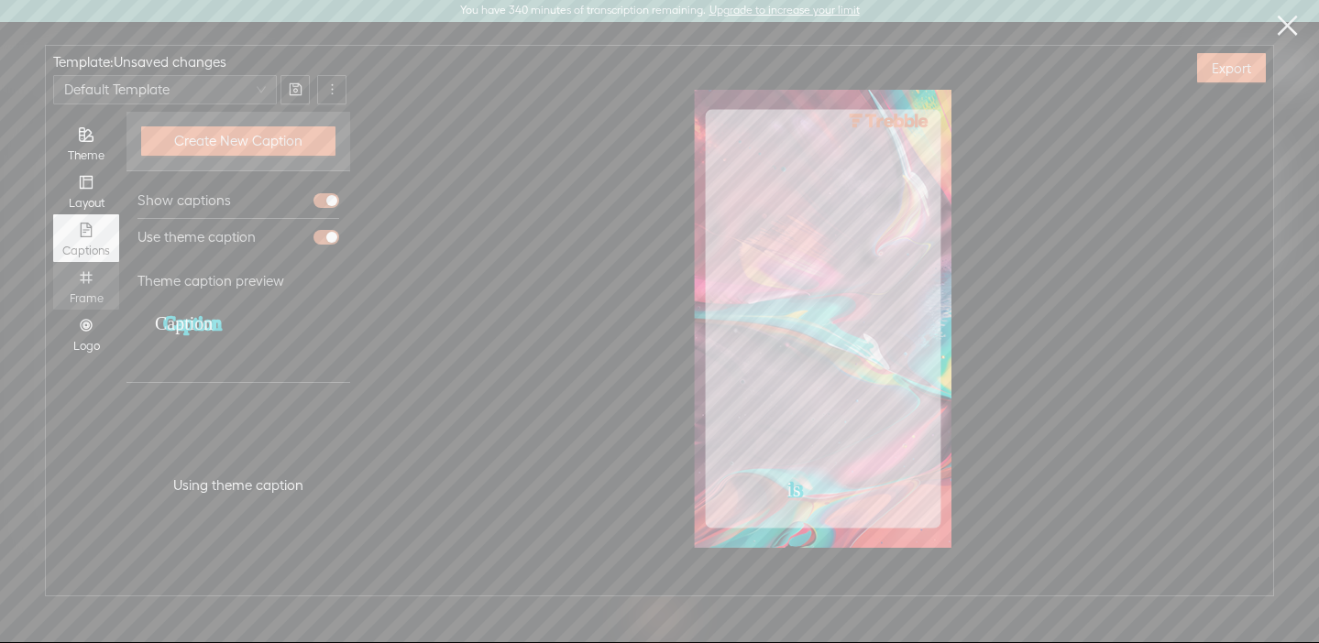
click at [84, 278] on icon "number" at bounding box center [86, 277] width 15 height 15
click at [53, 262] on input "Frame" at bounding box center [53, 262] width 0 height 0
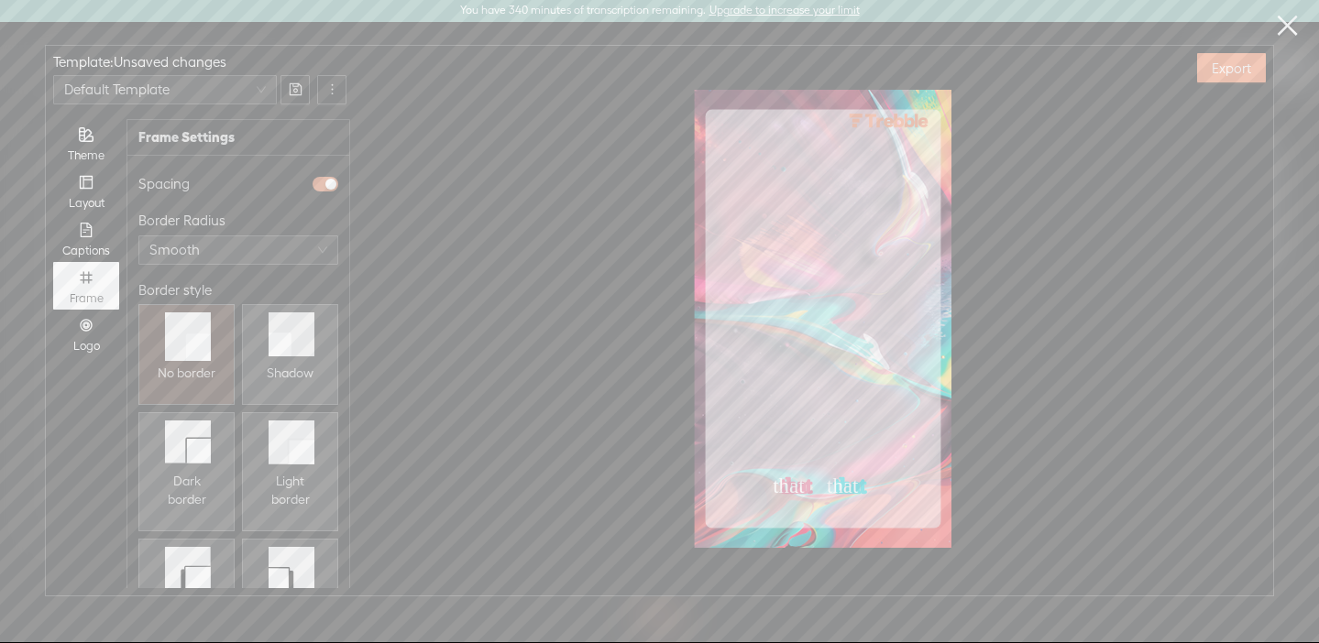
click at [200, 566] on icon at bounding box center [196, 581] width 30 height 30
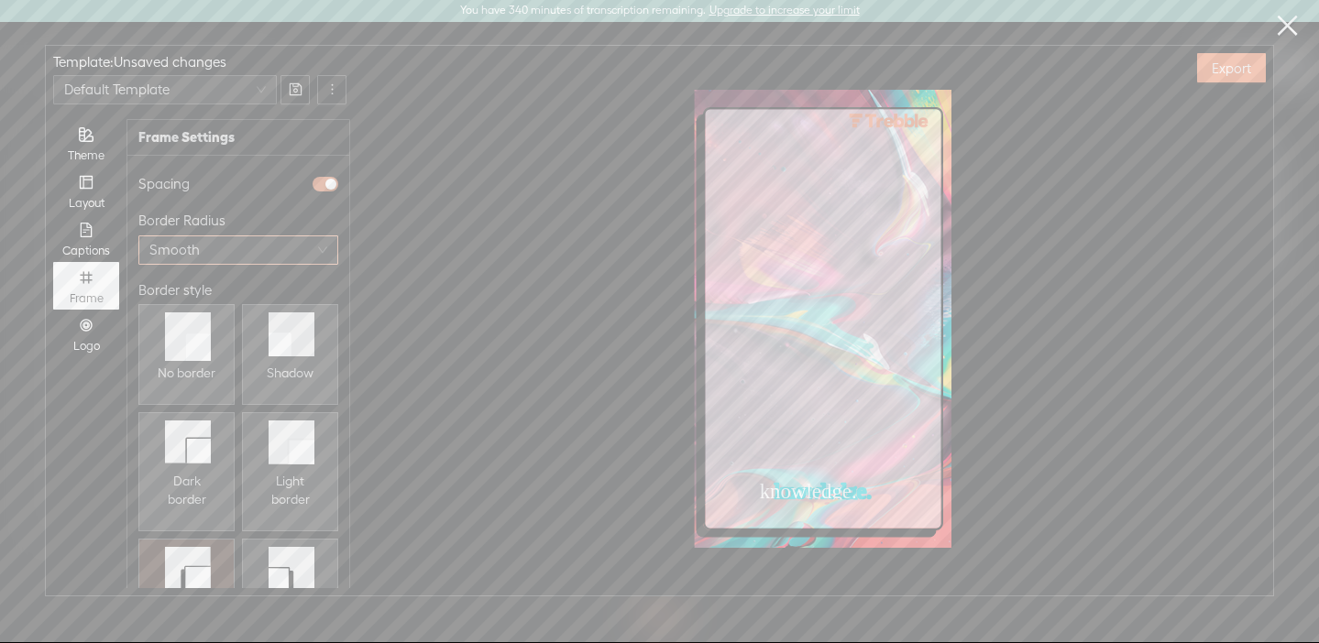
click at [171, 254] on span "Smooth" at bounding box center [238, 249] width 178 height 27
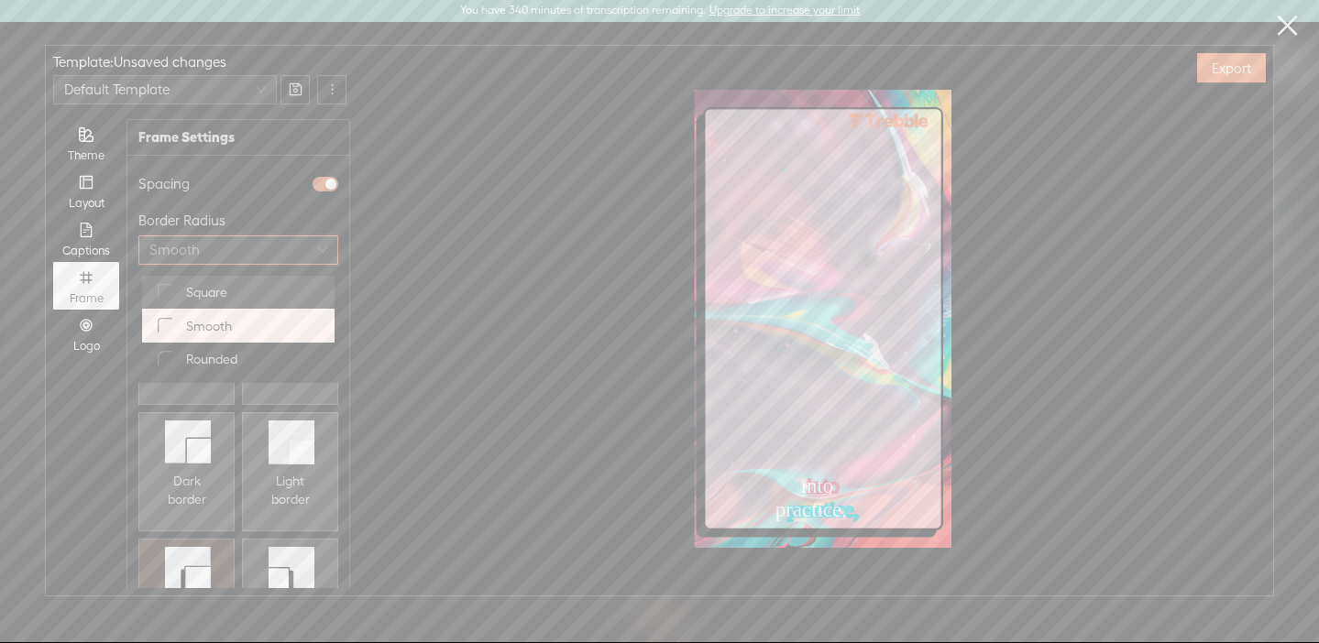
click at [181, 294] on div "Square" at bounding box center [238, 293] width 170 height 26
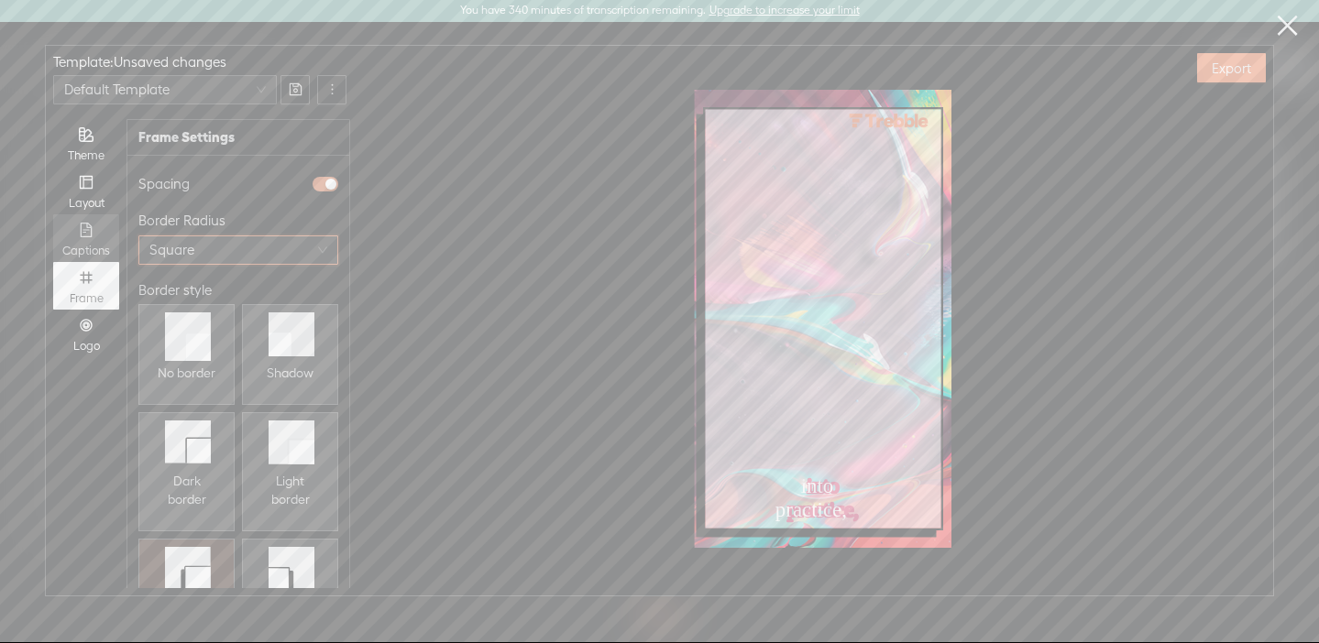
click at [93, 223] on icon "file-text" at bounding box center [86, 230] width 15 height 15
click at [53, 214] on input "Captions" at bounding box center [53, 214] width 0 height 0
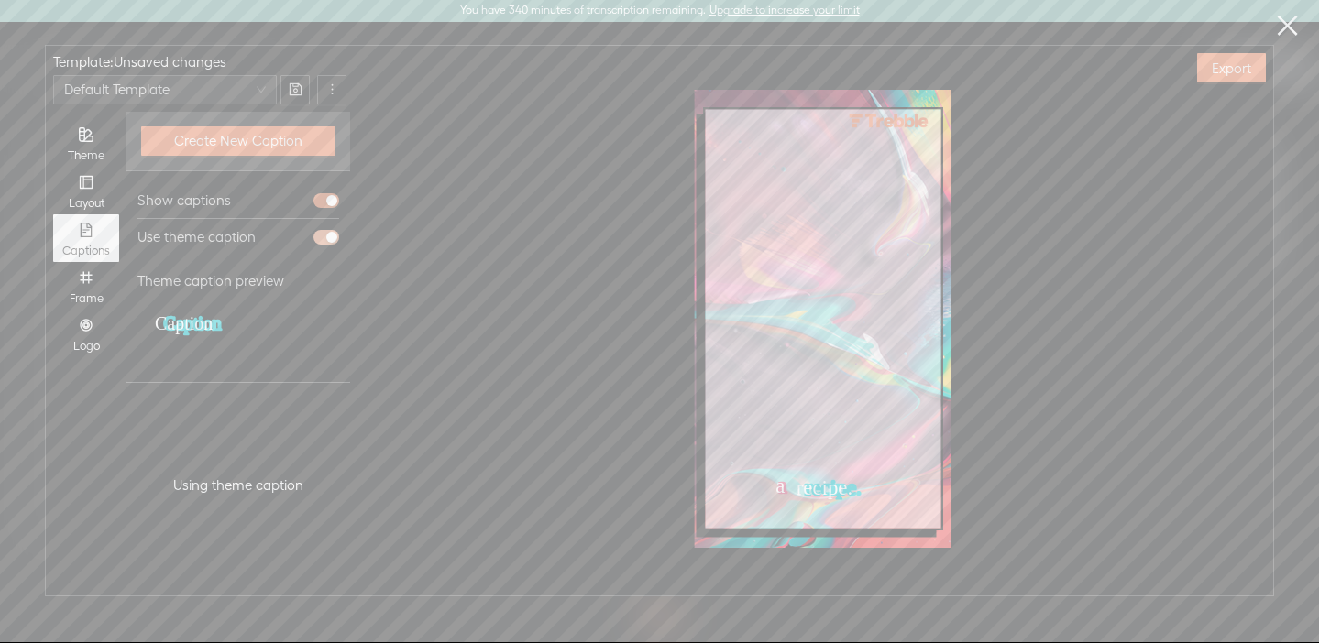
click at [322, 236] on span "button" at bounding box center [326, 237] width 26 height 15
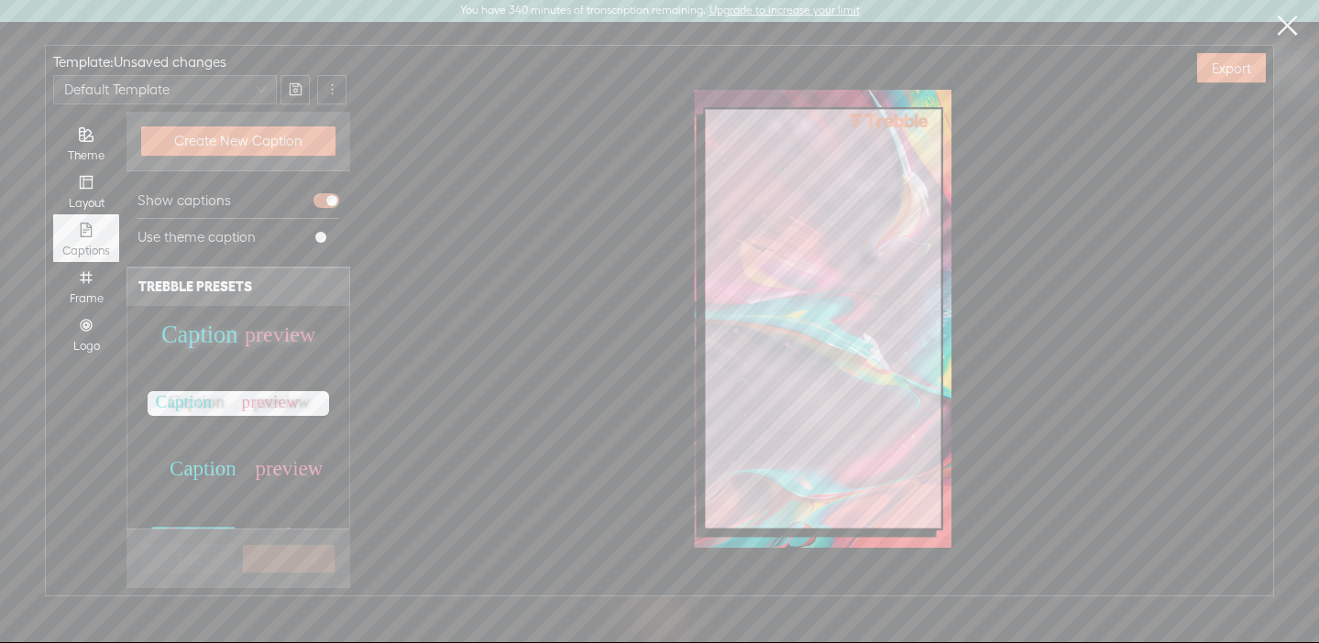
scroll to position [891, 0]
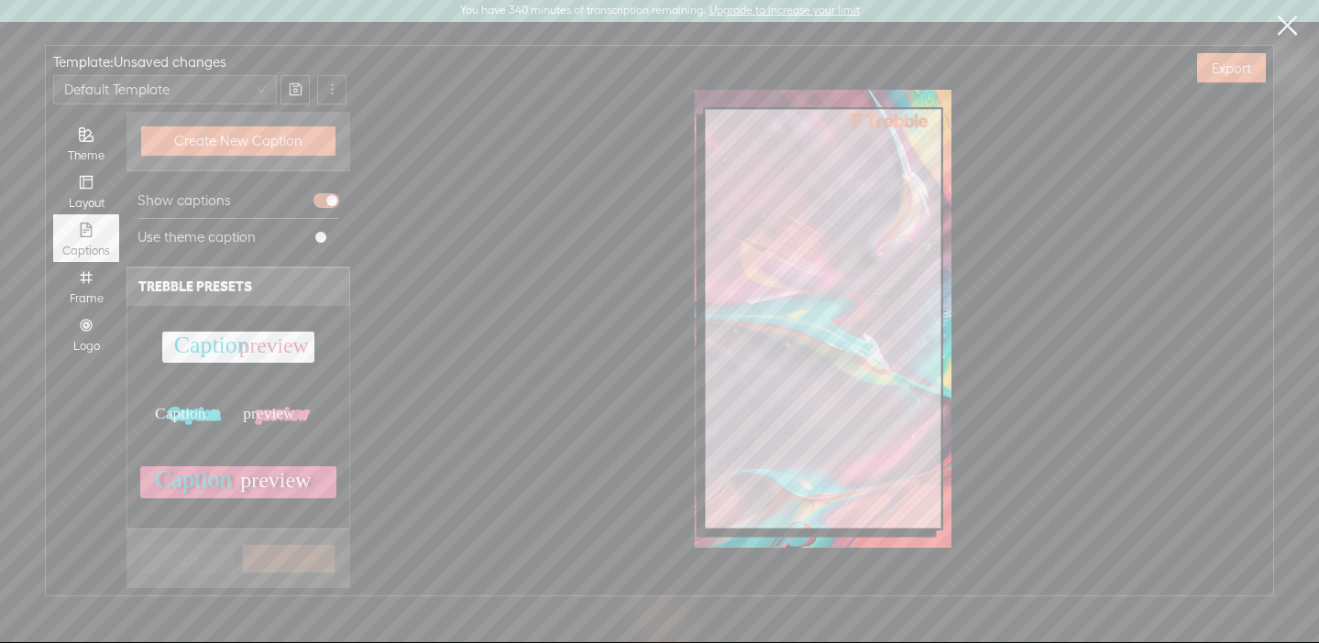
click at [273, 416] on text "preview" at bounding box center [269, 413] width 52 height 18
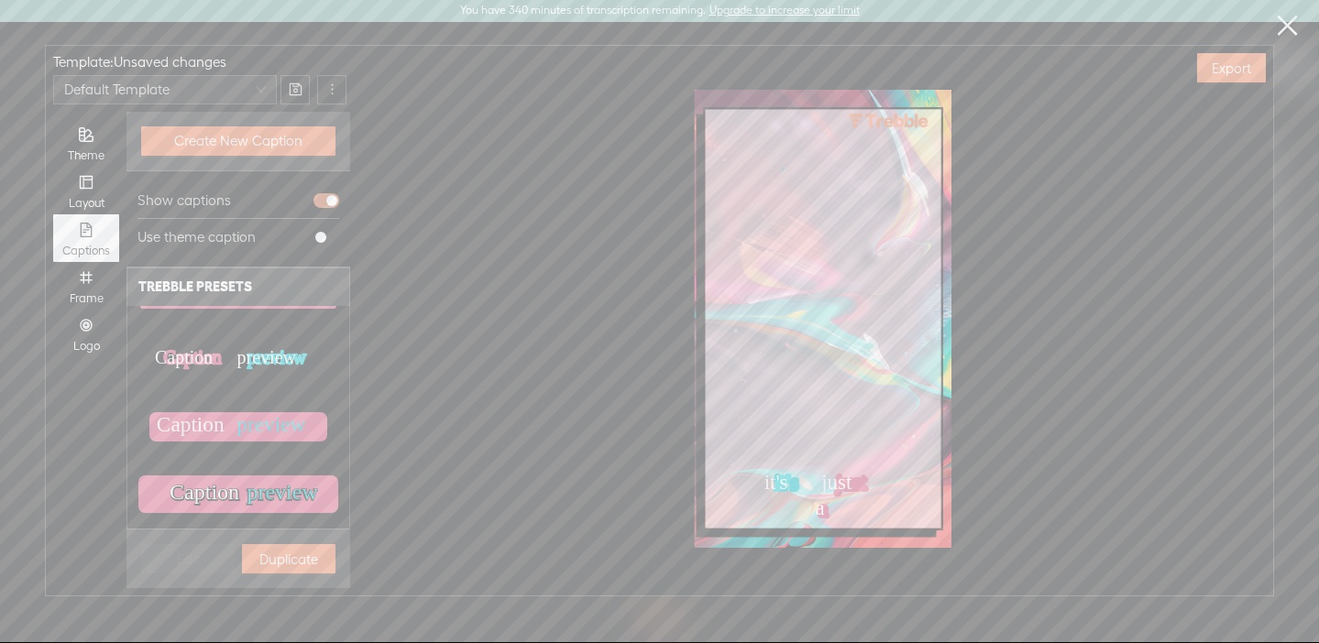
scroll to position [1076, 0]
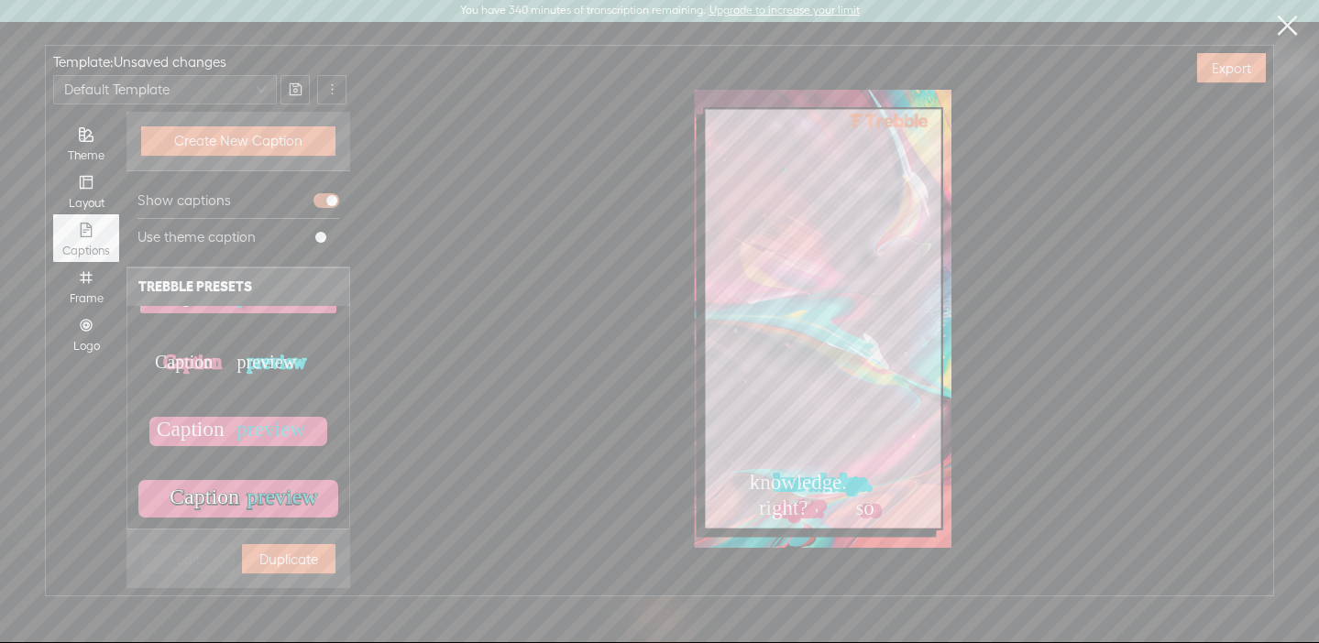
click at [243, 361] on text "preview" at bounding box center [270, 362] width 60 height 21
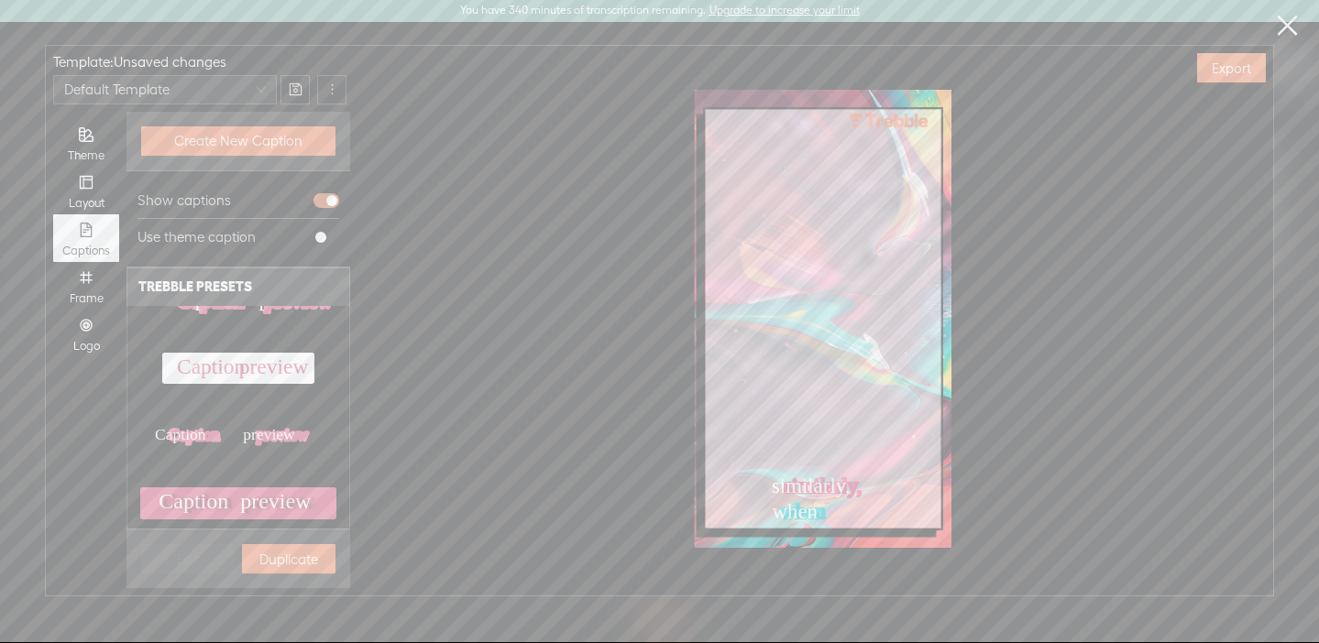
click at [240, 375] on text "preview" at bounding box center [275, 367] width 71 height 24
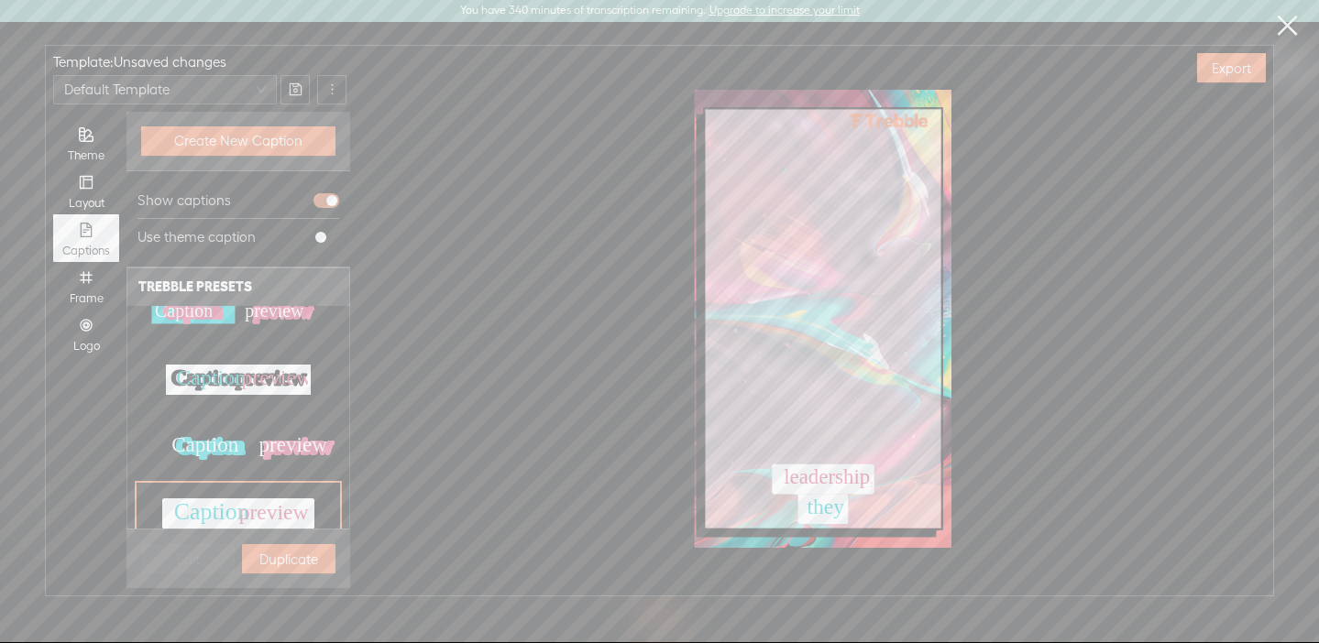
scroll to position [721, 0]
click at [240, 375] on icon "Caption preview Caption preview" at bounding box center [239, 382] width 140 height 27
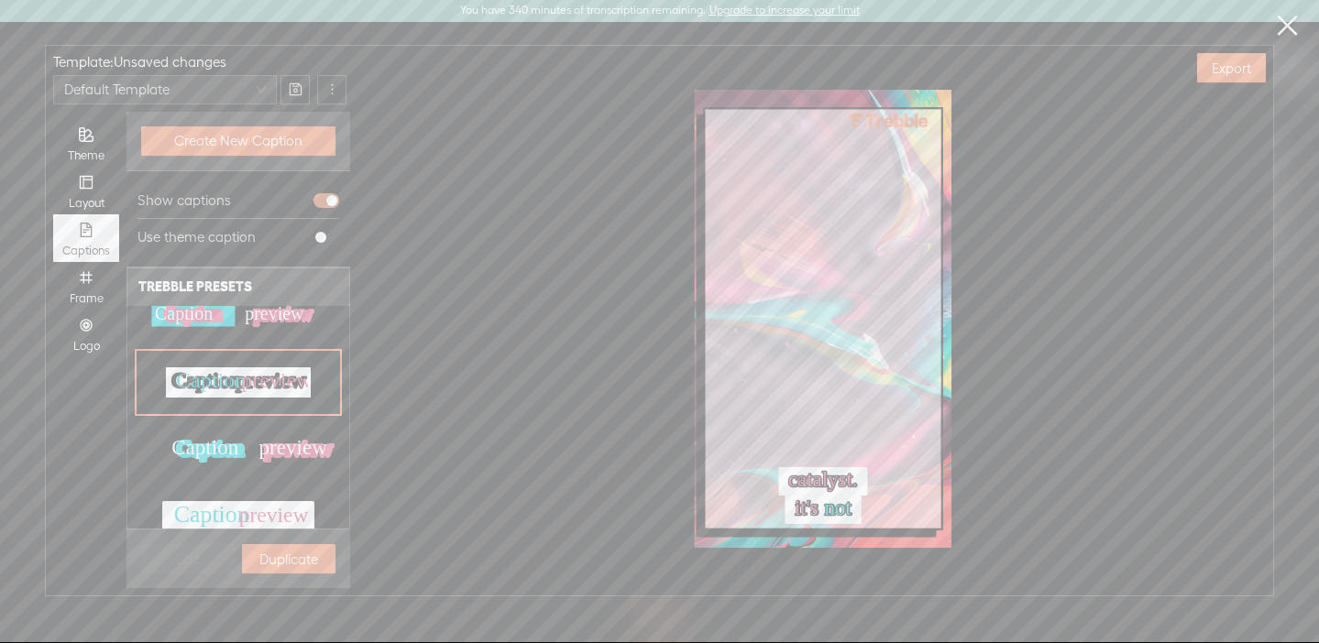
scroll to position [682, 0]
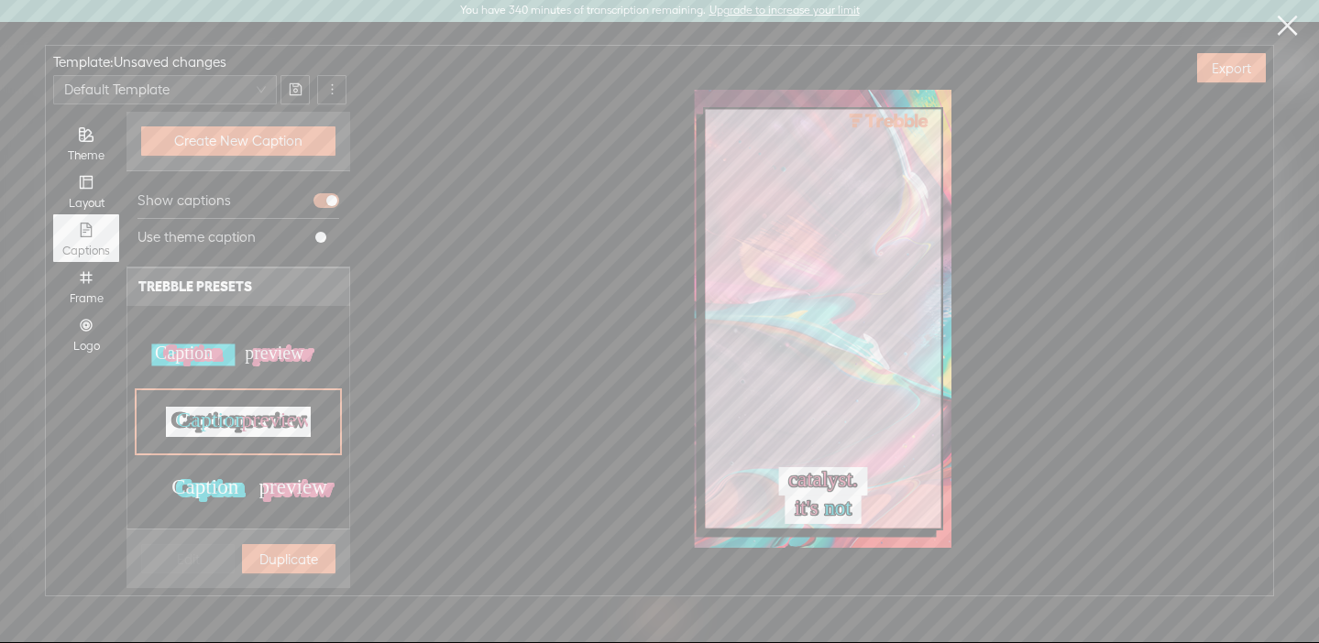
click at [232, 366] on div "Caption Caption Caption Caption preview preview preview preview Caption preview" at bounding box center [238, 355] width 200 height 60
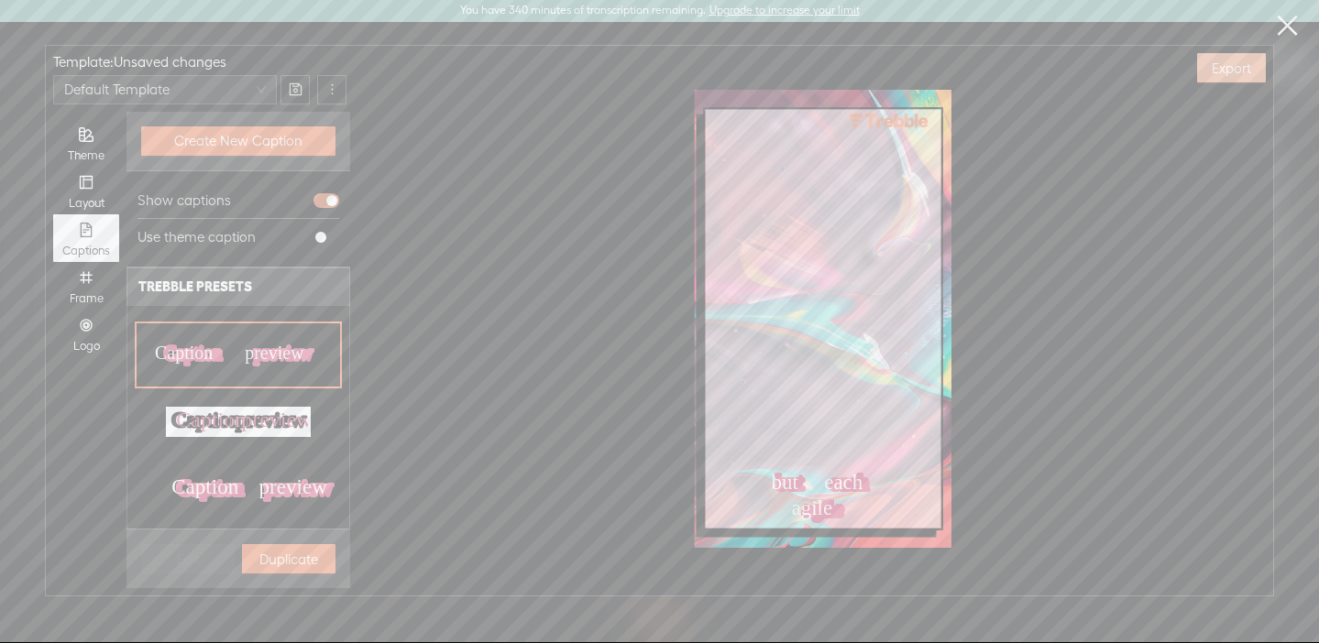
click at [1216, 74] on span "Export" at bounding box center [1230, 69] width 39 height 18
